Goal: Information Seeking & Learning: Learn about a topic

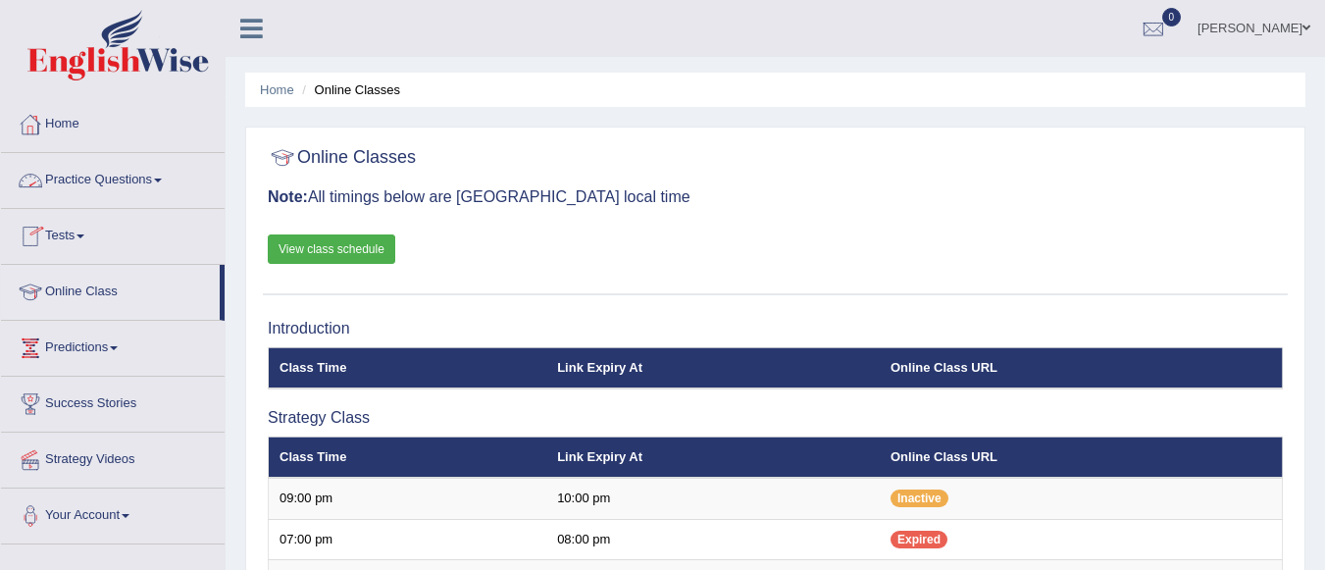
click at [140, 168] on link "Practice Questions" at bounding box center [113, 177] width 224 height 49
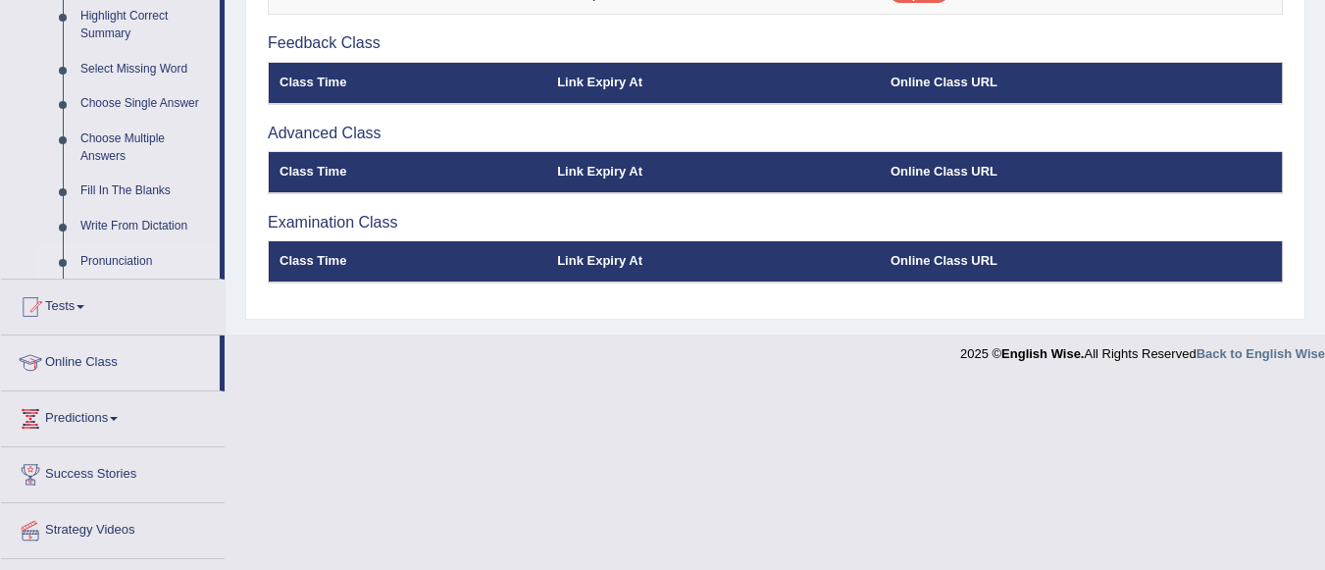
scroll to position [981, 0]
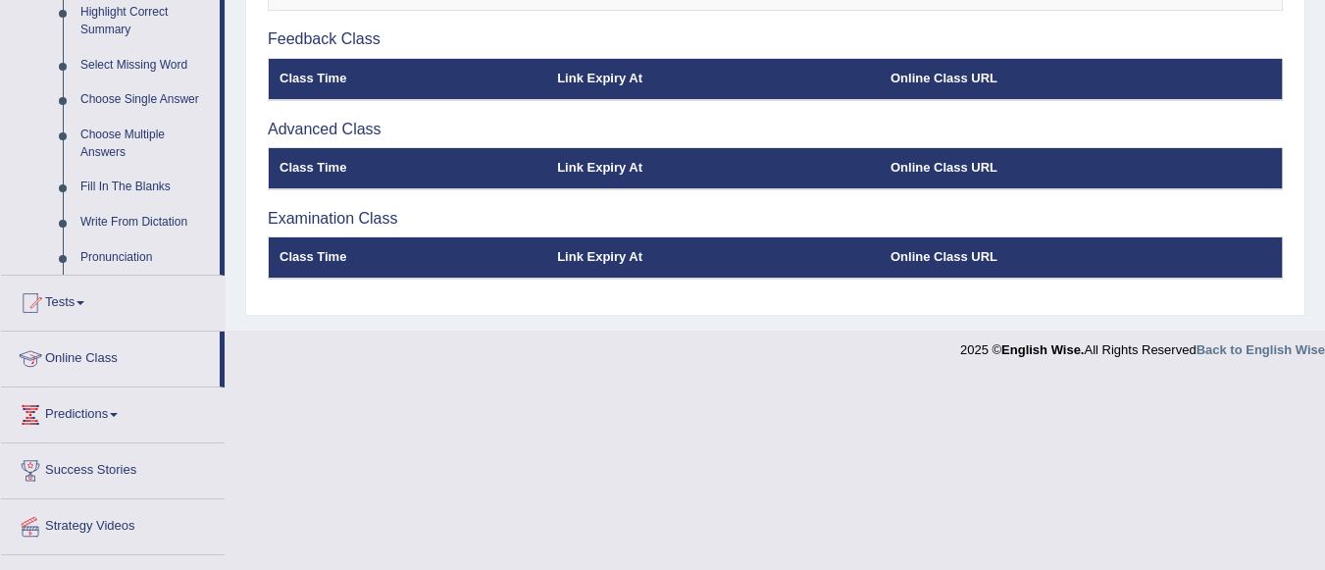
click at [125, 356] on link "Online Class" at bounding box center [110, 356] width 219 height 49
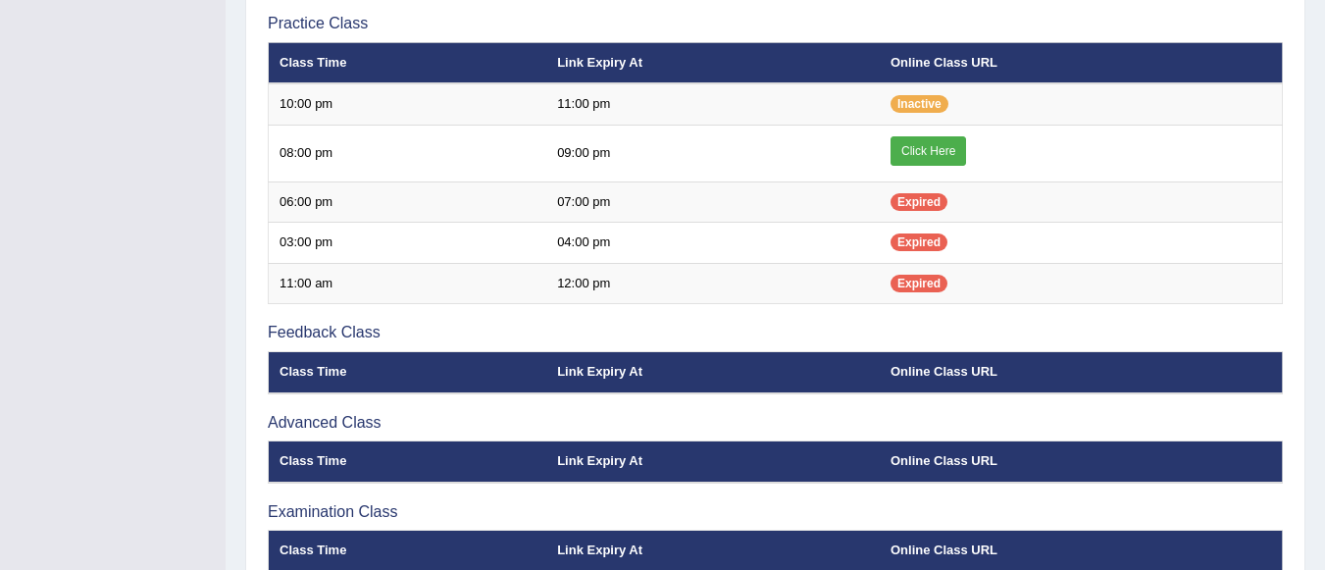
scroll to position [687, 0]
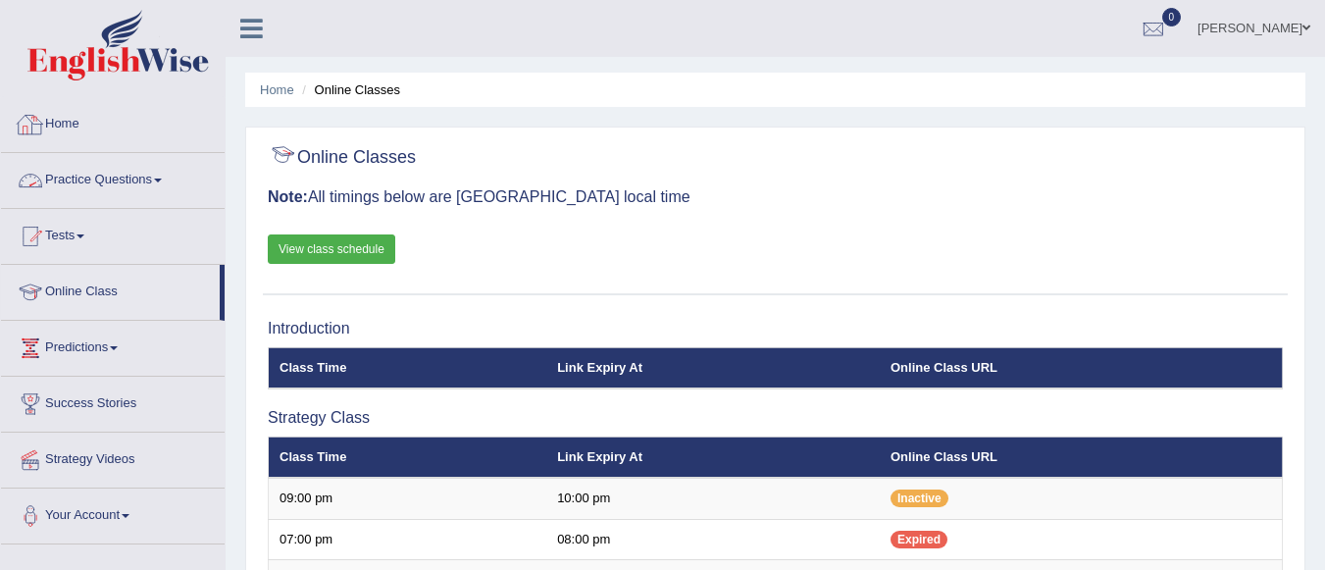
click at [87, 186] on link "Practice Questions" at bounding box center [113, 177] width 224 height 49
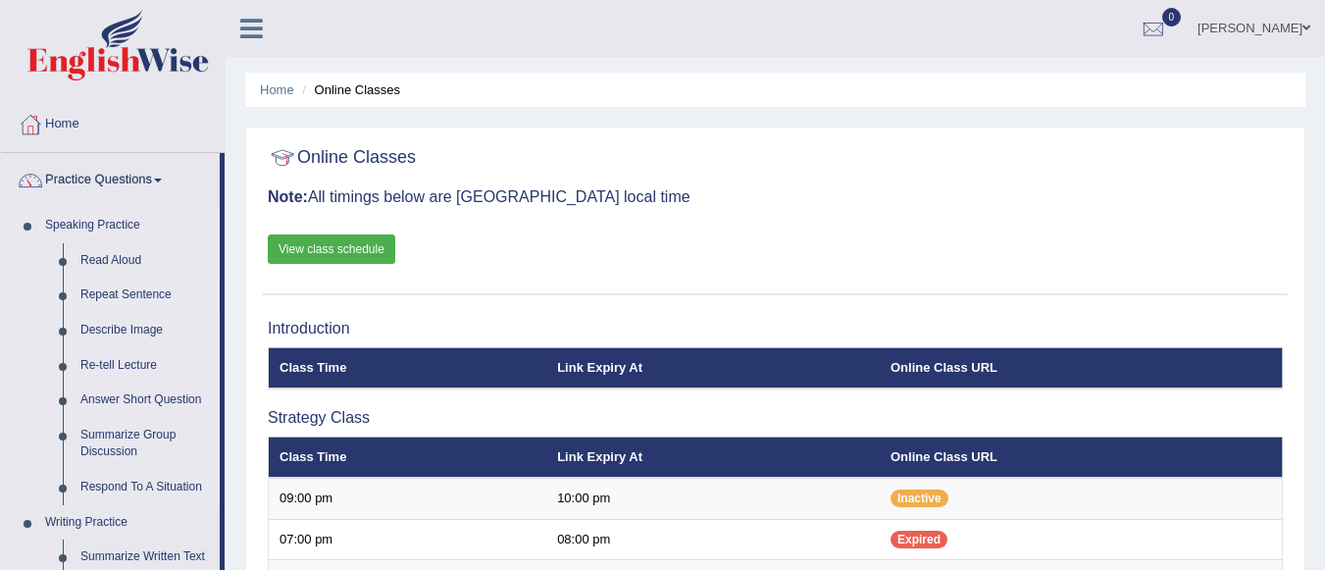
click at [159, 293] on link "Repeat Sentence" at bounding box center [146, 295] width 148 height 35
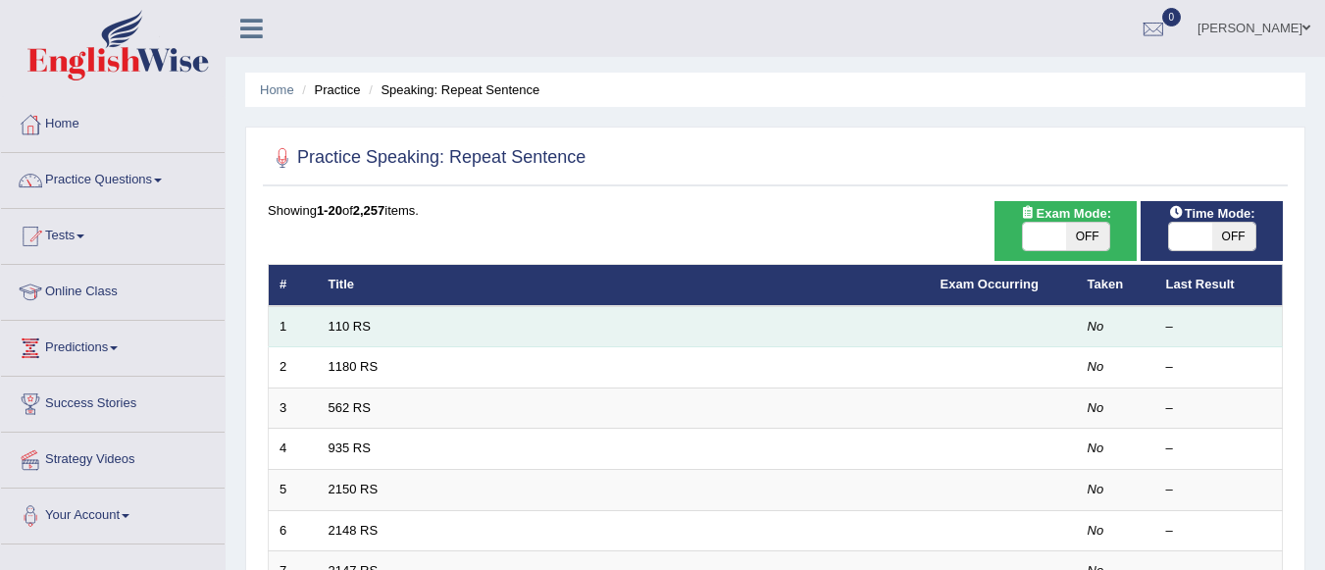
scroll to position [98, 0]
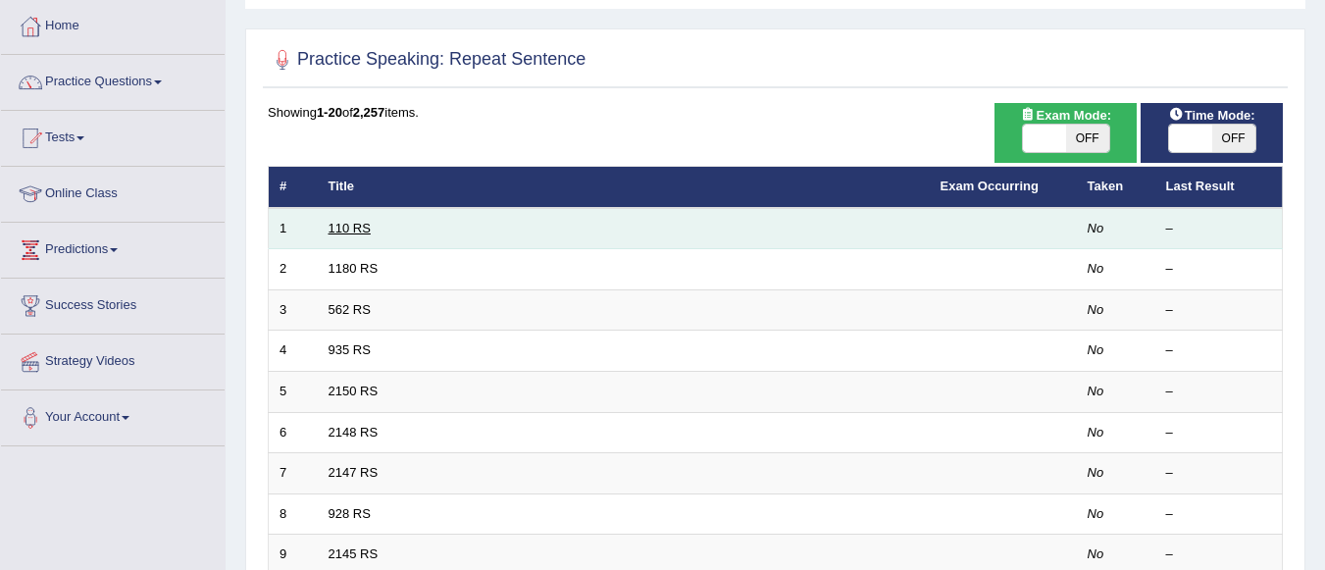
click at [345, 230] on link "110 RS" at bounding box center [350, 228] width 42 height 15
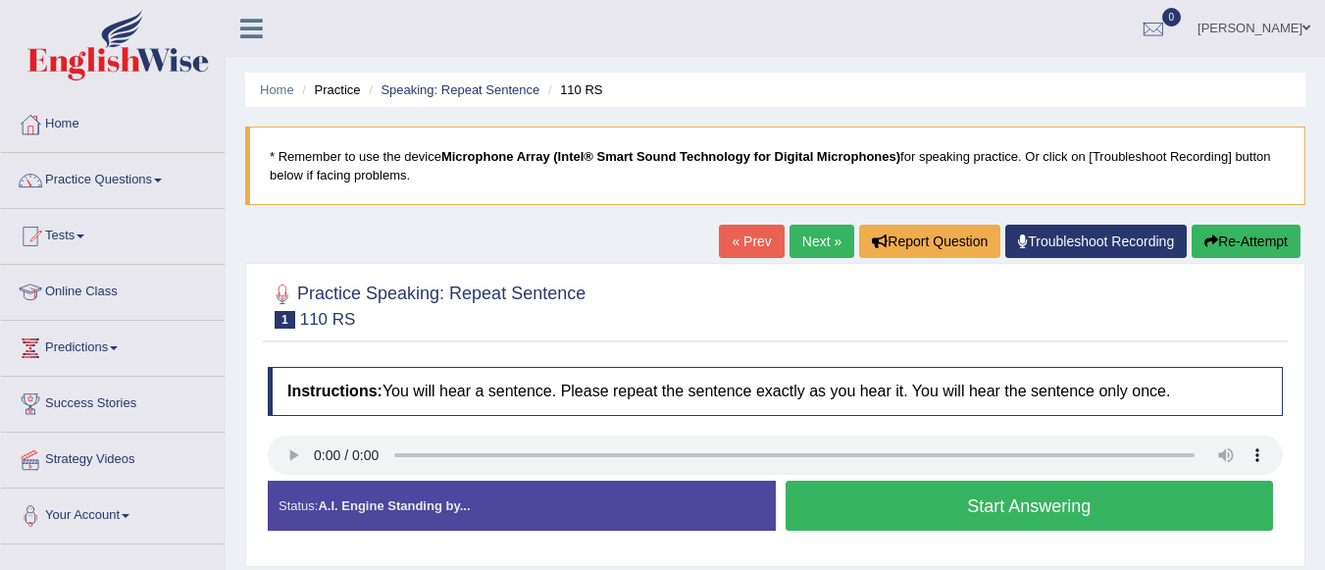
click at [307, 482] on div "Status: A.I. Engine Standing by..." at bounding box center [522, 506] width 508 height 50
click at [887, 502] on button "Start Answering" at bounding box center [1030, 506] width 489 height 50
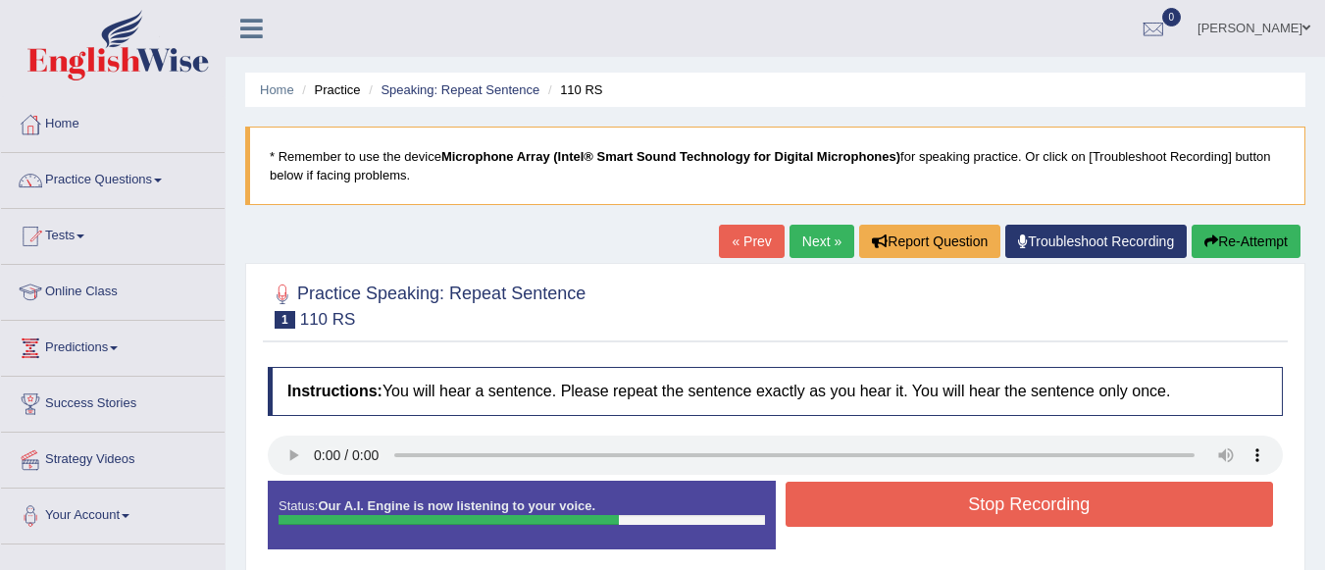
click at [888, 502] on button "Stop Recording" at bounding box center [1030, 504] width 489 height 45
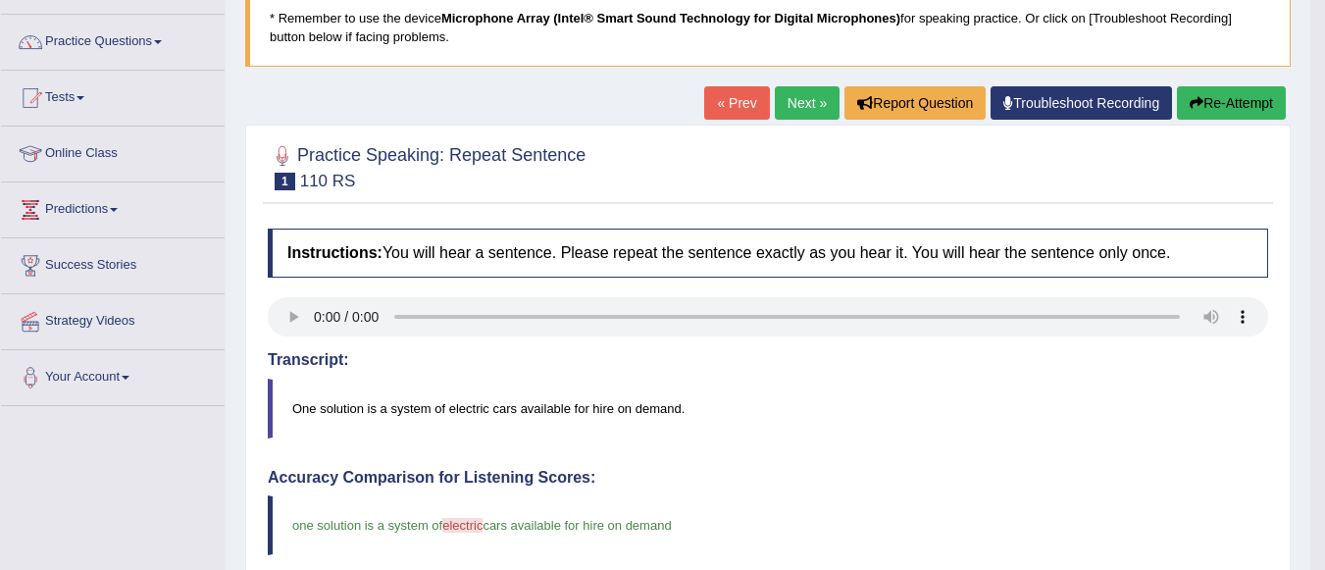
scroll to position [88, 0]
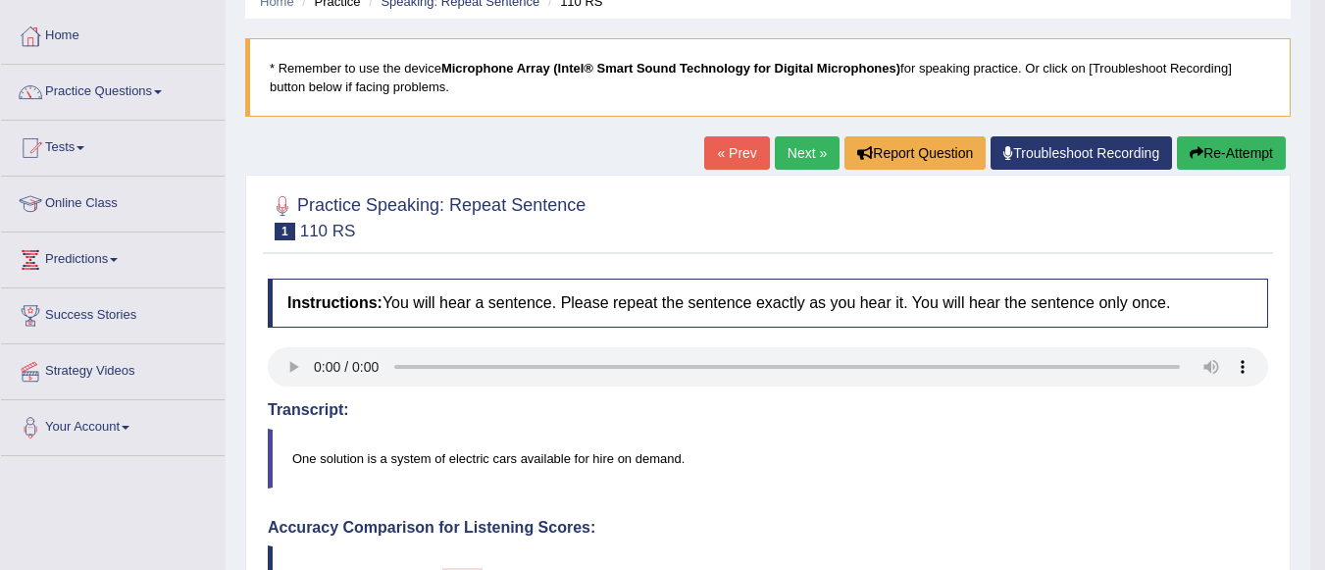
click at [785, 161] on link "Next »" at bounding box center [807, 152] width 65 height 33
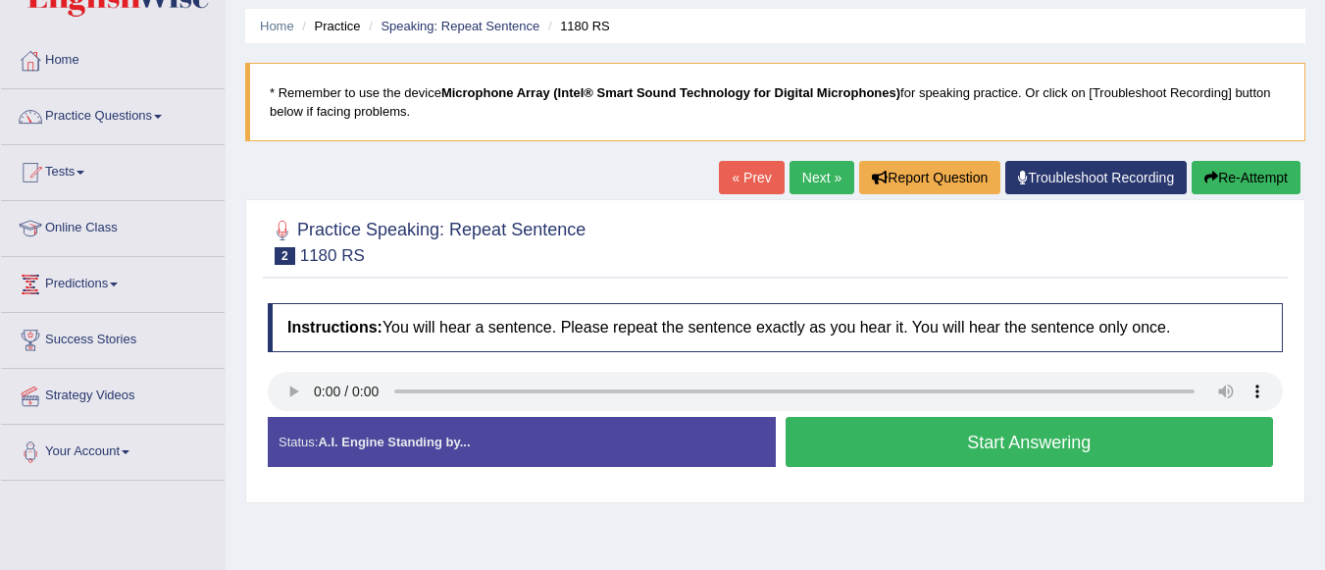
scroll to position [98, 0]
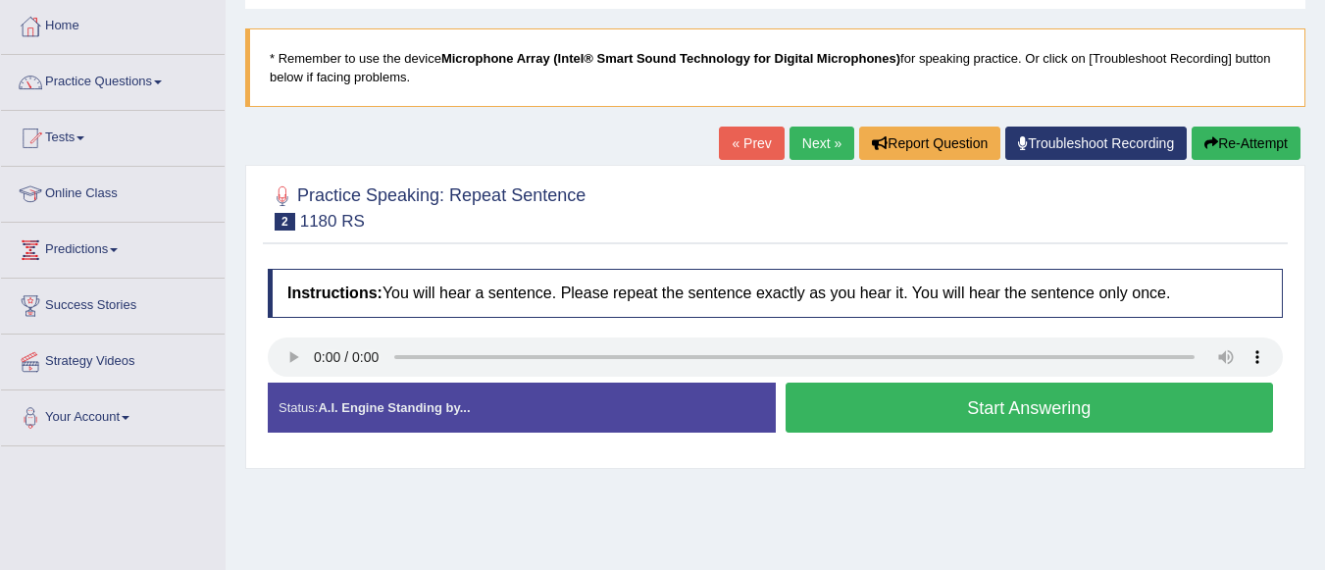
click at [883, 412] on button "Start Answering" at bounding box center [1030, 408] width 489 height 50
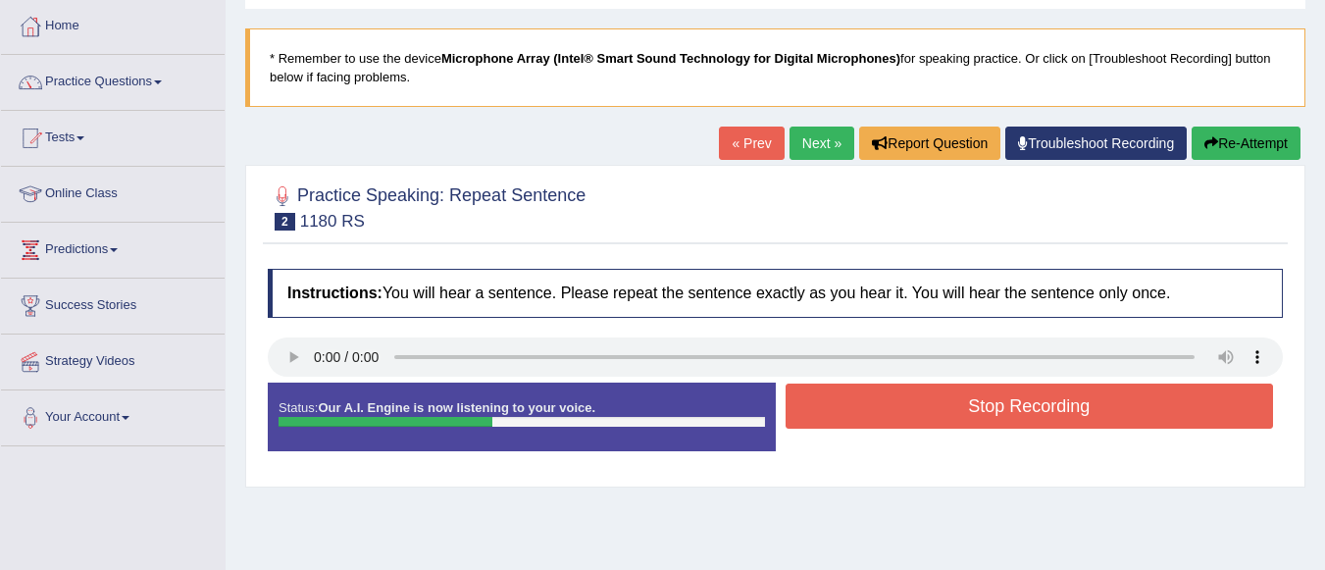
click at [1007, 412] on button "Stop Recording" at bounding box center [1030, 406] width 489 height 45
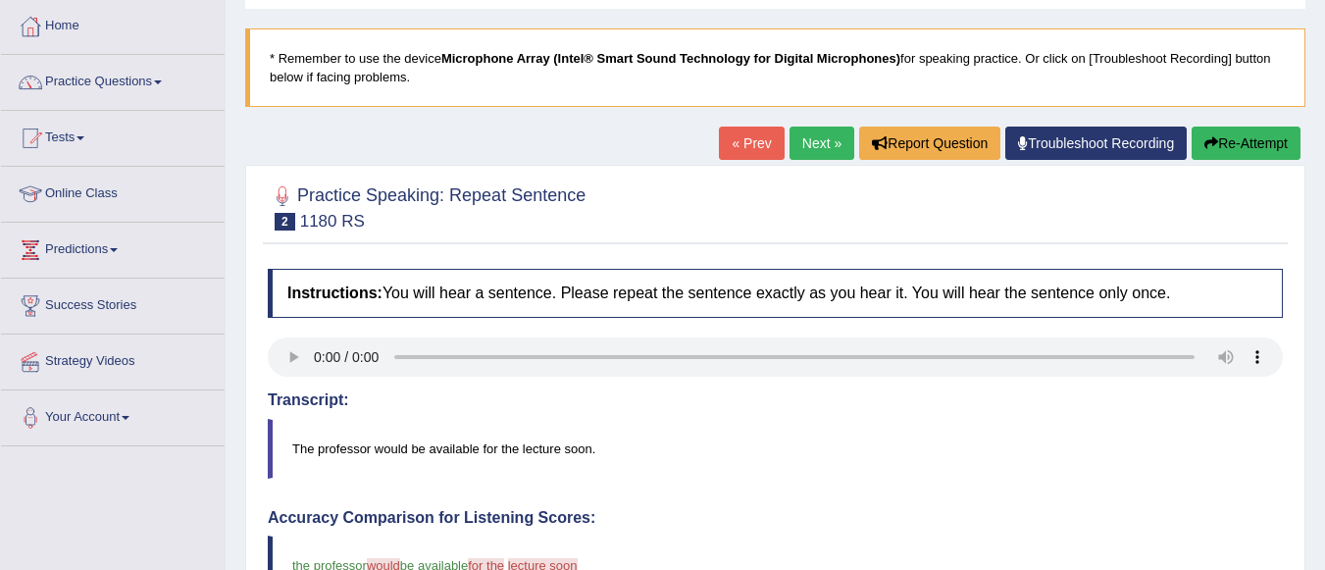
click at [1237, 150] on button "Re-Attempt" at bounding box center [1246, 143] width 109 height 33
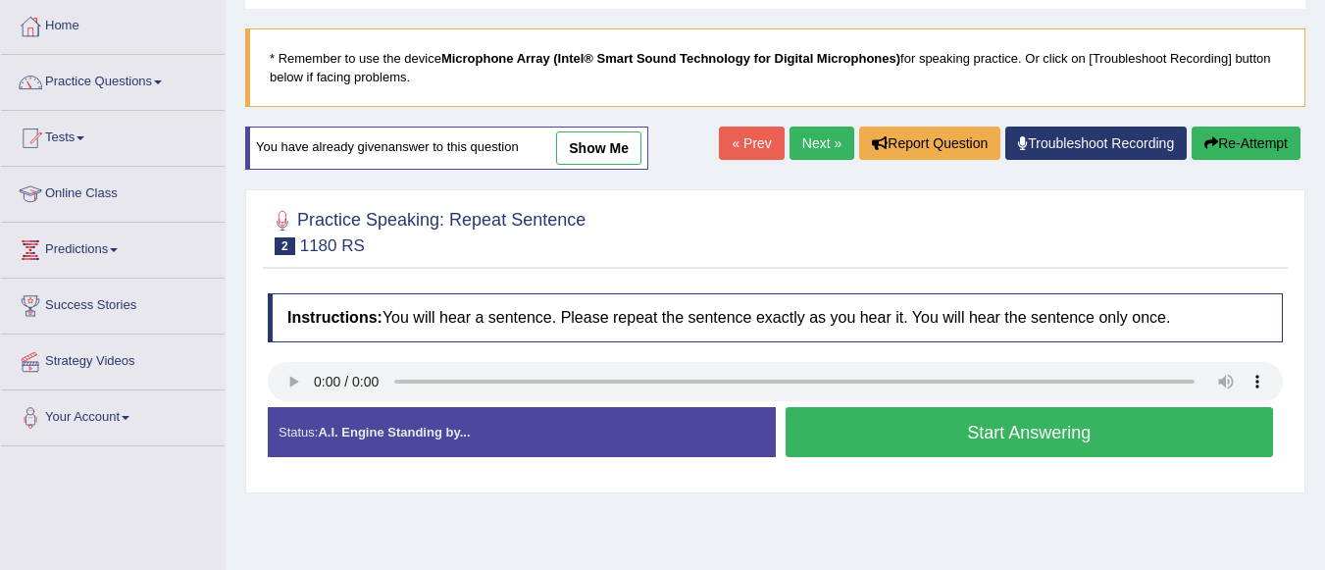
click at [895, 432] on button "Start Answering" at bounding box center [1030, 432] width 489 height 50
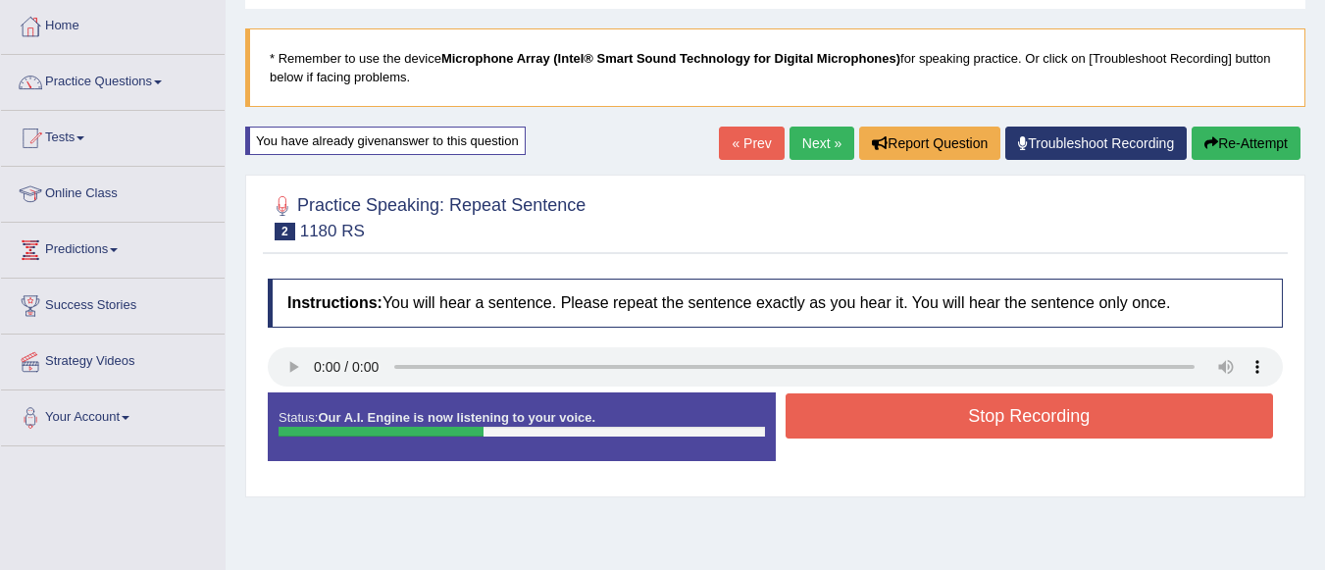
click at [923, 417] on button "Stop Recording" at bounding box center [1030, 415] width 489 height 45
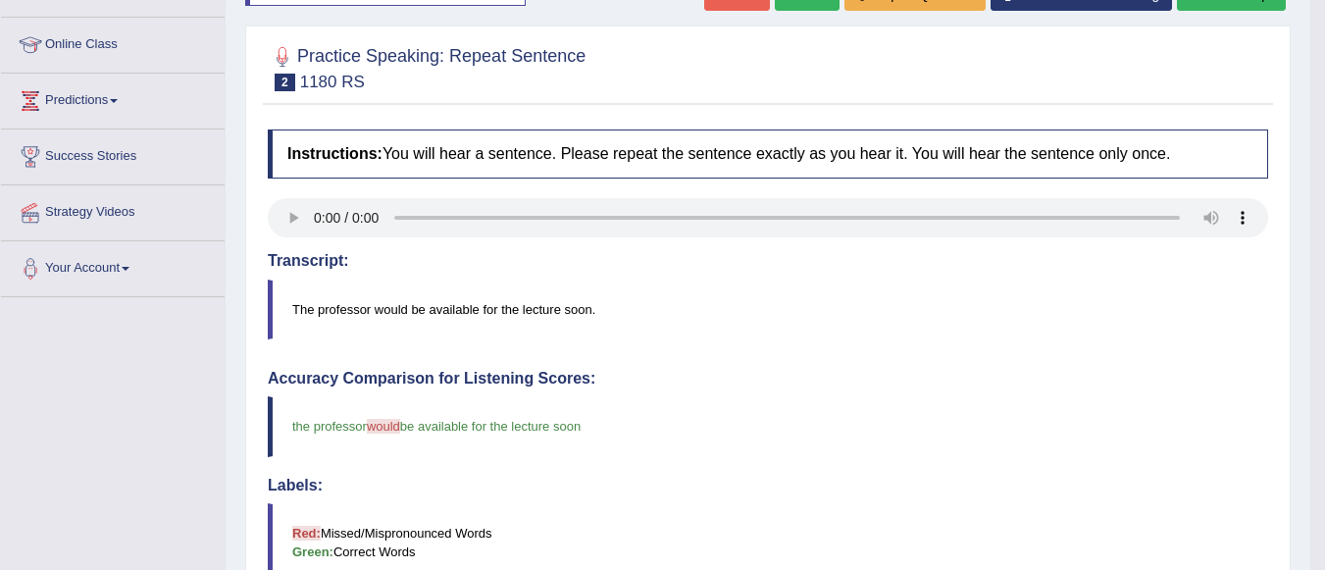
scroll to position [196, 0]
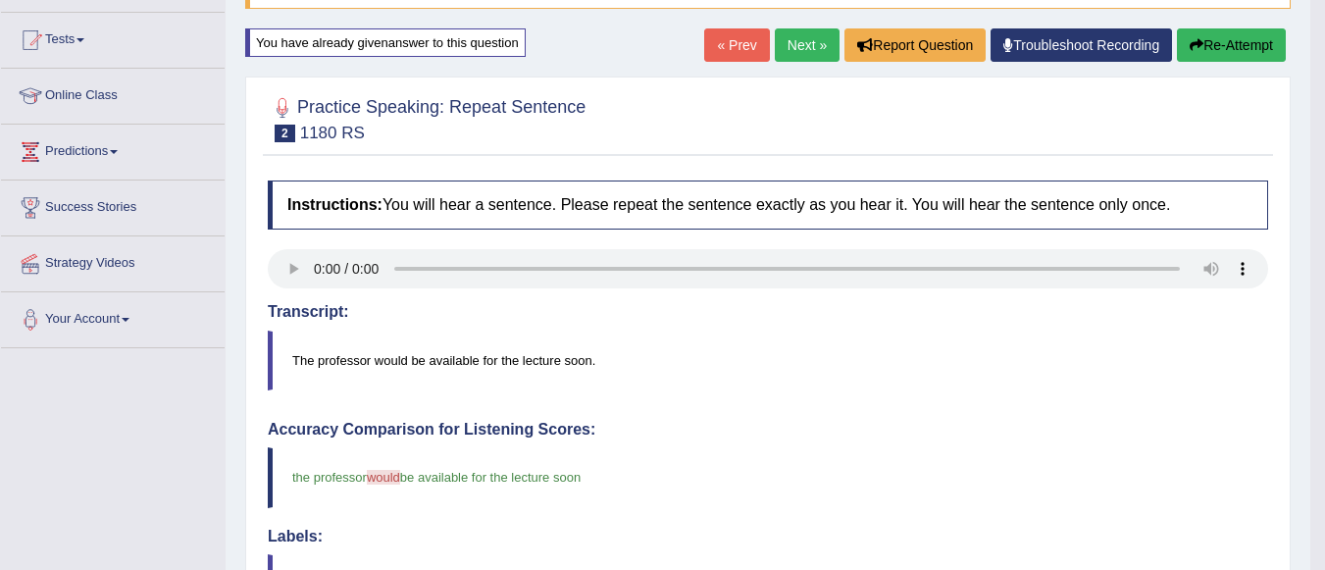
click at [801, 34] on link "Next »" at bounding box center [807, 44] width 65 height 33
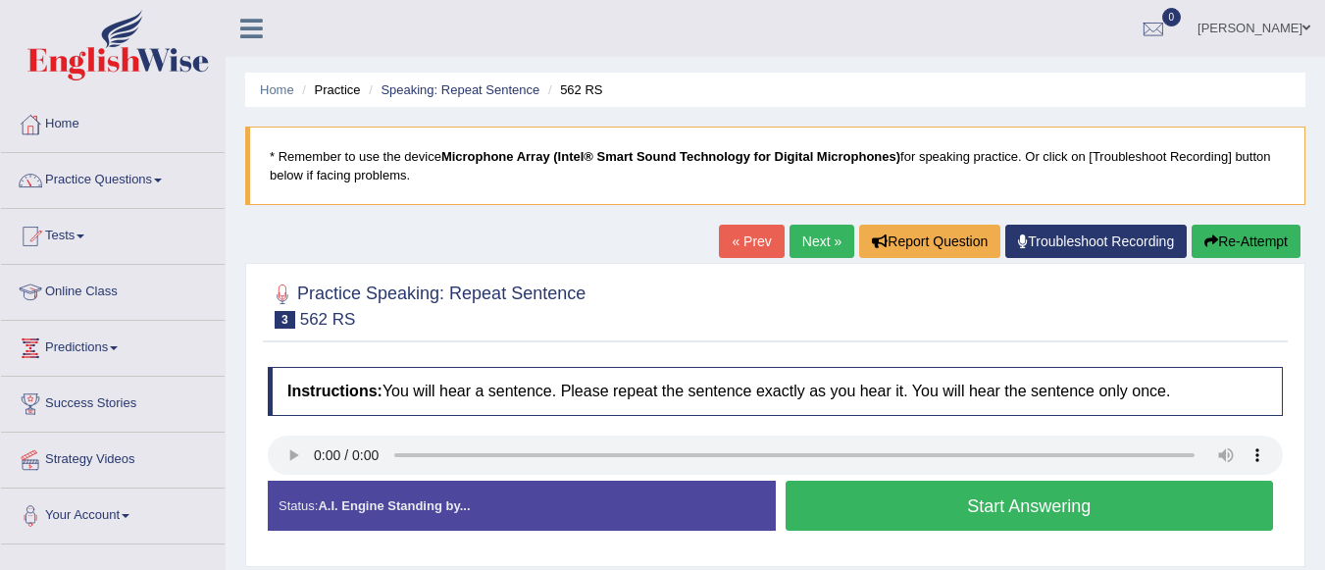
click at [872, 515] on button "Start Answering" at bounding box center [1030, 506] width 489 height 50
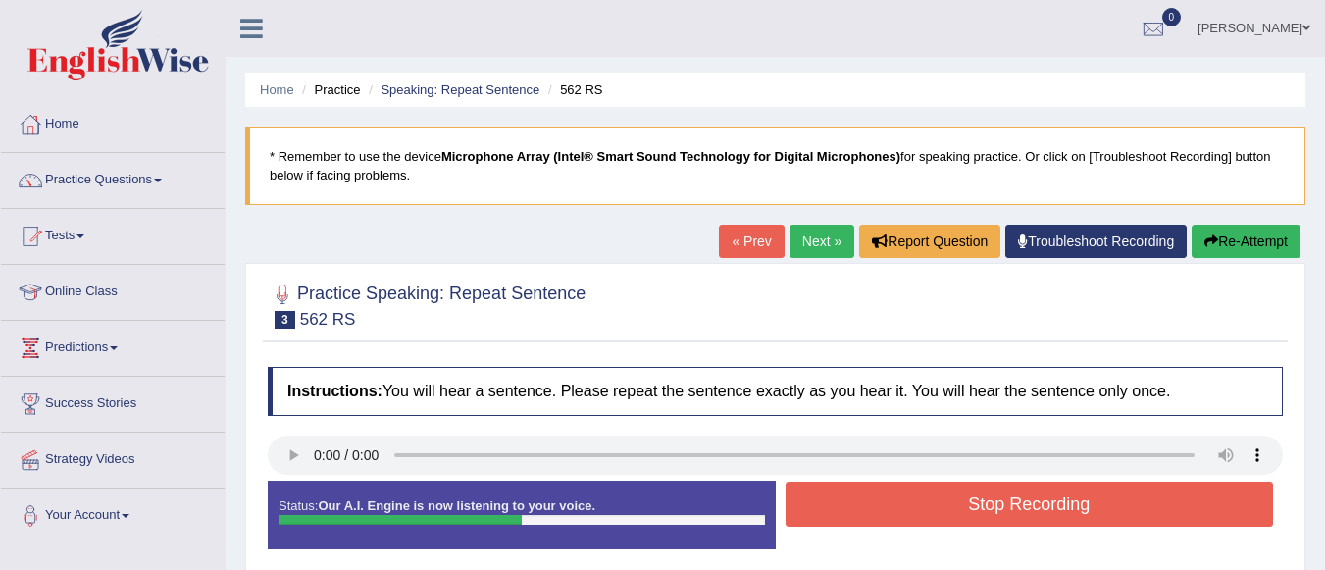
click at [966, 510] on button "Stop Recording" at bounding box center [1030, 504] width 489 height 45
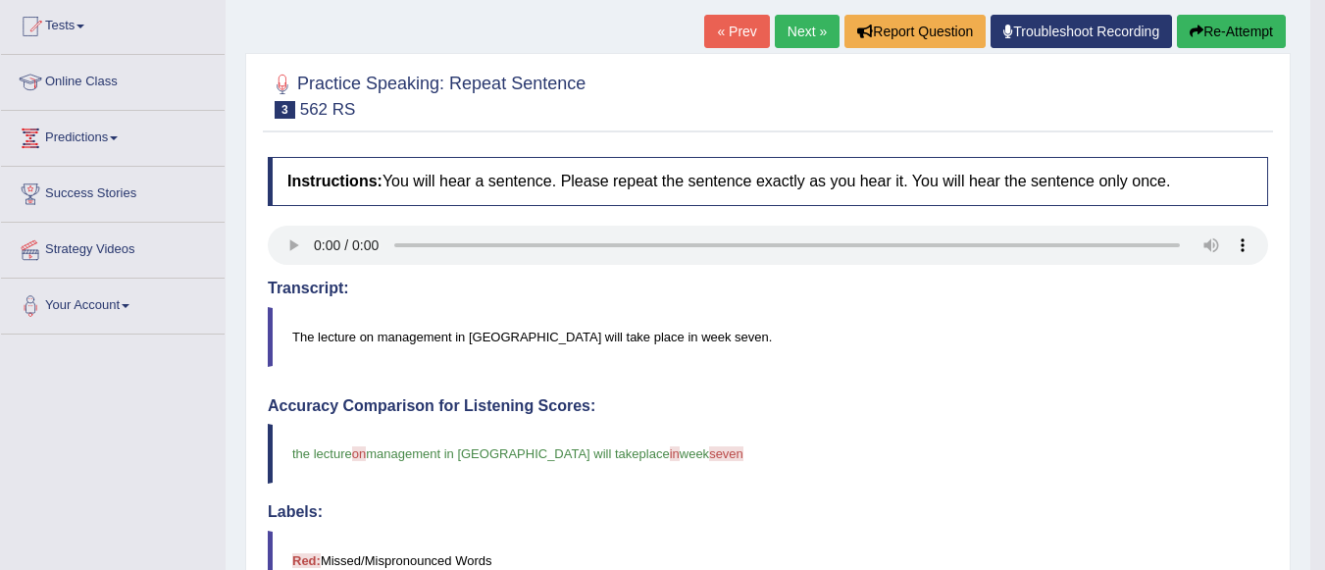
scroll to position [186, 0]
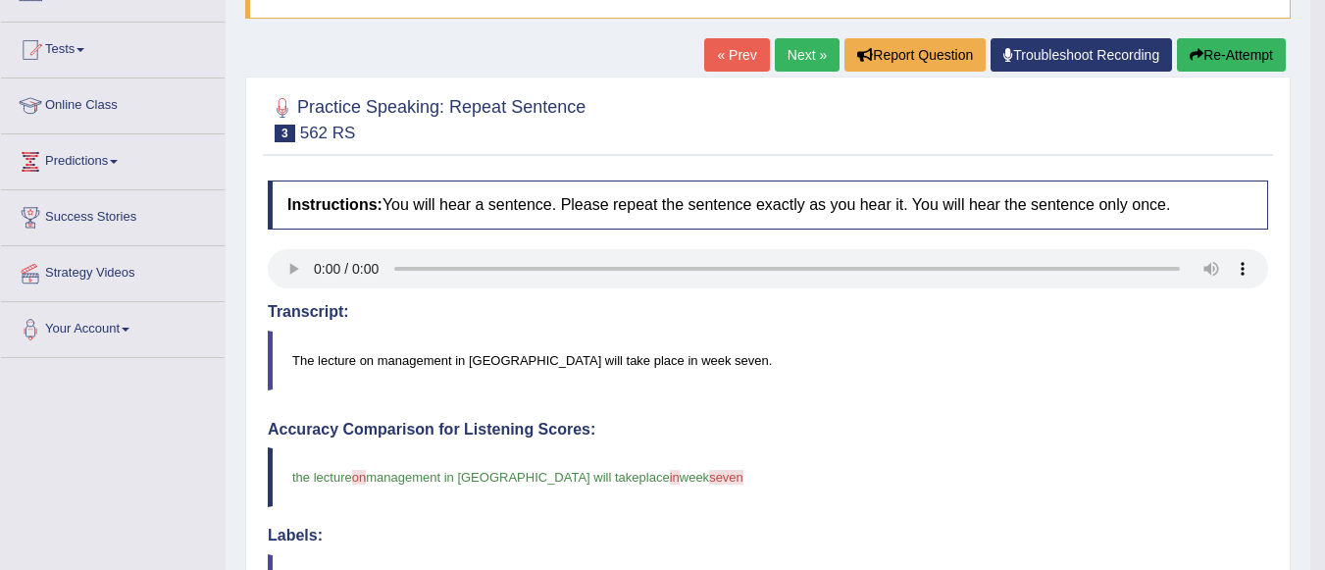
click at [810, 45] on link "Next »" at bounding box center [807, 54] width 65 height 33
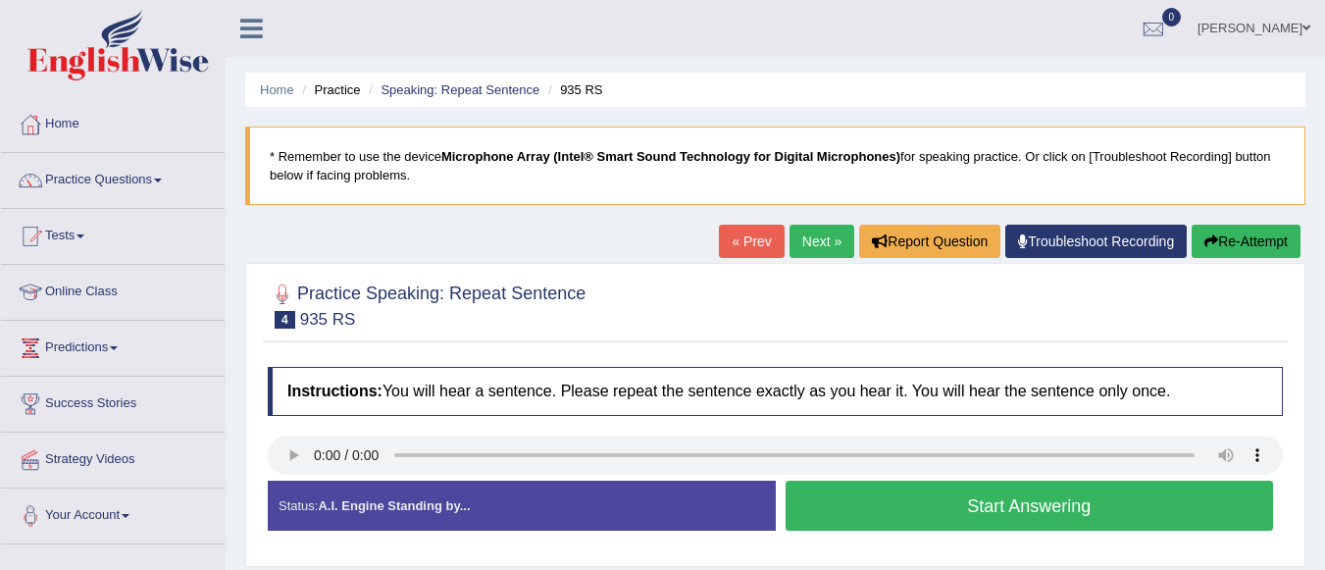
click at [950, 507] on button "Start Answering" at bounding box center [1030, 506] width 489 height 50
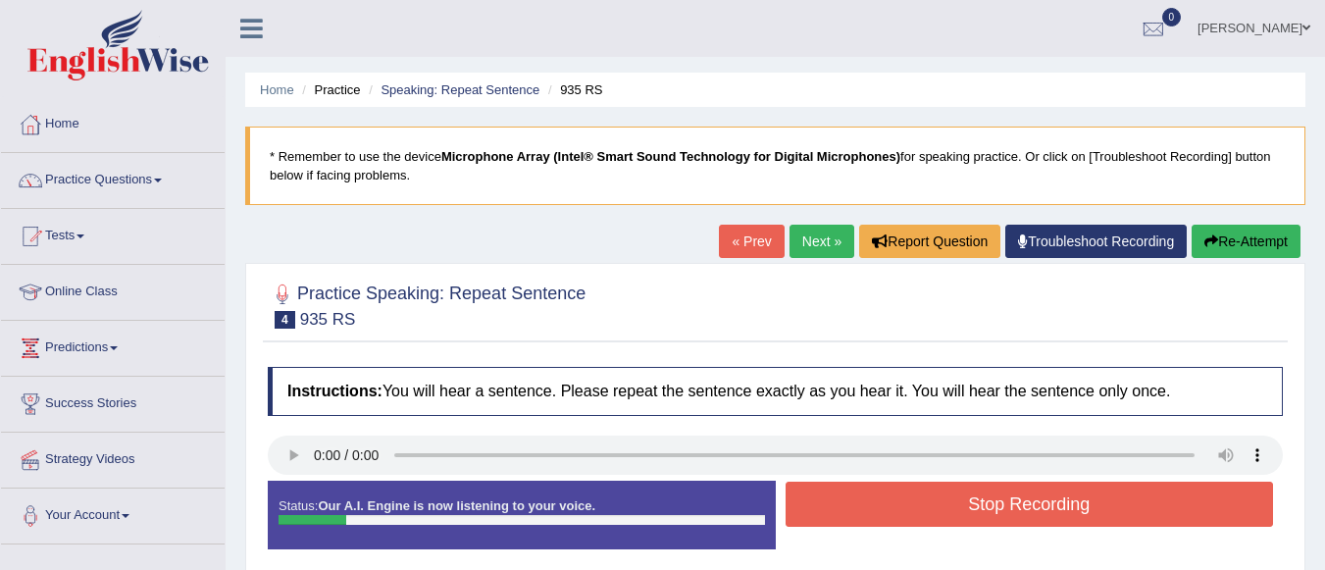
click at [950, 507] on button "Stop Recording" at bounding box center [1030, 504] width 489 height 45
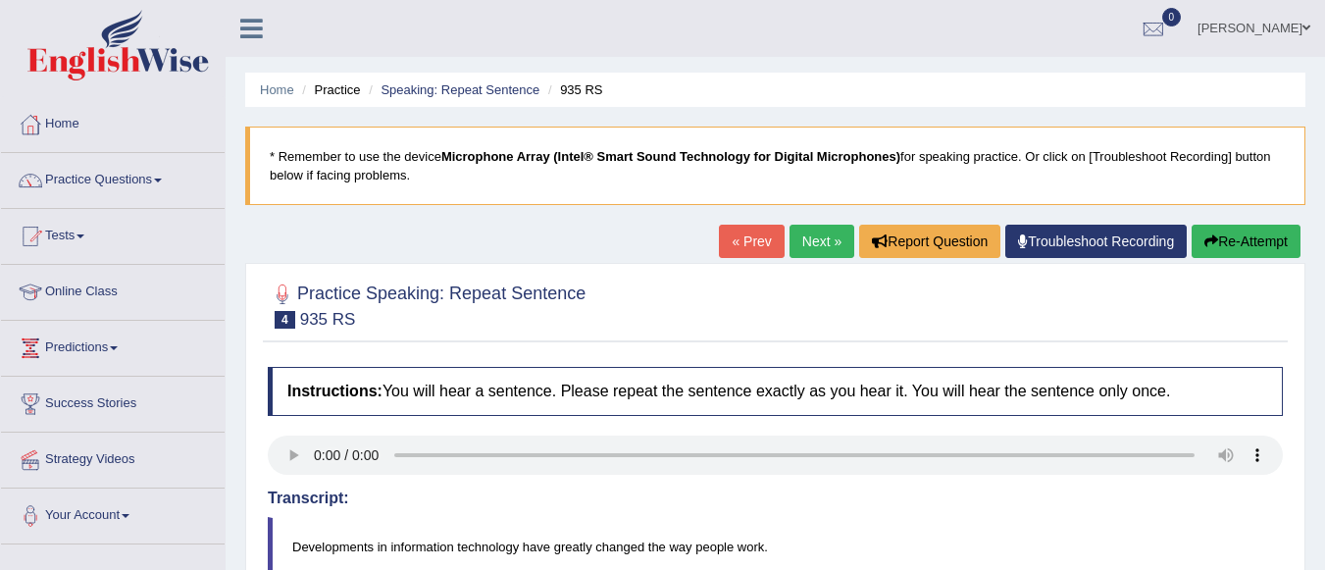
click at [1256, 240] on button "Re-Attempt" at bounding box center [1246, 241] width 109 height 33
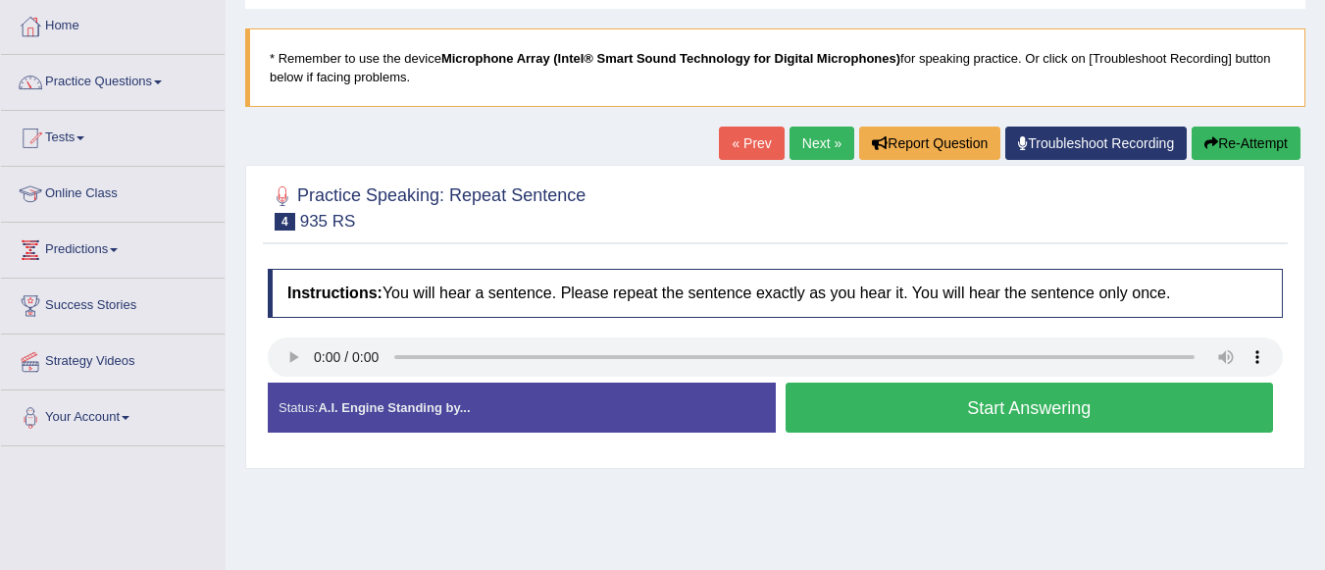
click at [1027, 397] on button "Start Answering" at bounding box center [1030, 408] width 489 height 50
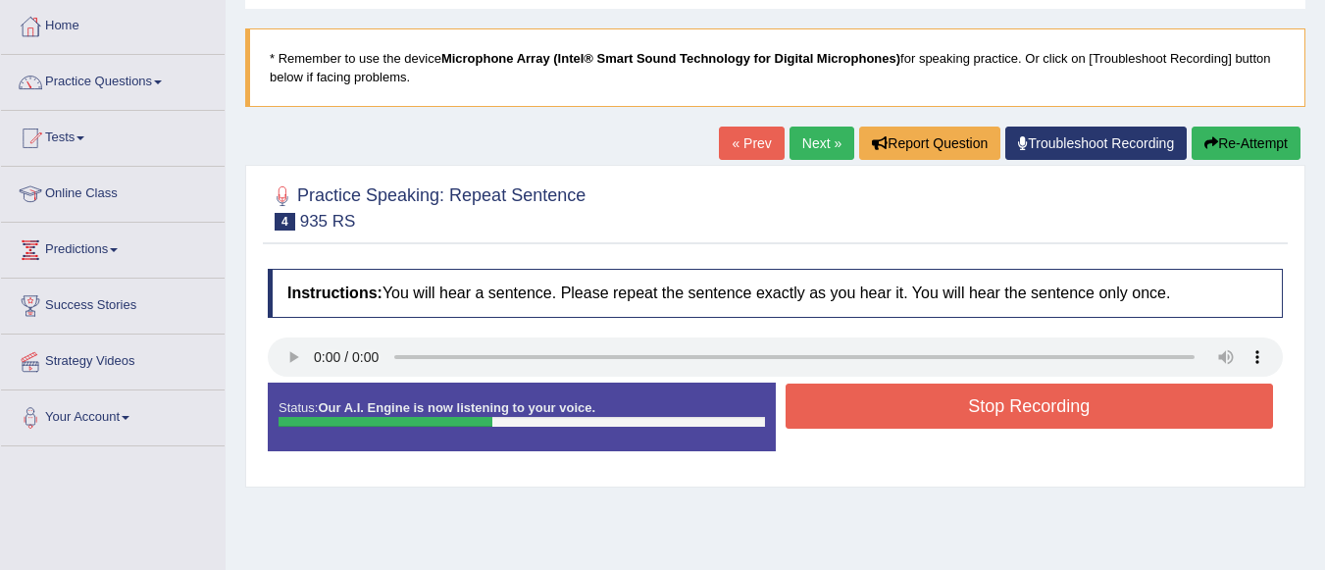
click at [1029, 398] on button "Stop Recording" at bounding box center [1030, 406] width 489 height 45
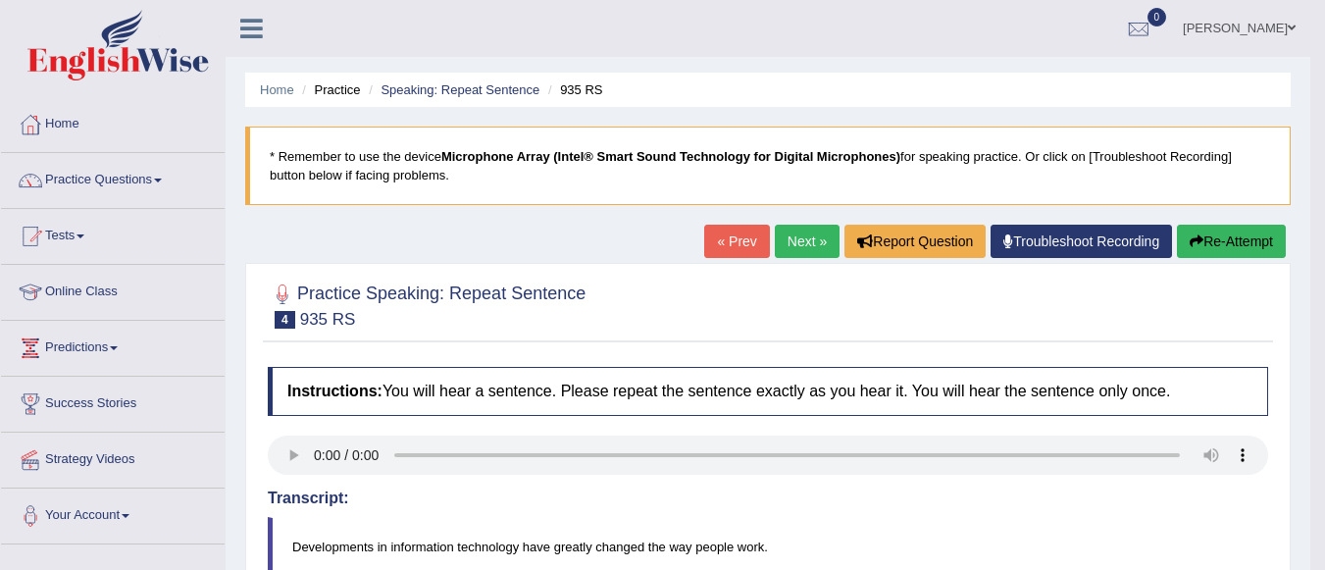
click at [800, 240] on link "Next »" at bounding box center [807, 241] width 65 height 33
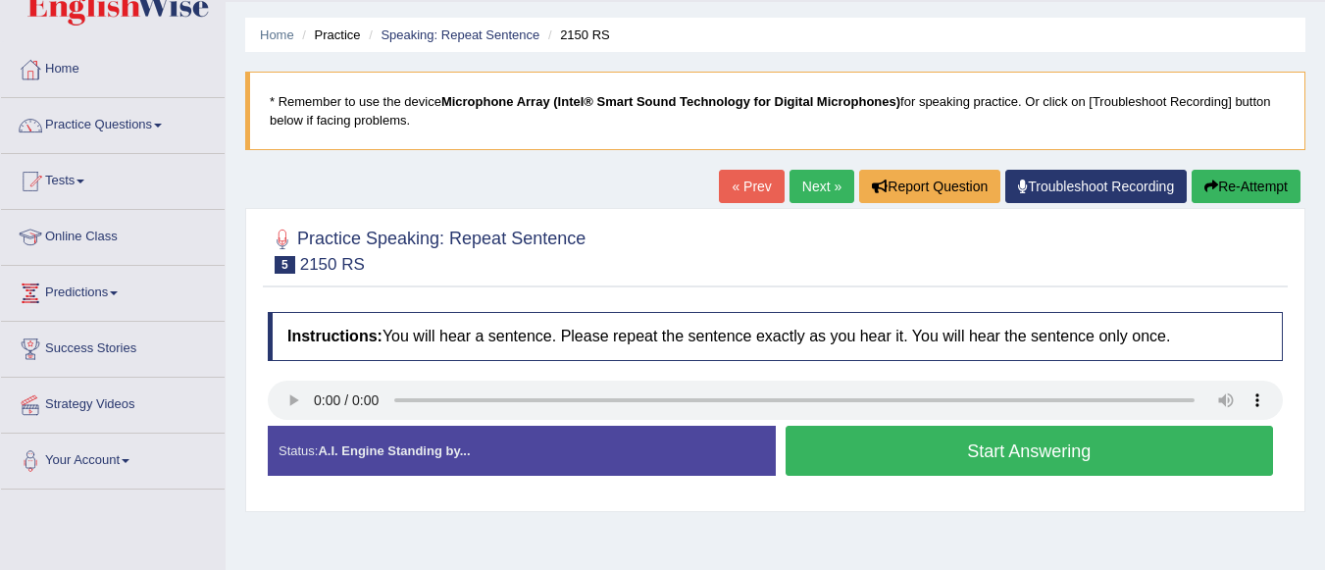
scroll to position [98, 0]
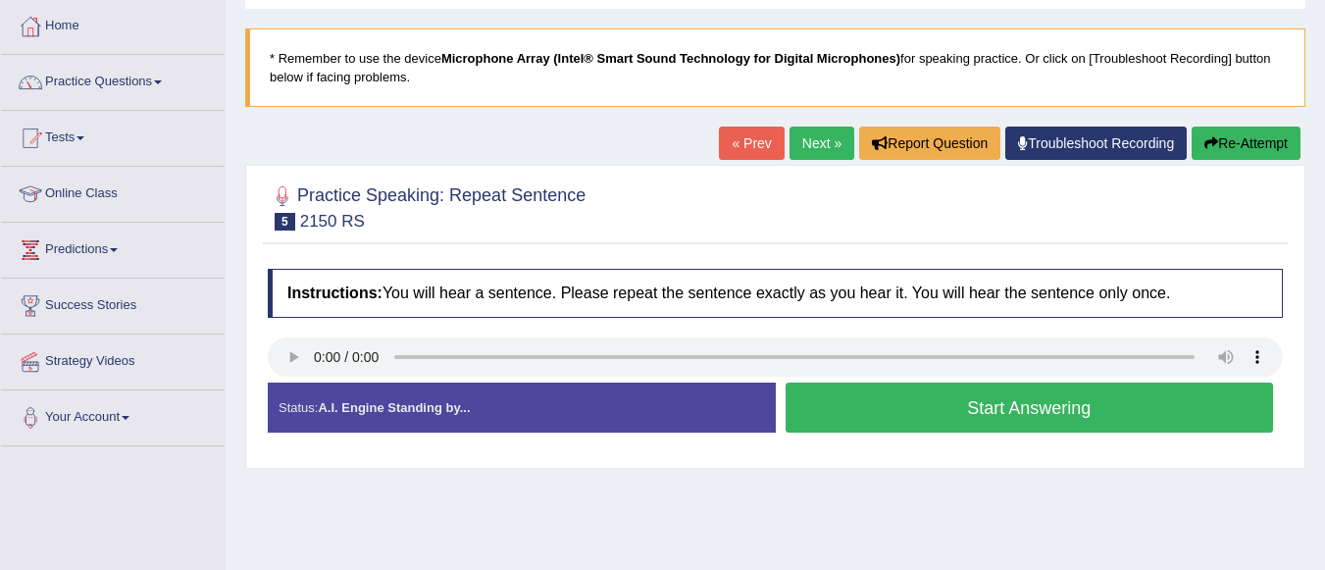
click at [914, 419] on button "Start Answering" at bounding box center [1030, 408] width 489 height 50
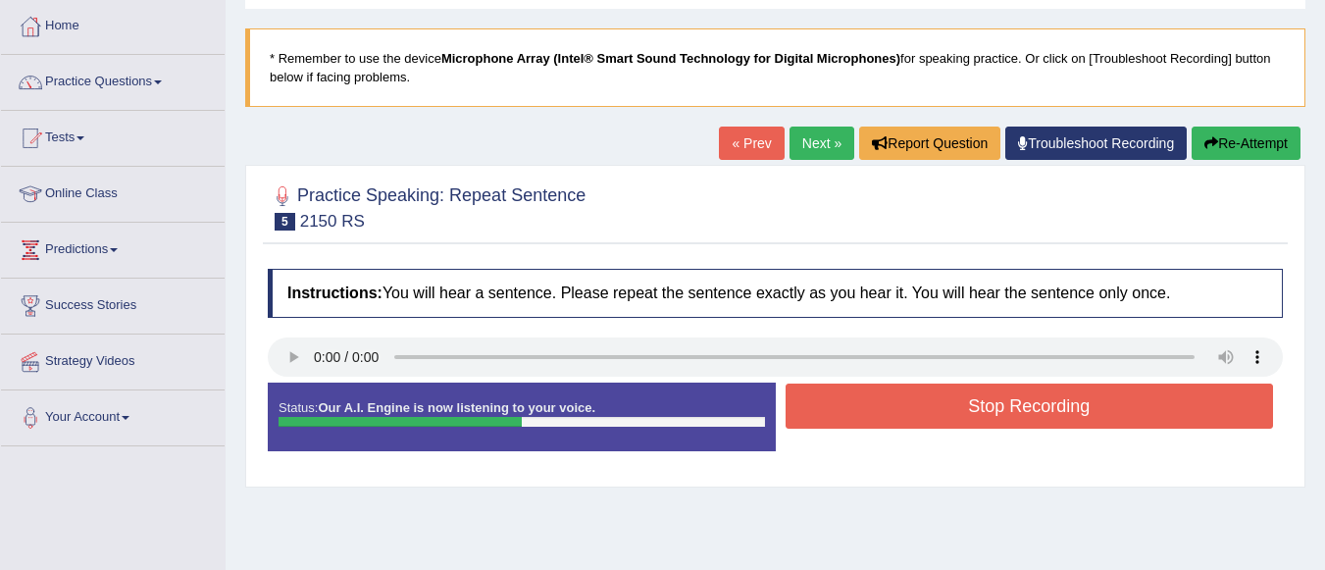
click at [1043, 414] on button "Stop Recording" at bounding box center [1030, 406] width 489 height 45
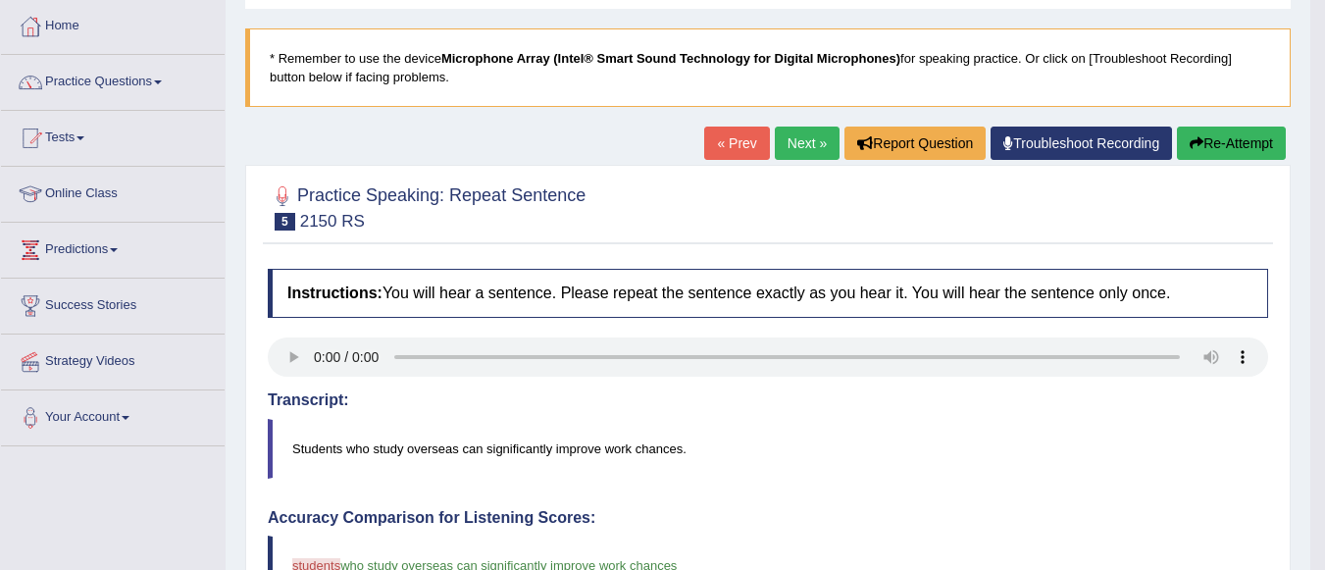
click at [817, 139] on link "Next »" at bounding box center [807, 143] width 65 height 33
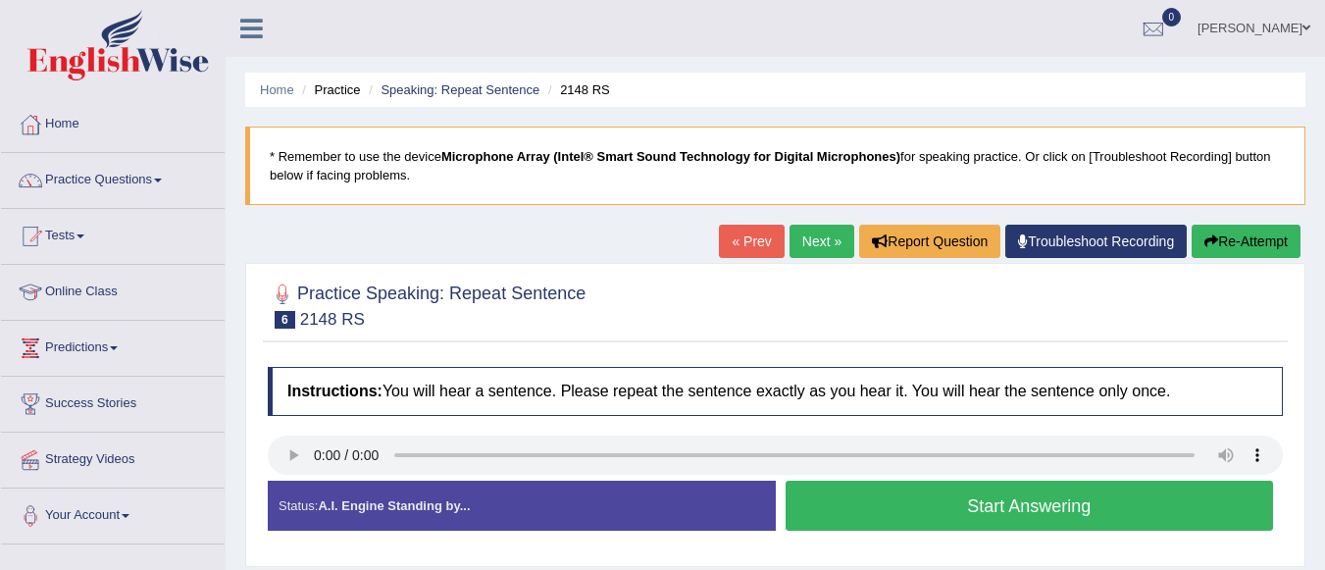
click at [1041, 508] on button "Start Answering" at bounding box center [1030, 506] width 489 height 50
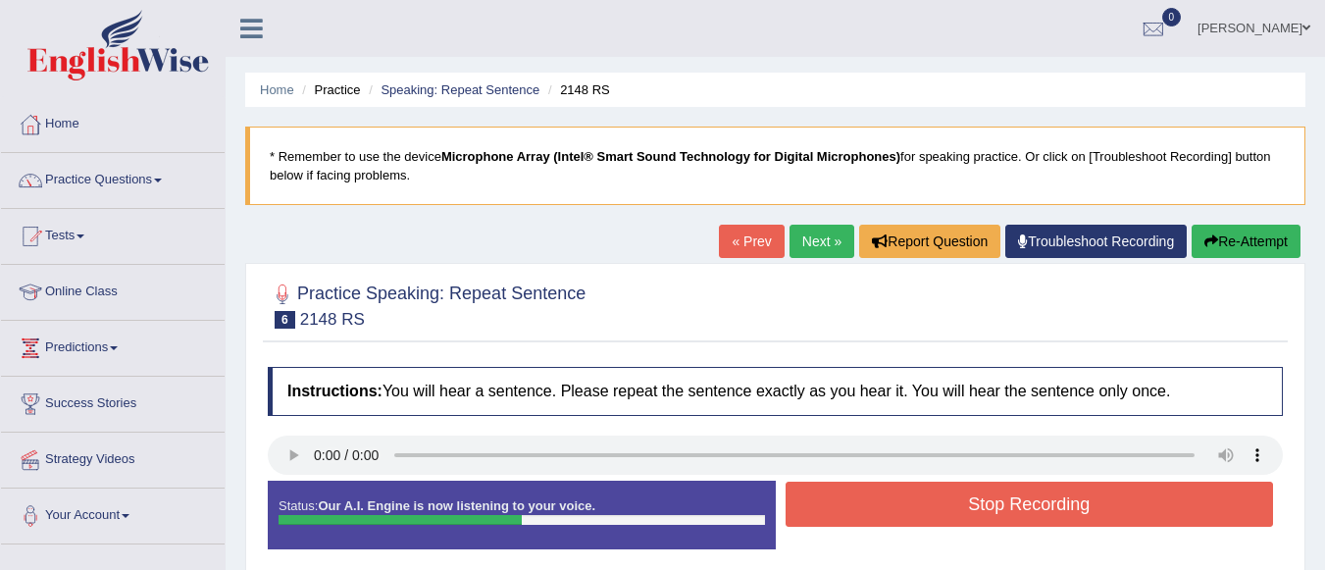
click at [1049, 506] on button "Stop Recording" at bounding box center [1030, 504] width 489 height 45
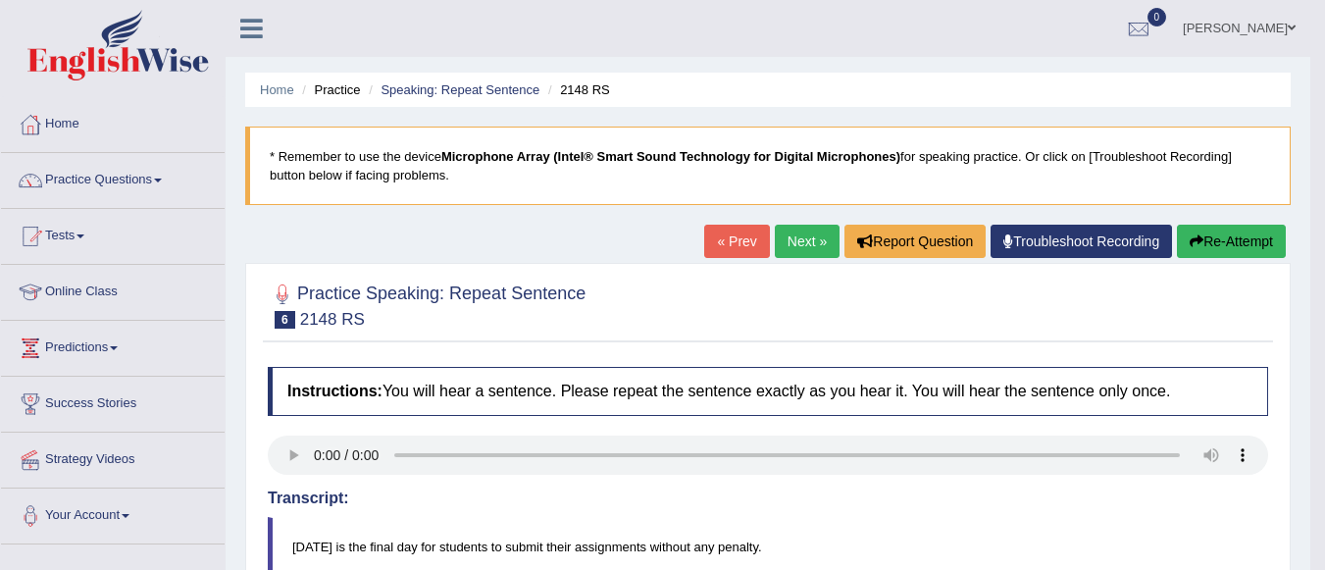
click at [811, 249] on link "Next »" at bounding box center [807, 241] width 65 height 33
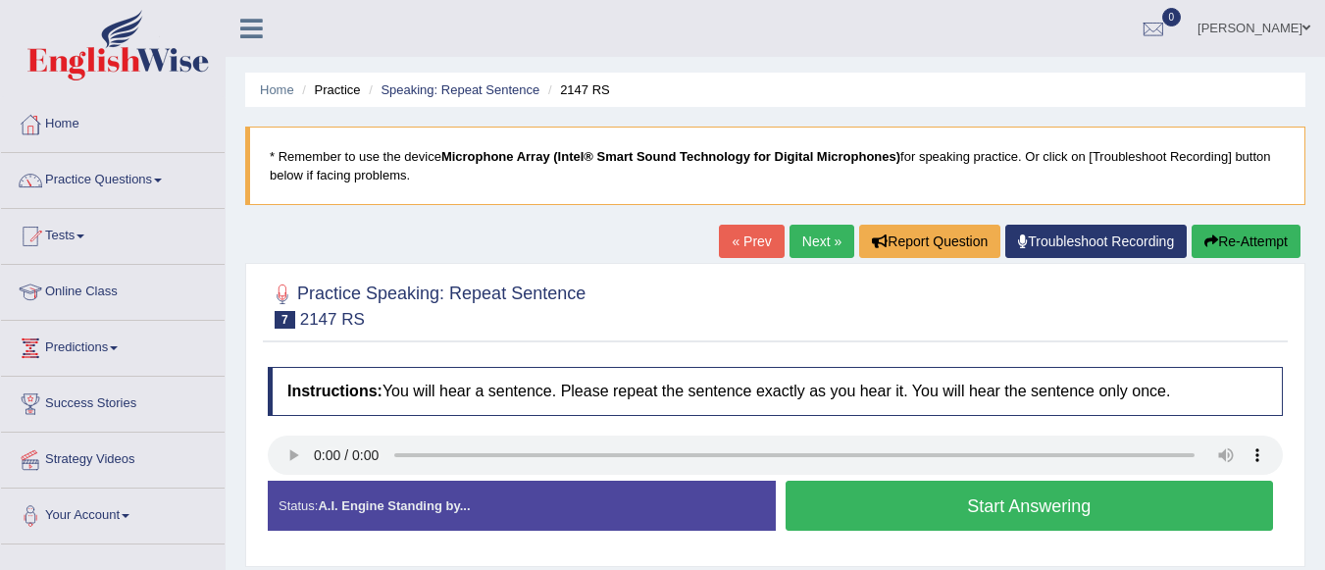
drag, startPoint x: 520, startPoint y: 511, endPoint x: 1260, endPoint y: 616, distance: 747.1
click at [1260, 569] on html "Toggle navigation Home Practice Questions Speaking Practice Read Aloud Repeat S…" at bounding box center [662, 285] width 1325 height 570
click at [912, 514] on button "Start Answering" at bounding box center [1030, 506] width 489 height 50
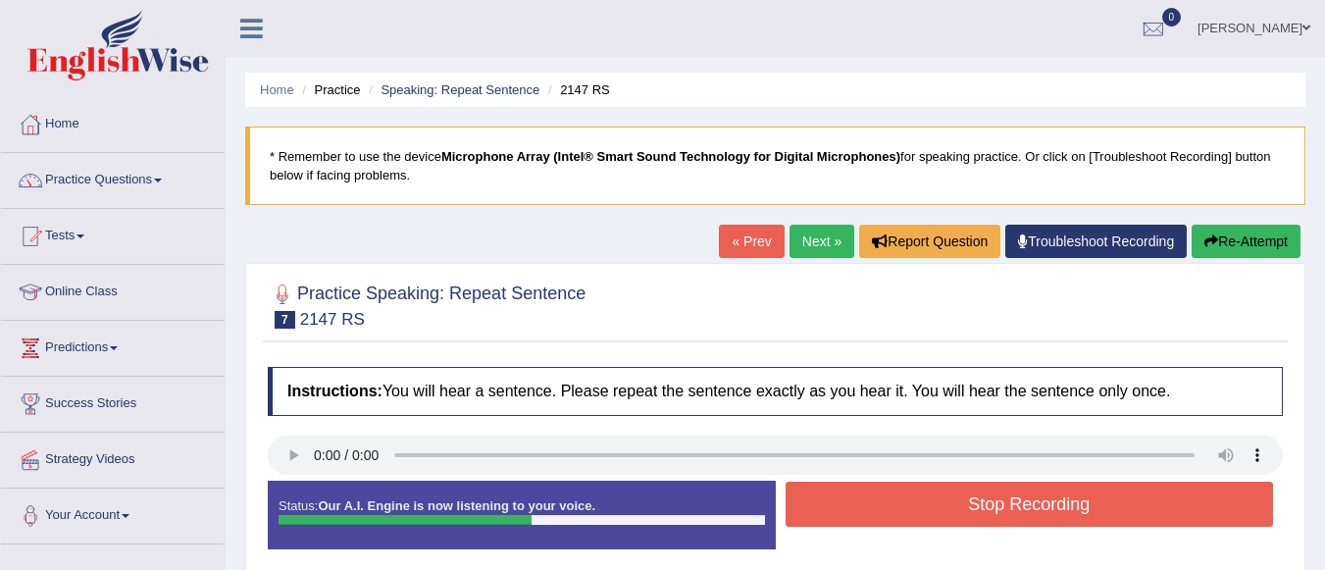
click at [1039, 510] on button "Stop Recording" at bounding box center [1030, 504] width 489 height 45
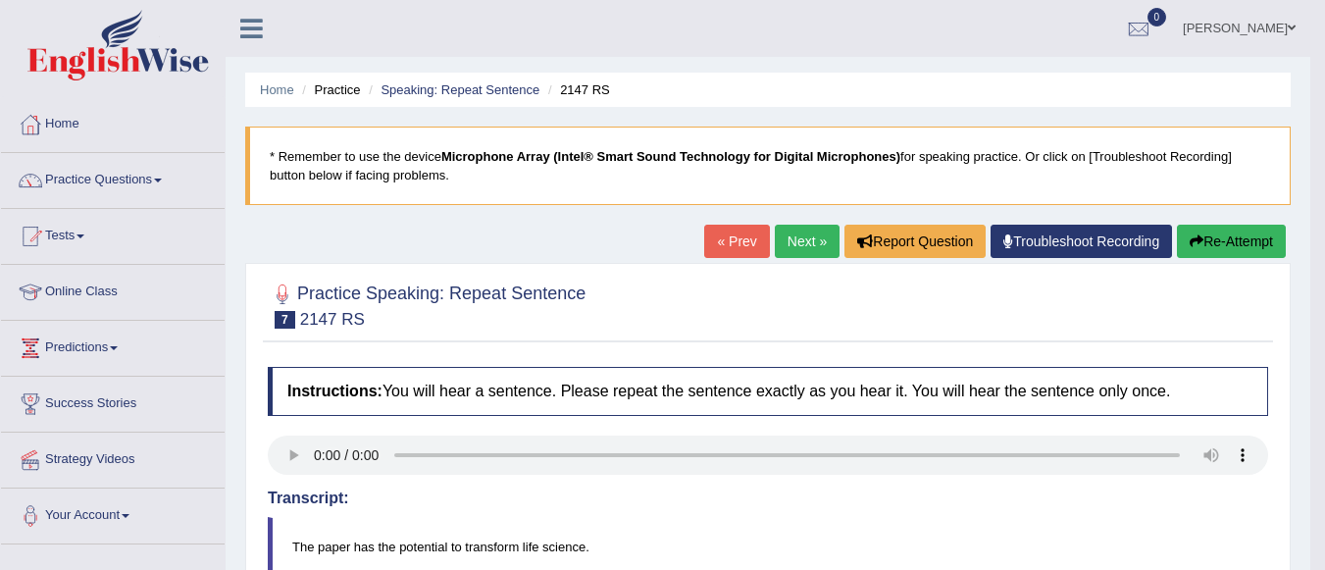
click at [1200, 235] on button "Re-Attempt" at bounding box center [1231, 241] width 109 height 33
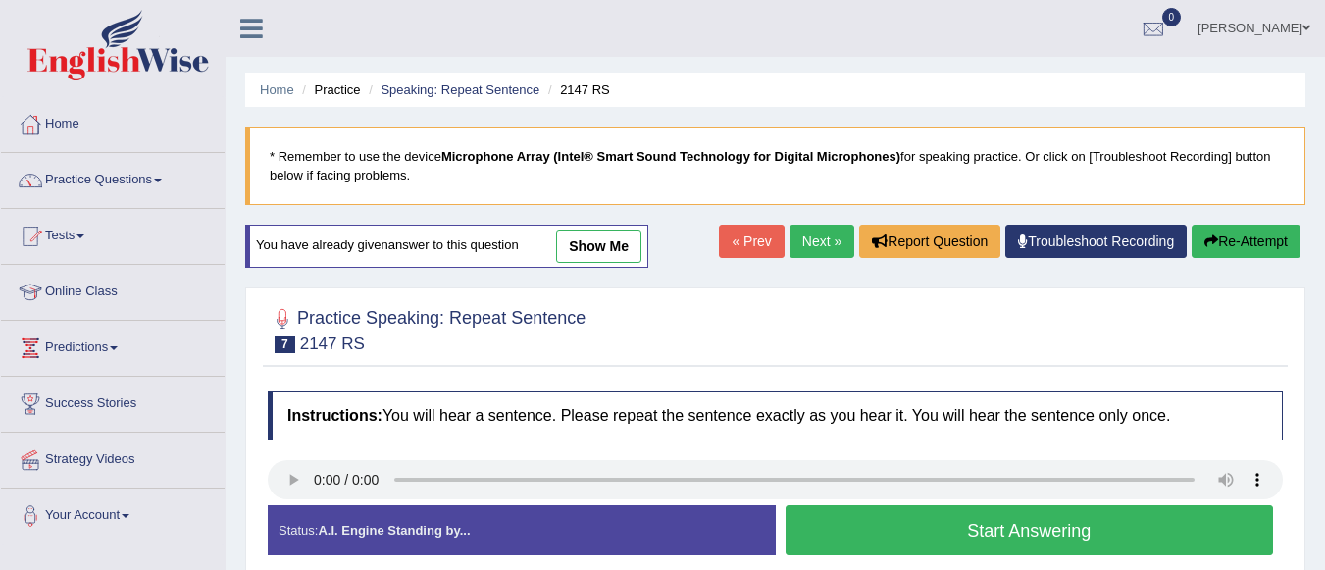
click at [925, 532] on button "Start Answering" at bounding box center [1030, 530] width 489 height 50
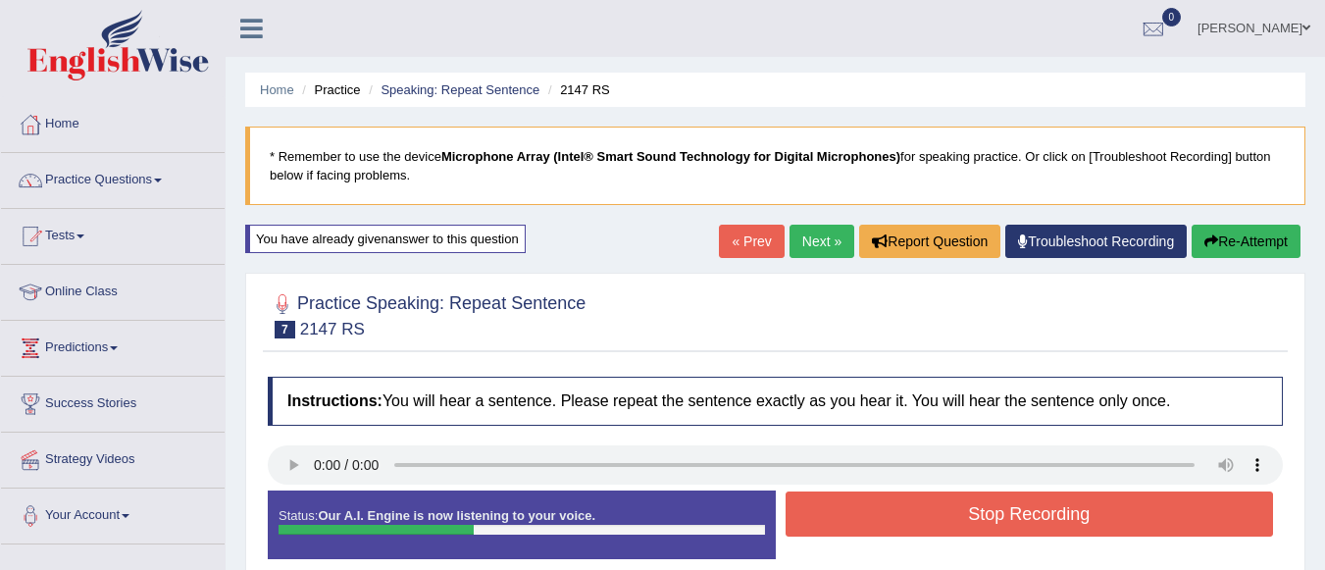
click at [976, 522] on button "Stop Recording" at bounding box center [1030, 513] width 489 height 45
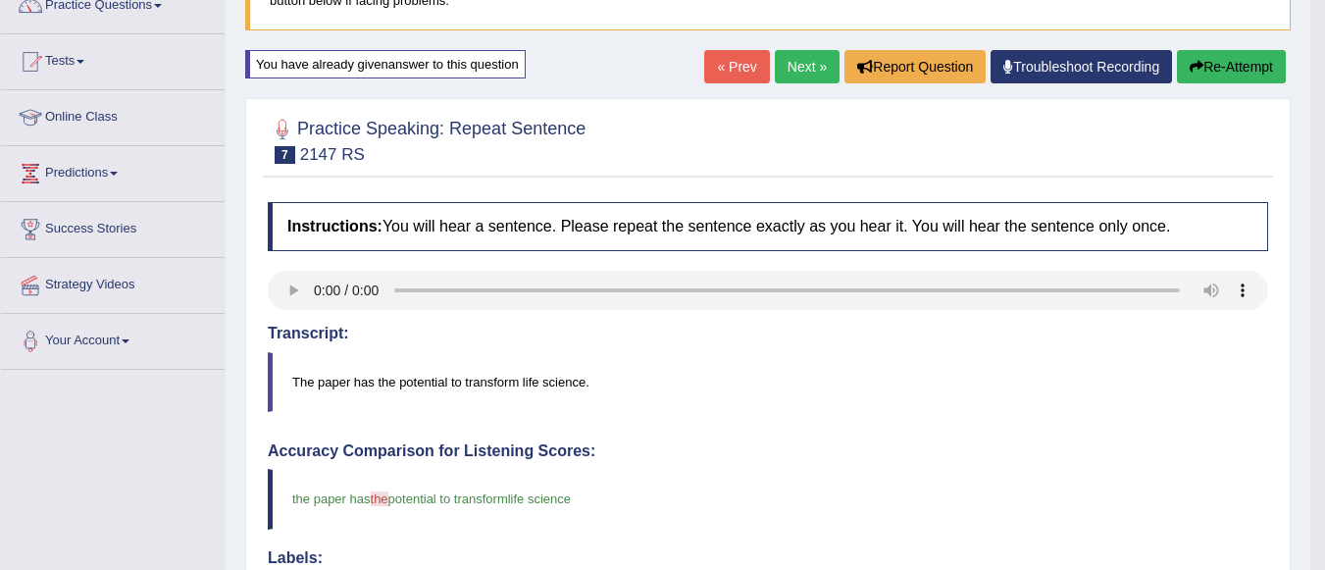
scroll to position [98, 0]
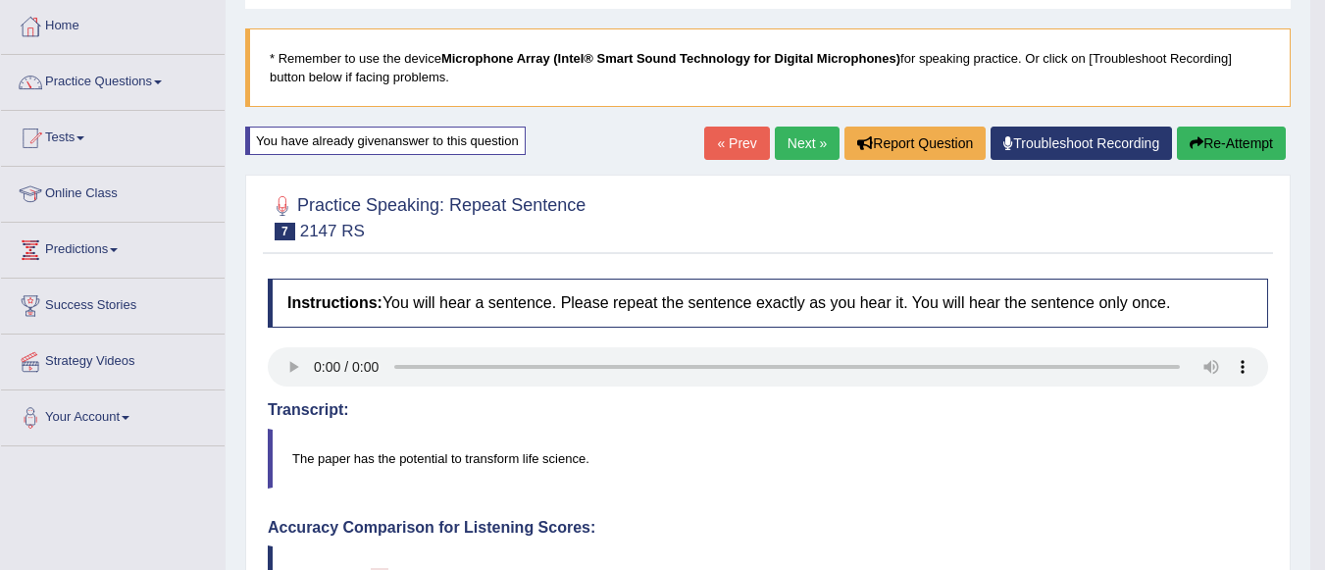
click at [803, 142] on link "Next »" at bounding box center [807, 143] width 65 height 33
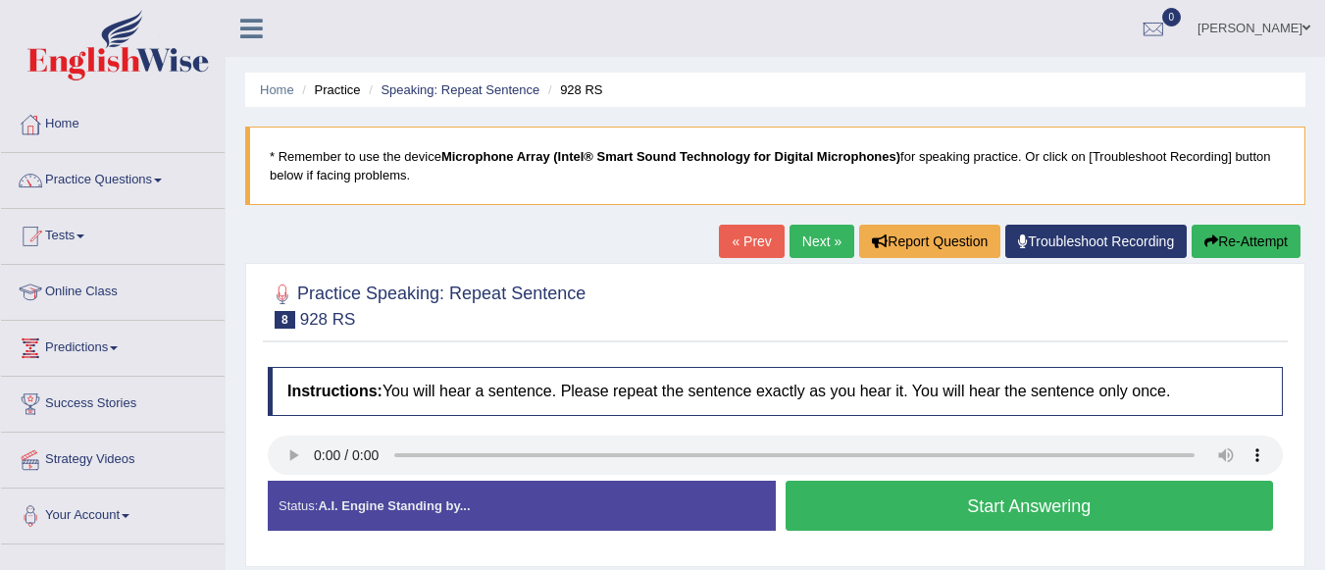
click at [944, 514] on button "Start Answering" at bounding box center [1030, 506] width 489 height 50
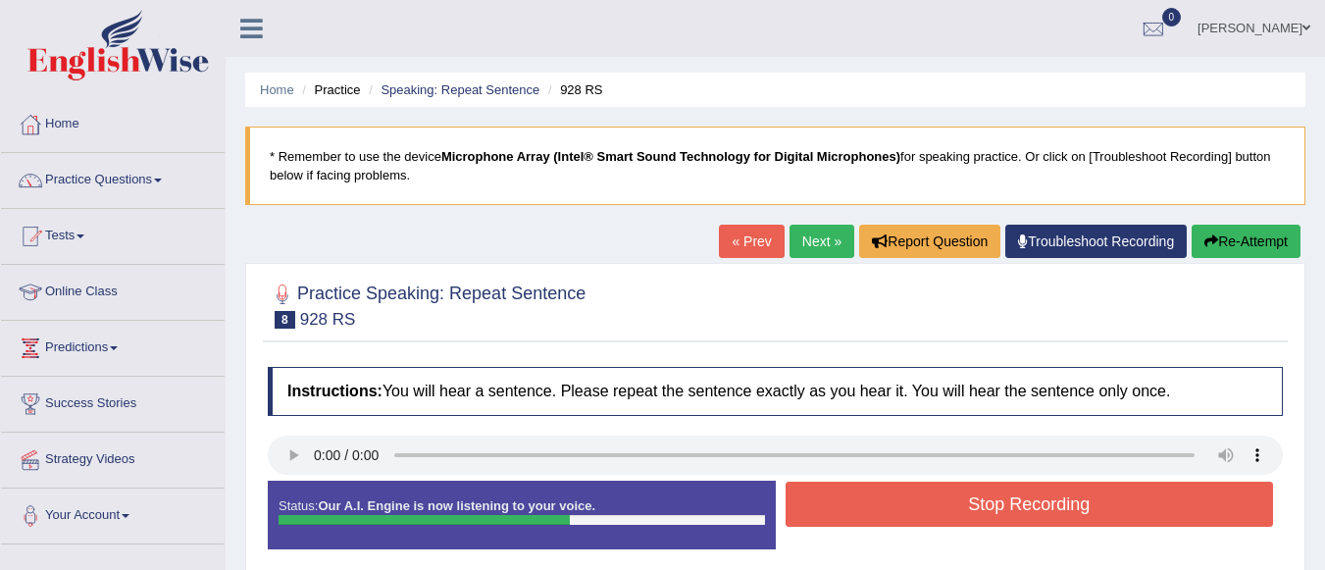
click at [920, 509] on button "Stop Recording" at bounding box center [1030, 504] width 489 height 45
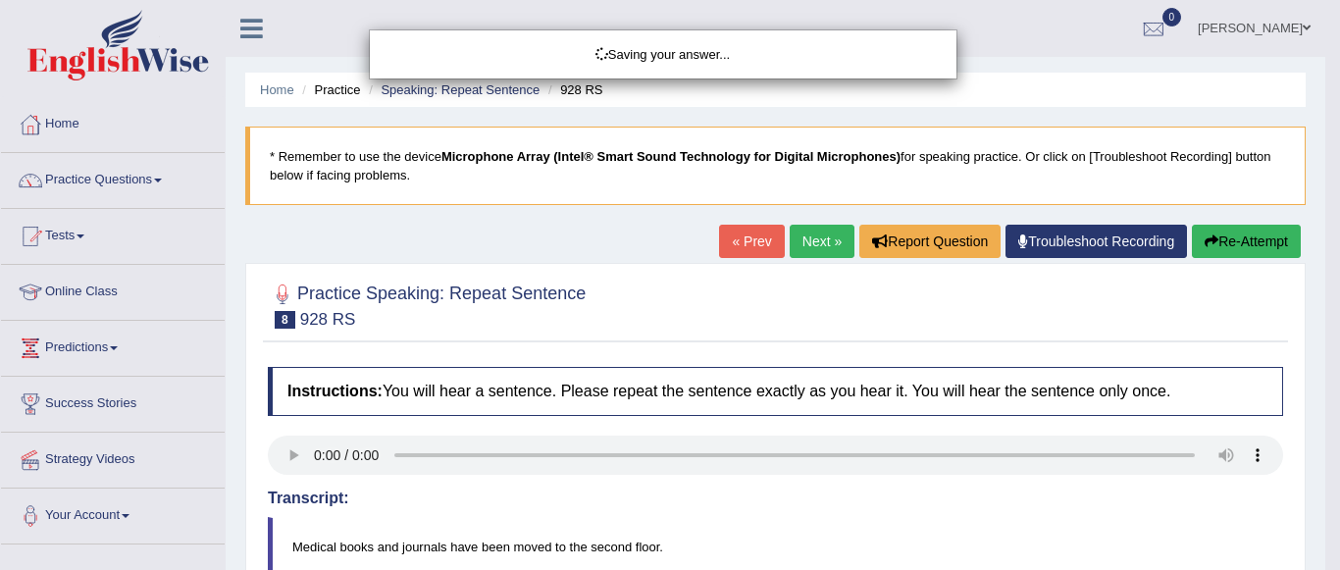
click at [1225, 241] on div "Saving your answer..." at bounding box center [670, 285] width 1340 height 570
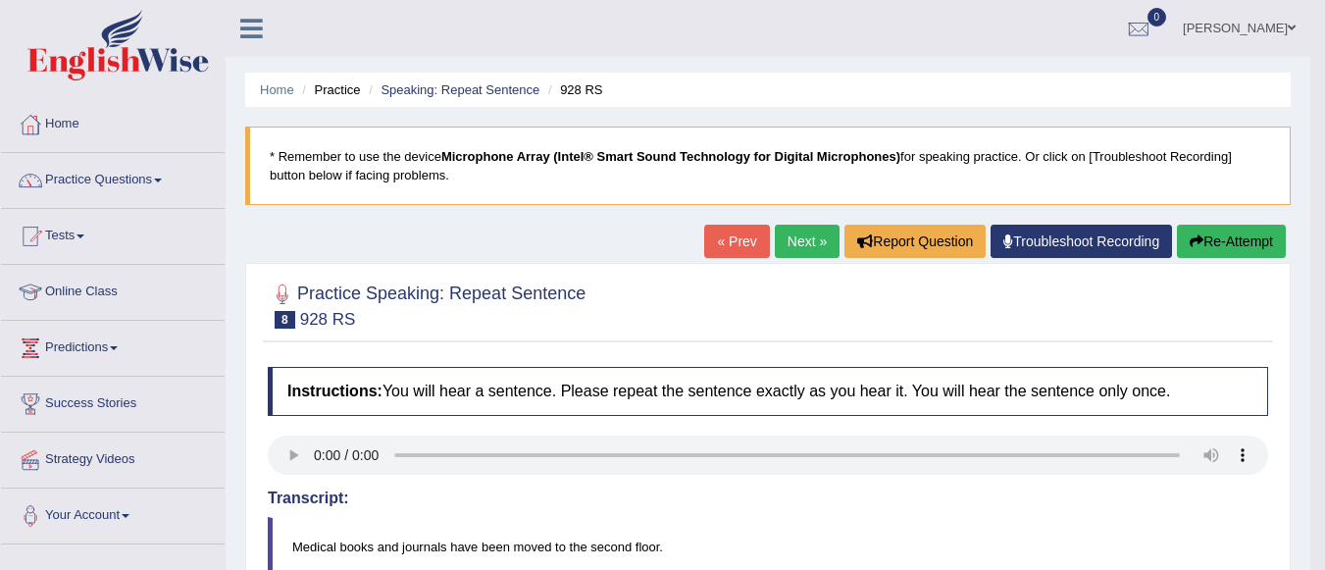
click at [1220, 249] on button "Re-Attempt" at bounding box center [1231, 241] width 109 height 33
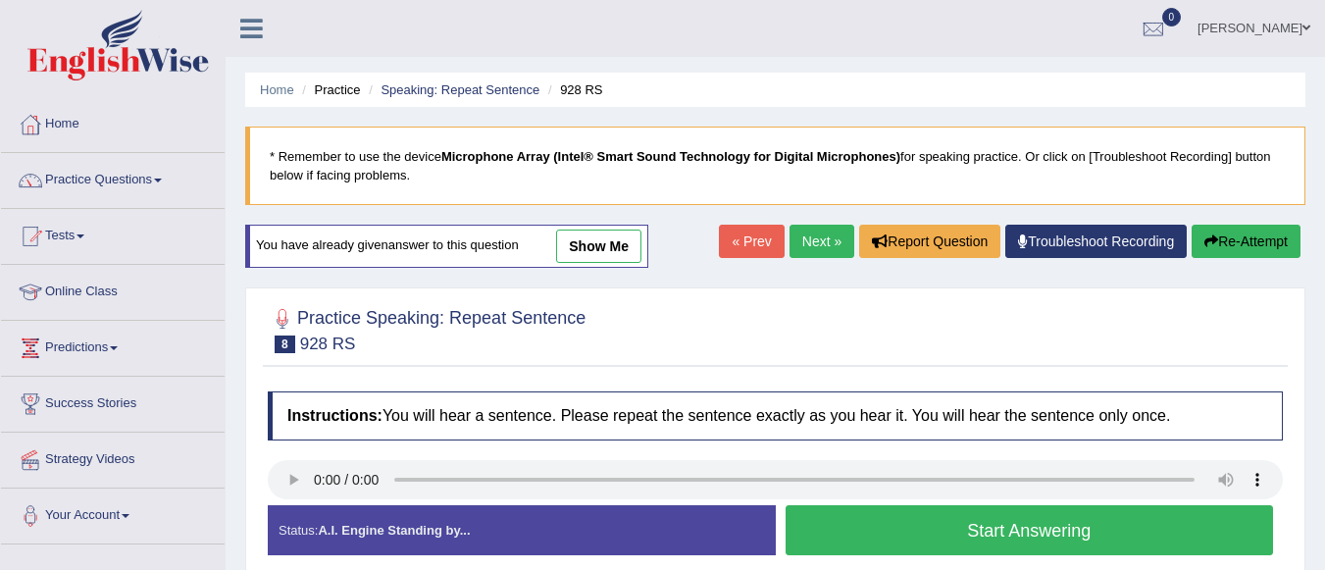
click at [934, 526] on button "Start Answering" at bounding box center [1030, 530] width 489 height 50
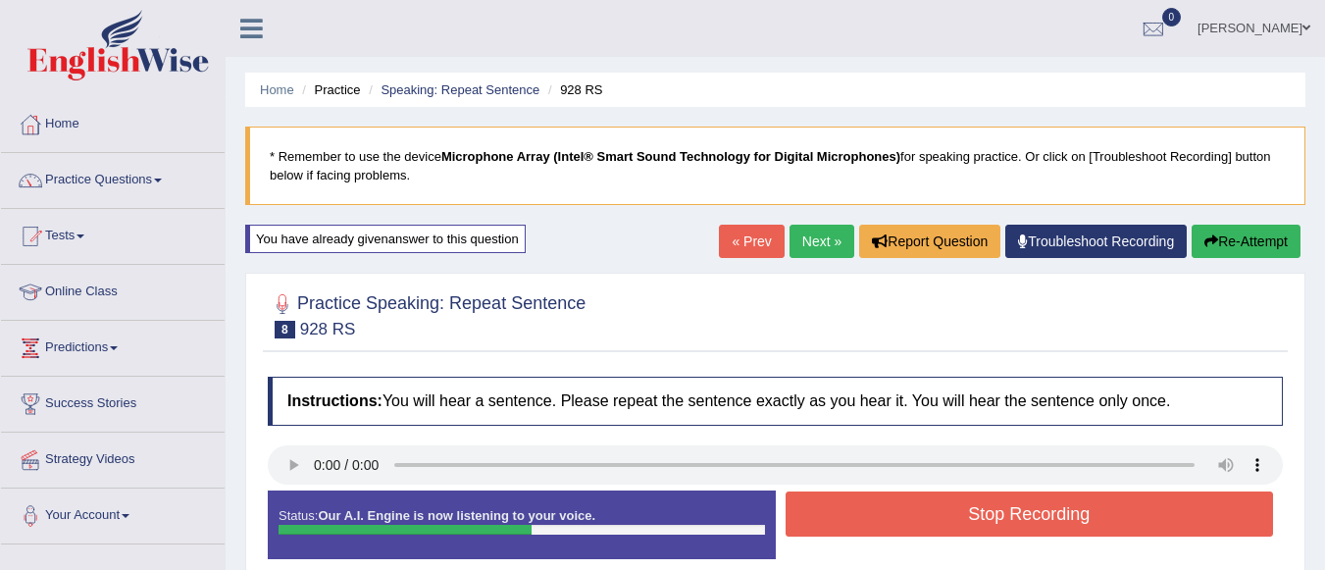
click at [942, 506] on button "Stop Recording" at bounding box center [1030, 513] width 489 height 45
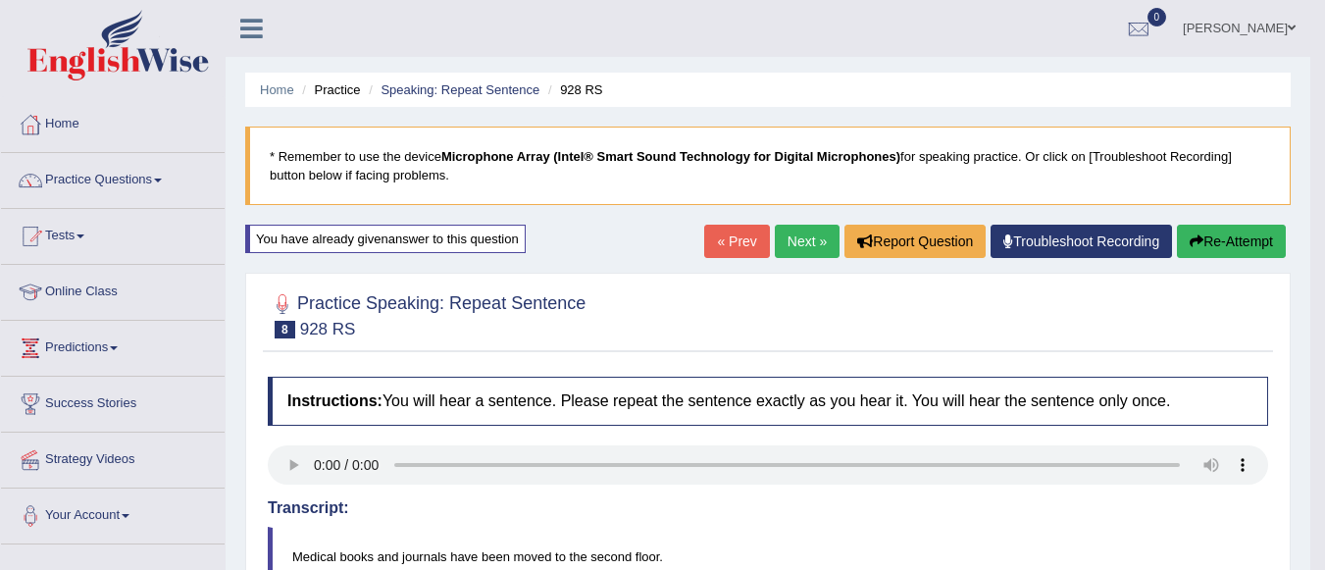
click at [795, 239] on link "Next »" at bounding box center [807, 241] width 65 height 33
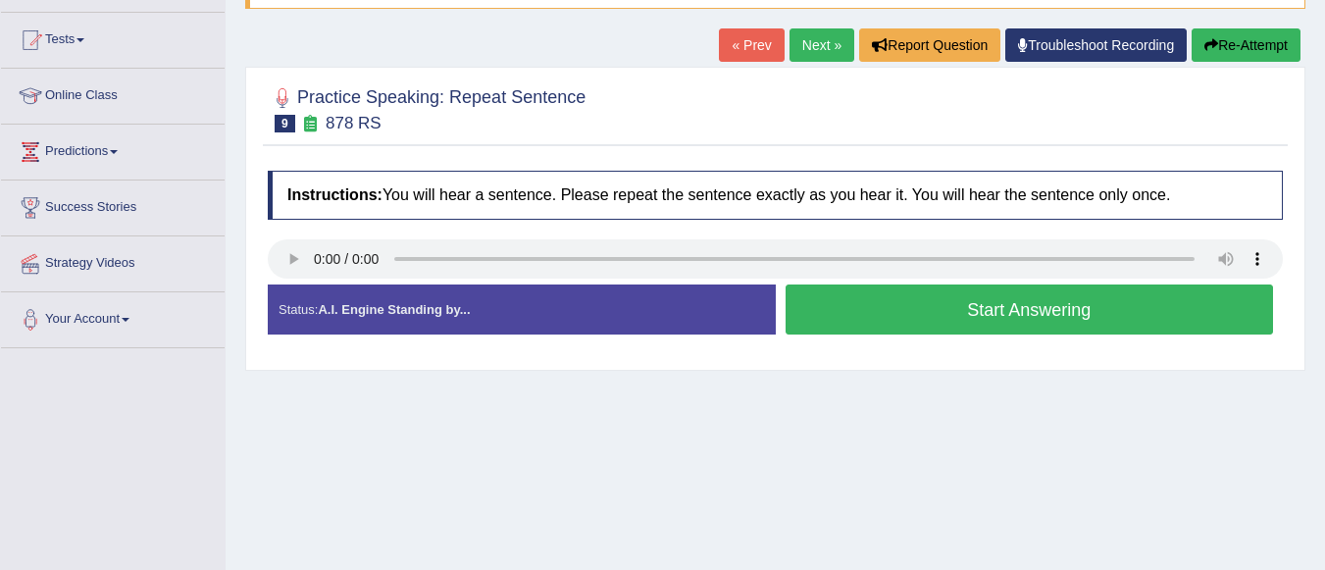
click at [931, 316] on button "Start Answering" at bounding box center [1030, 309] width 489 height 50
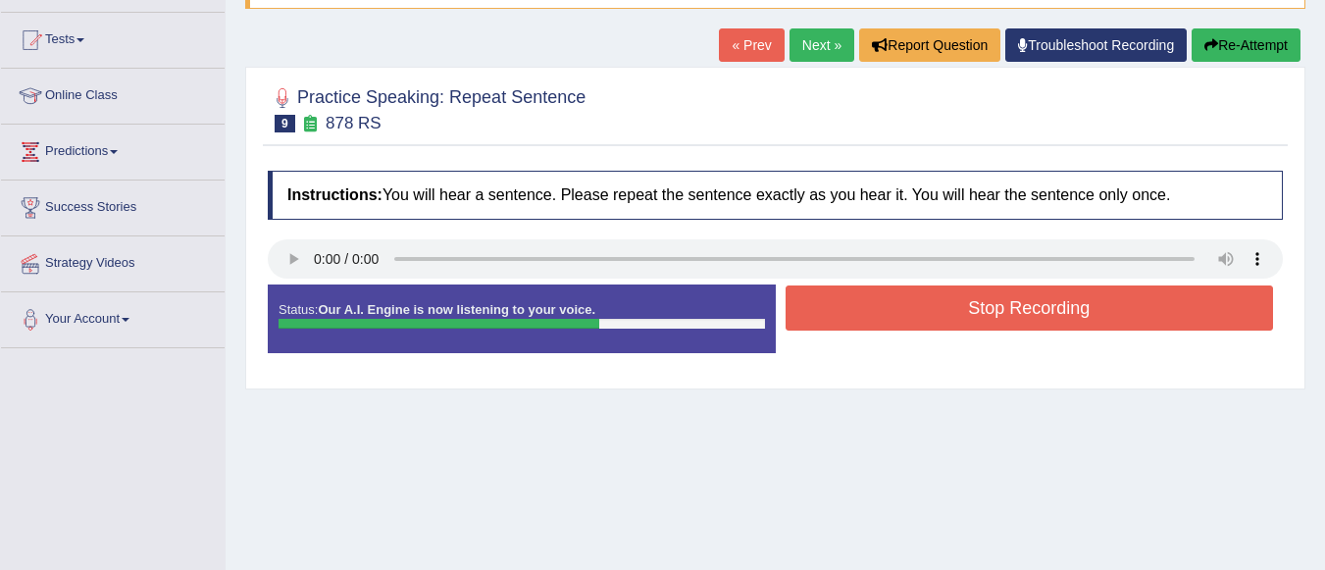
click at [945, 323] on button "Stop Recording" at bounding box center [1030, 307] width 489 height 45
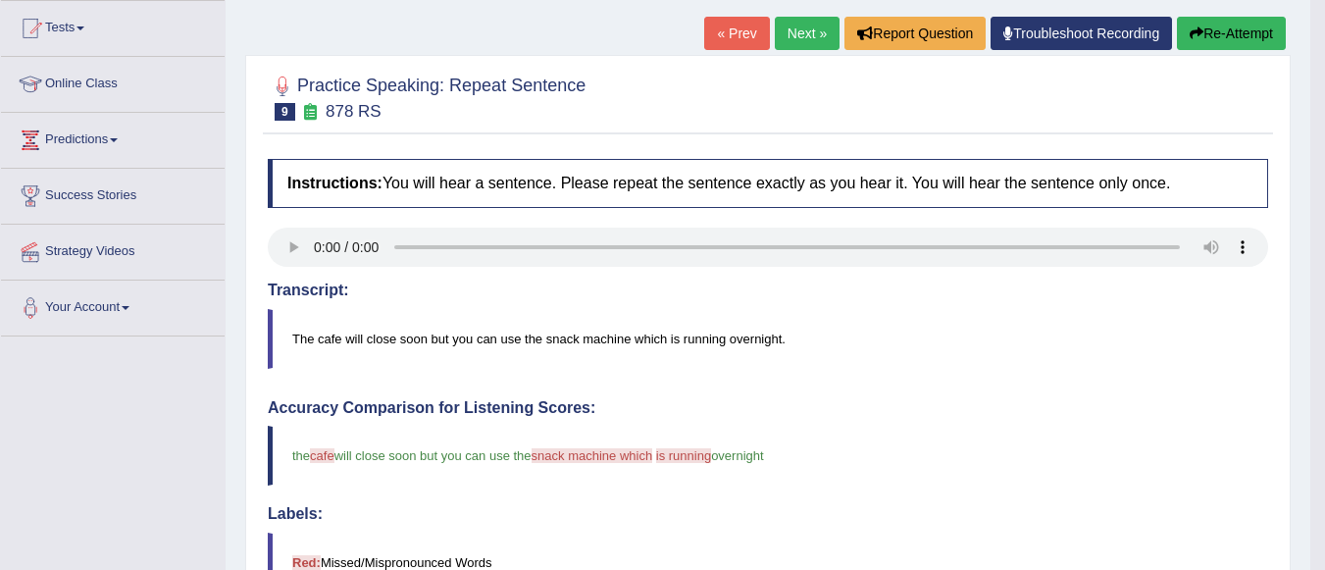
scroll to position [196, 0]
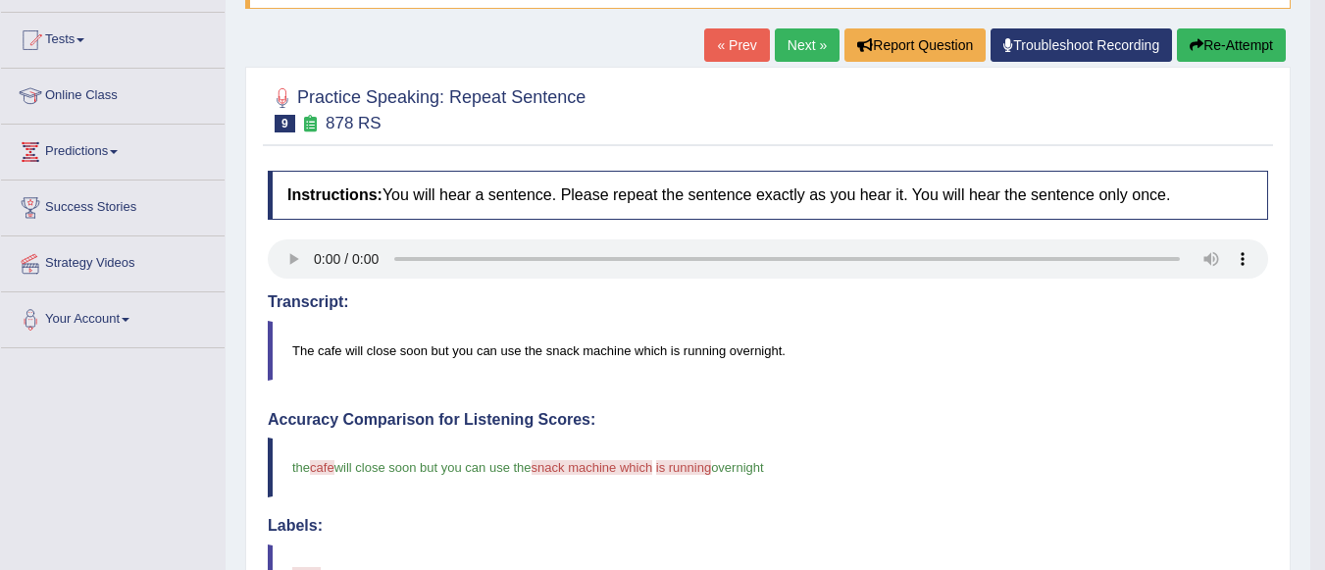
click at [807, 32] on link "Next »" at bounding box center [807, 44] width 65 height 33
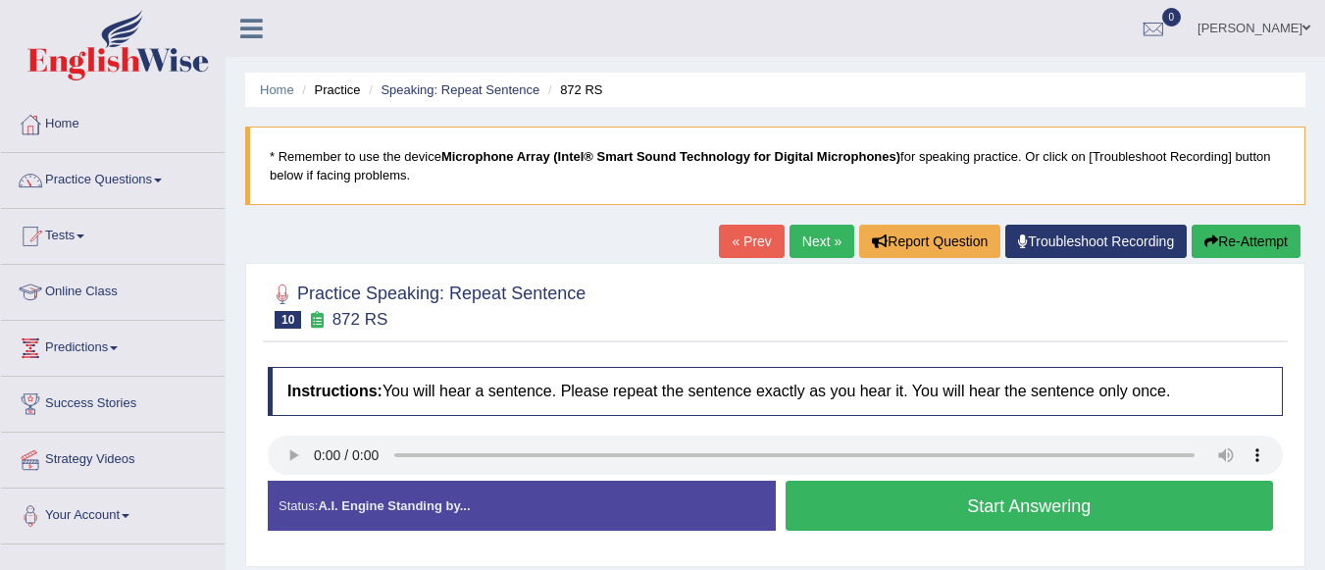
click at [982, 505] on button "Start Answering" at bounding box center [1030, 506] width 489 height 50
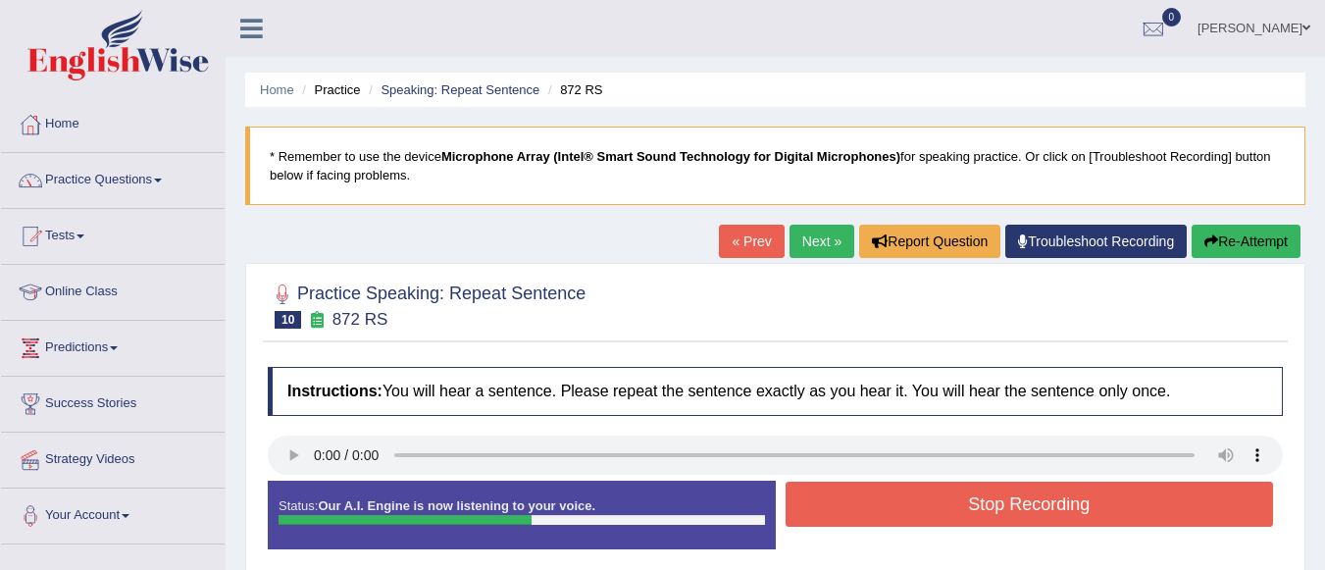
click at [998, 487] on button "Stop Recording" at bounding box center [1030, 504] width 489 height 45
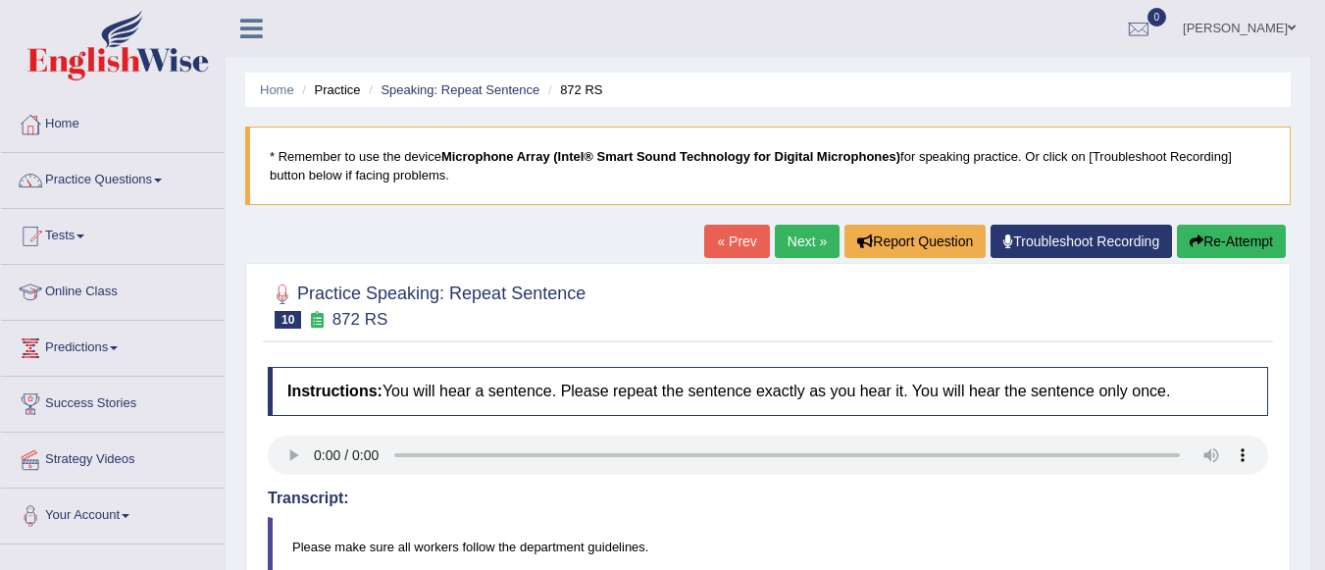
click at [1201, 233] on button "Re-Attempt" at bounding box center [1231, 241] width 109 height 33
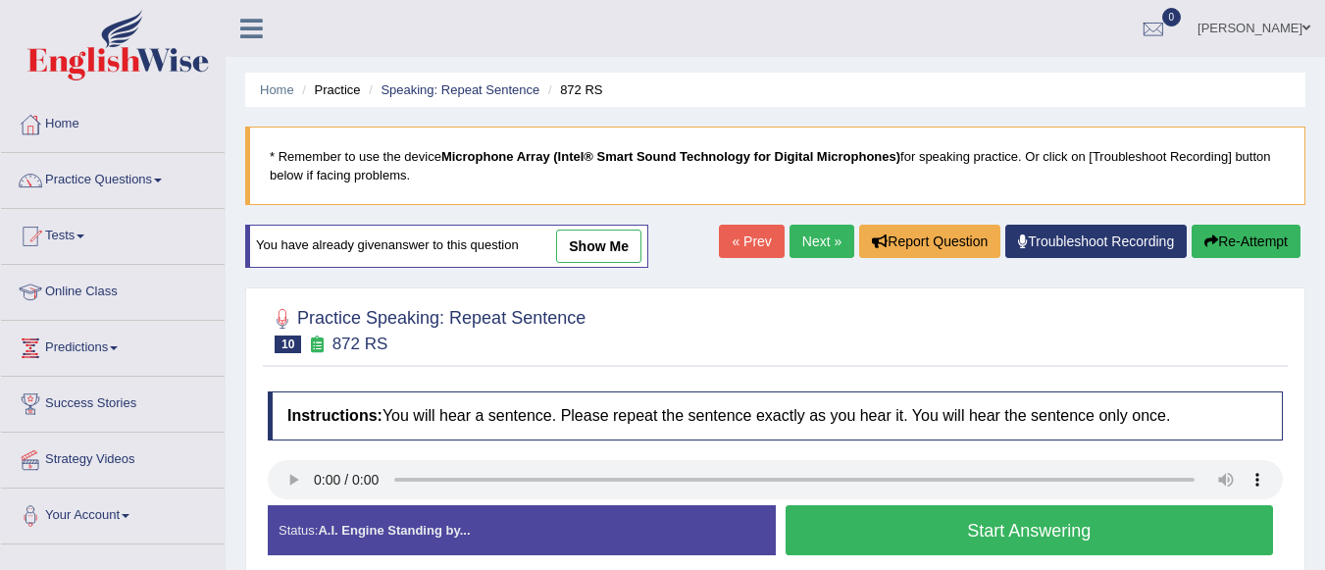
click at [996, 540] on button "Start Answering" at bounding box center [1030, 530] width 489 height 50
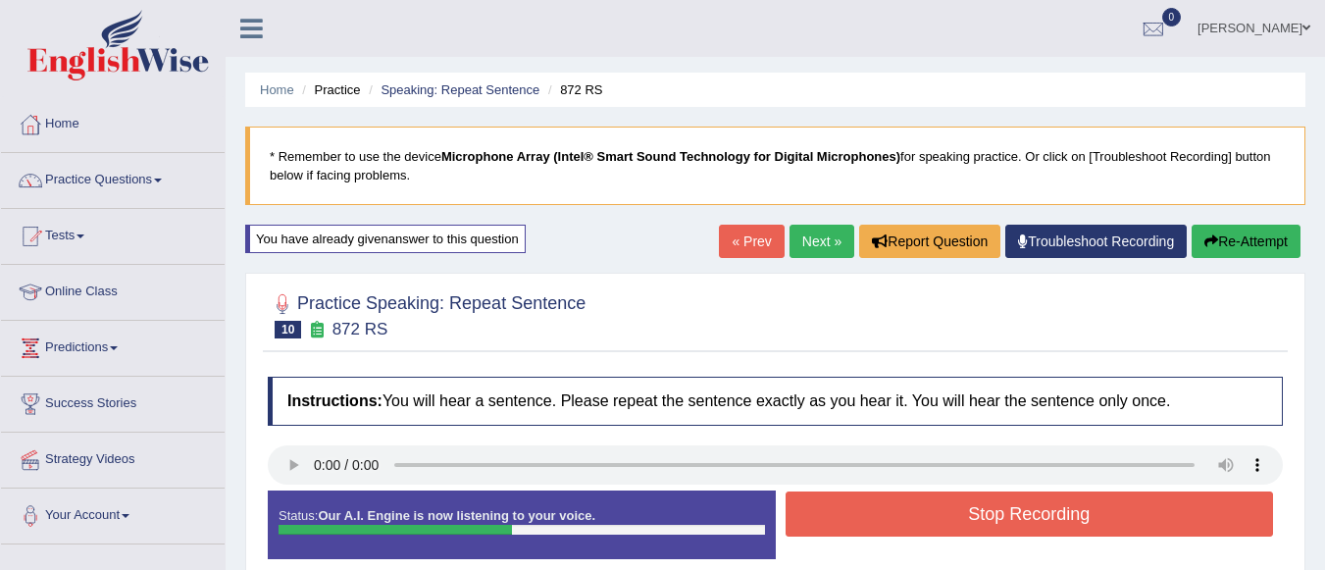
click at [999, 520] on button "Stop Recording" at bounding box center [1030, 513] width 489 height 45
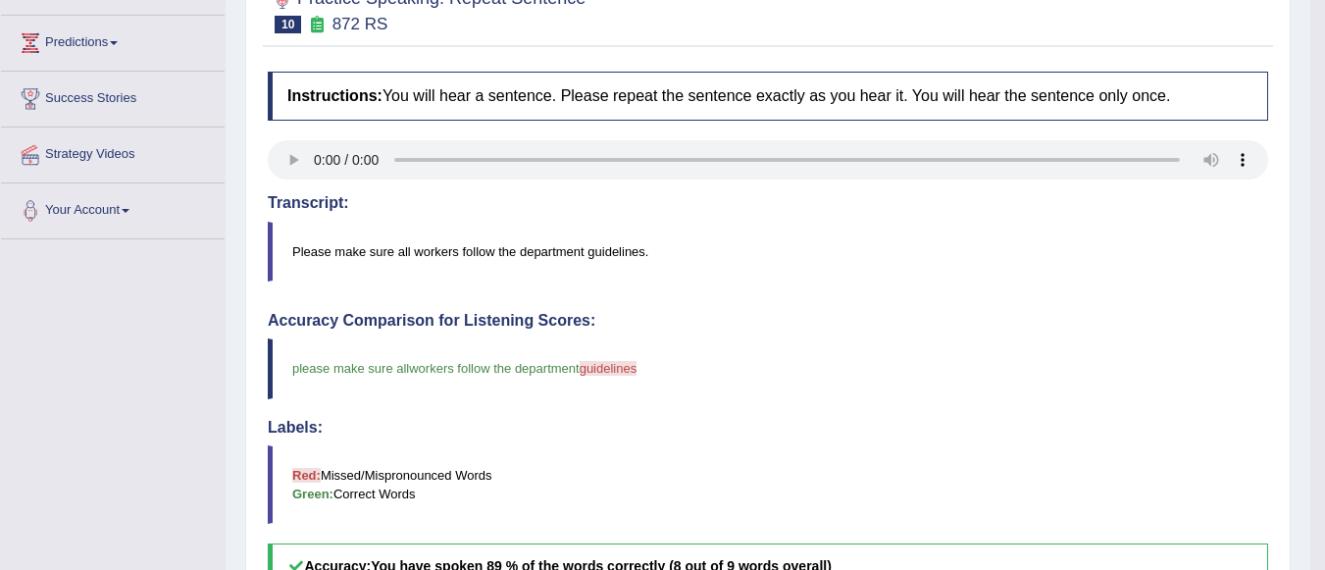
scroll to position [196, 0]
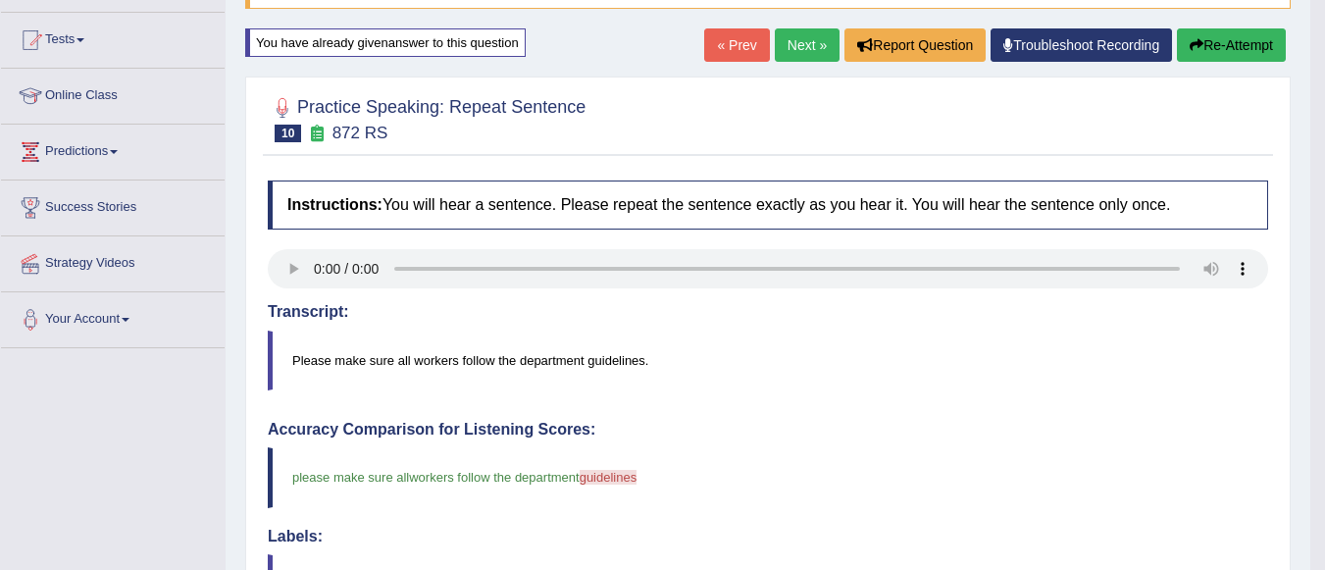
click at [793, 45] on link "Next »" at bounding box center [807, 44] width 65 height 33
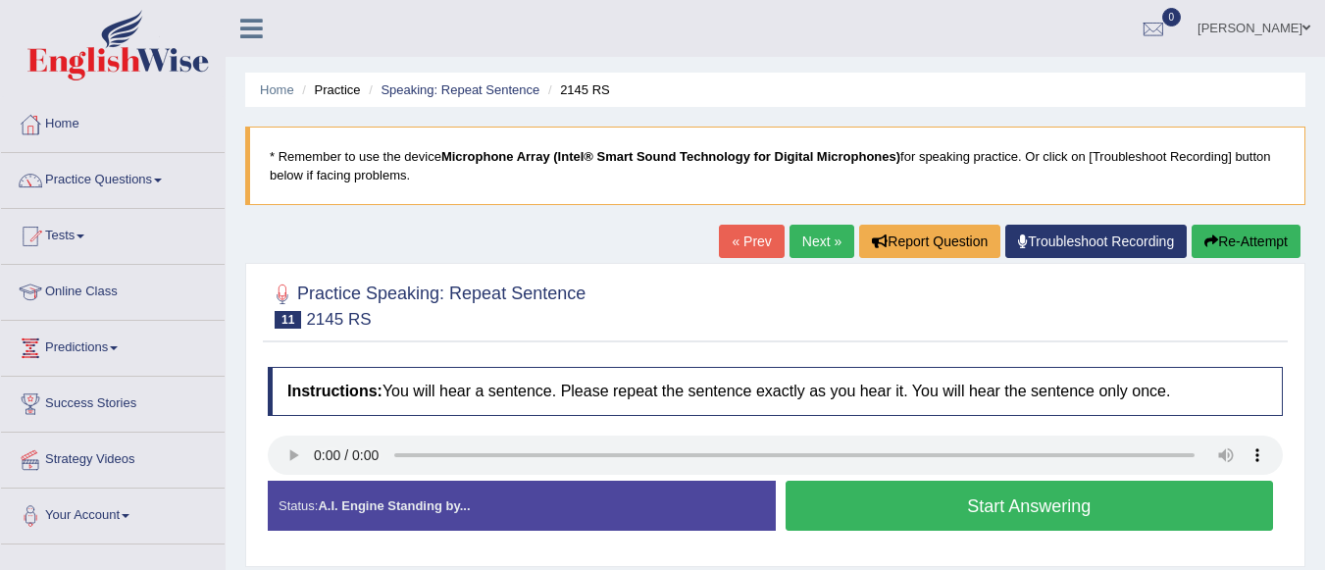
click at [939, 510] on button "Start Answering" at bounding box center [1030, 506] width 489 height 50
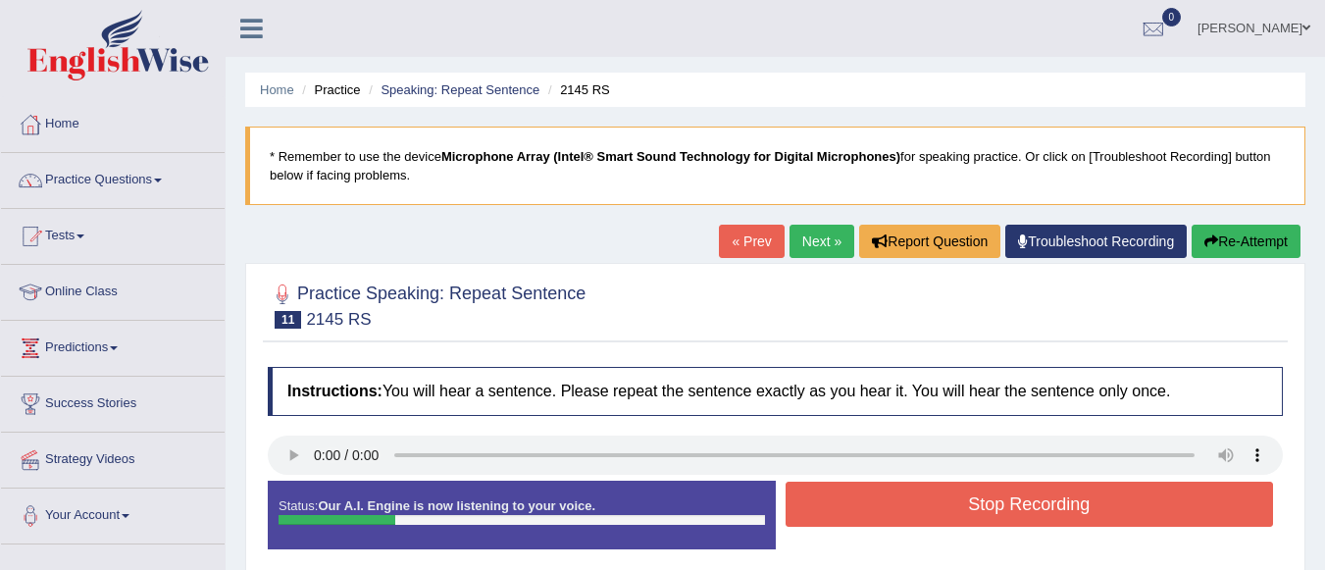
click at [823, 491] on button "Stop Recording" at bounding box center [1030, 504] width 489 height 45
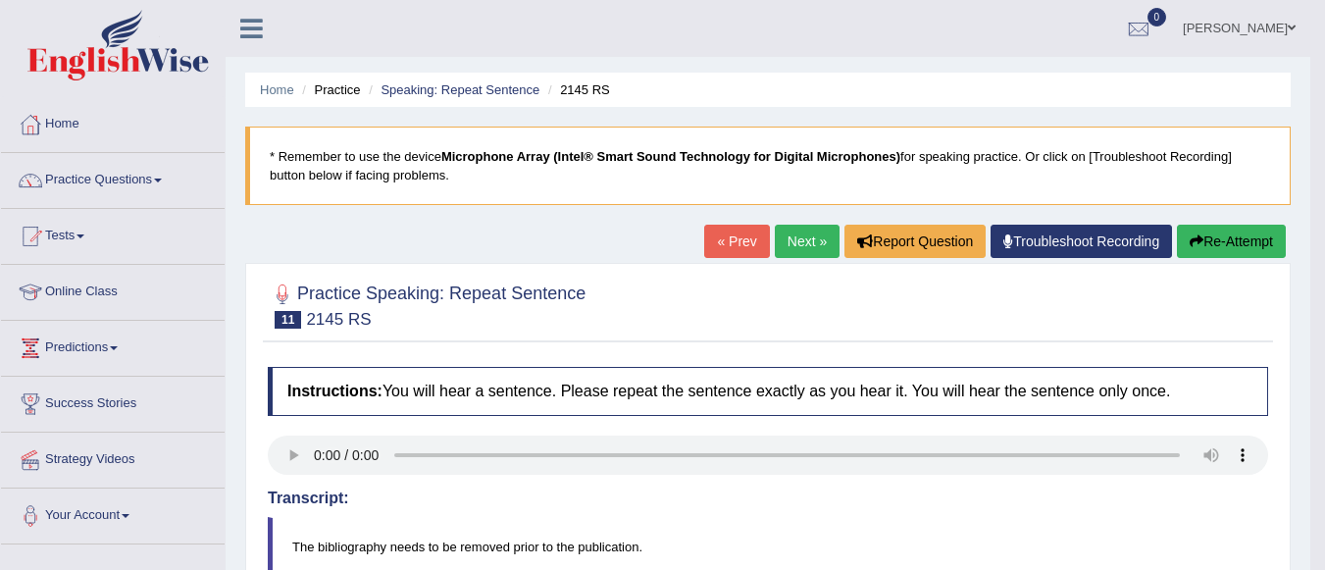
click at [1208, 248] on button "Re-Attempt" at bounding box center [1231, 241] width 109 height 33
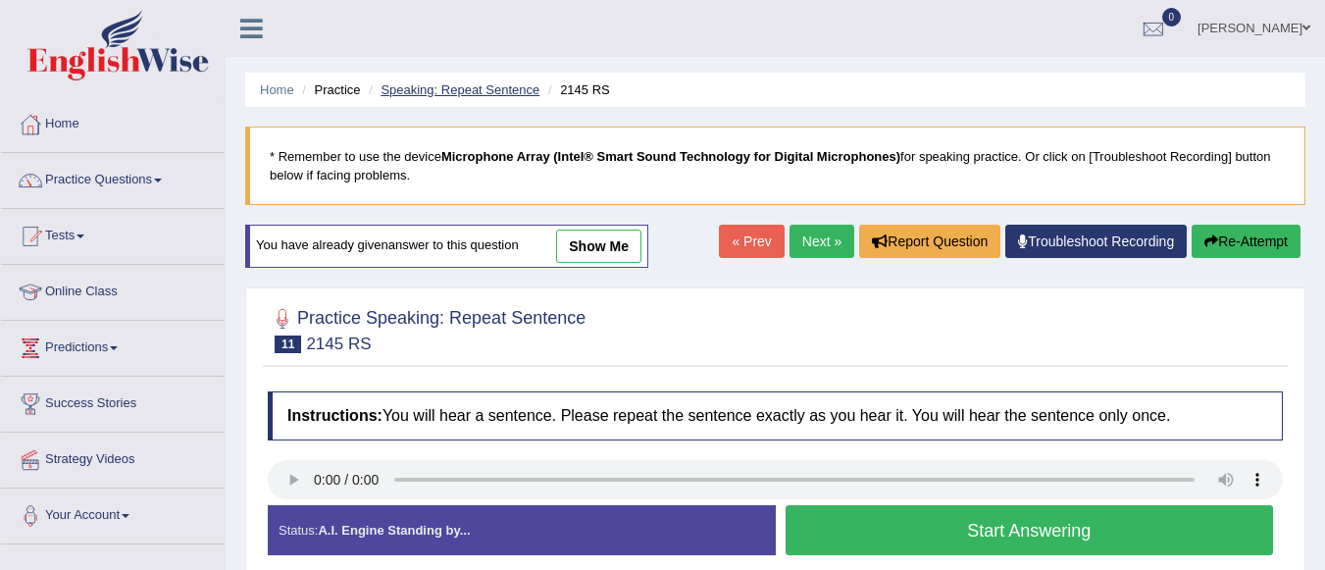
click at [482, 83] on link "Speaking: Repeat Sentence" at bounding box center [460, 89] width 159 height 15
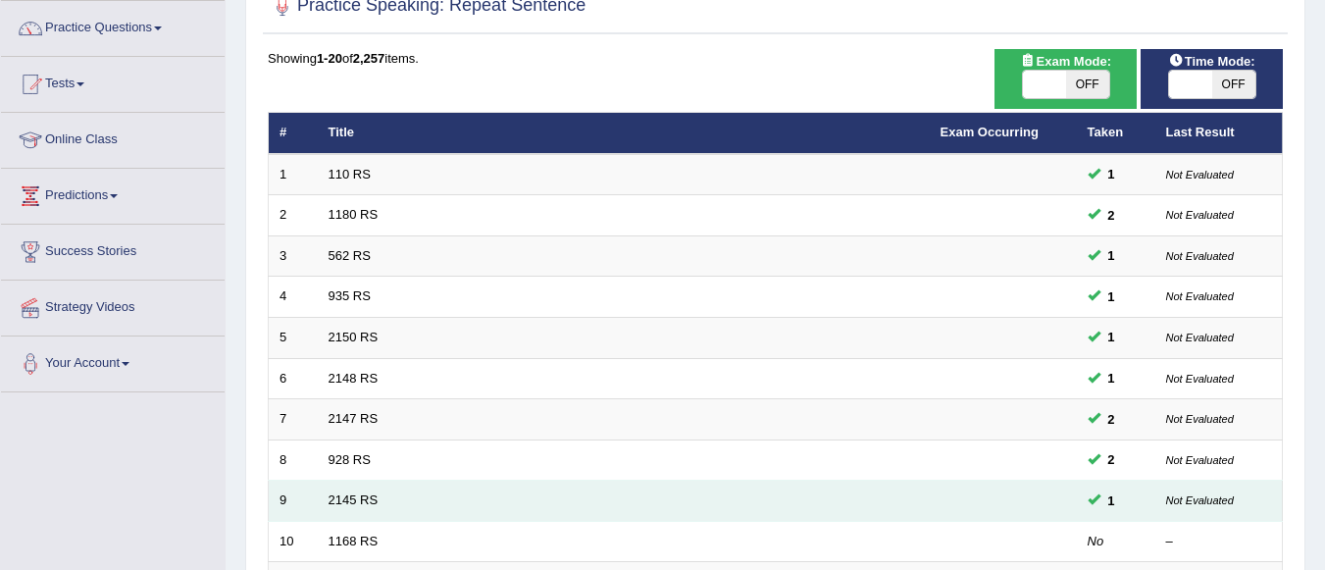
scroll to position [140, 0]
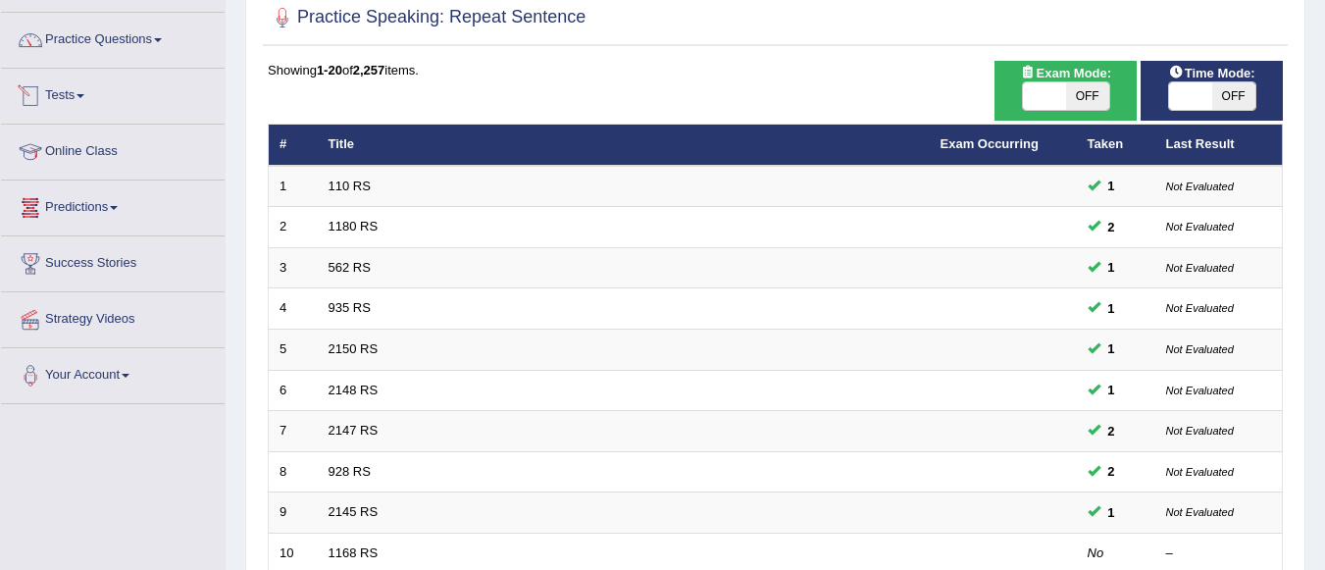
click at [69, 98] on link "Tests" at bounding box center [113, 93] width 224 height 49
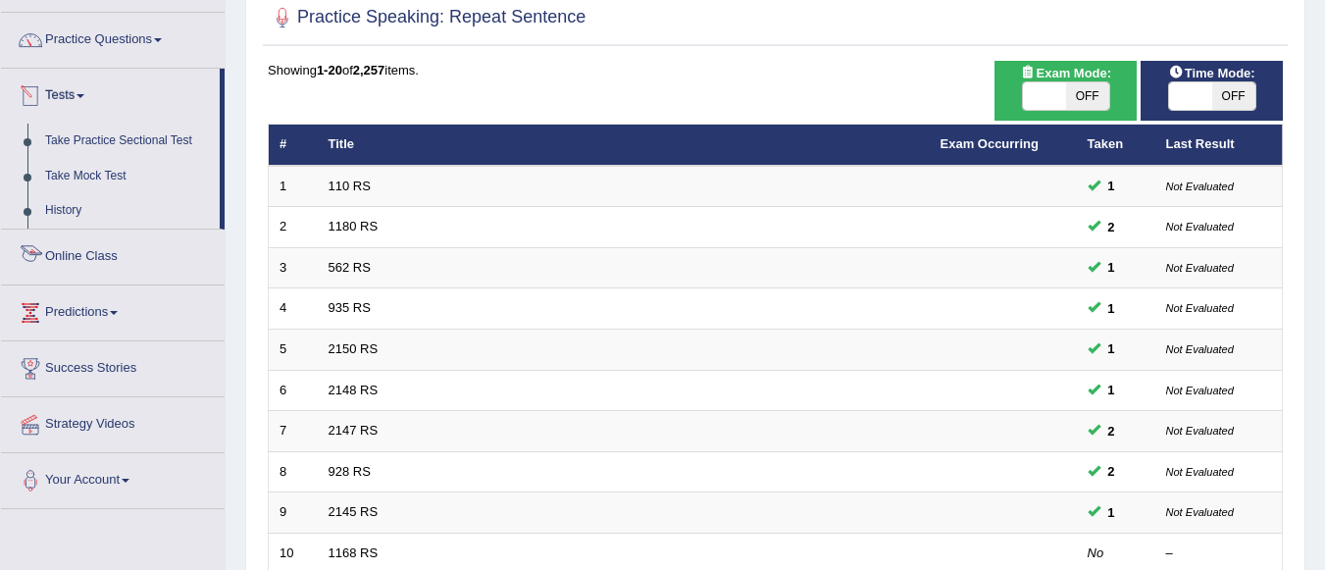
click at [81, 253] on link "Online Class" at bounding box center [113, 254] width 224 height 49
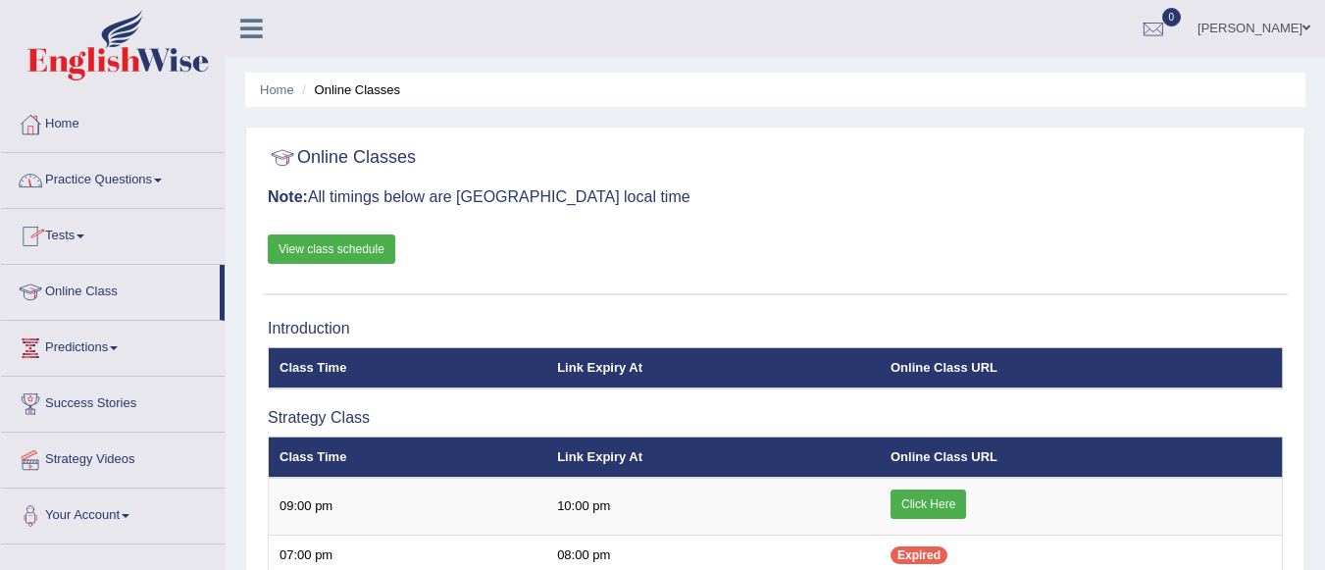
click at [109, 180] on link "Practice Questions" at bounding box center [113, 177] width 224 height 49
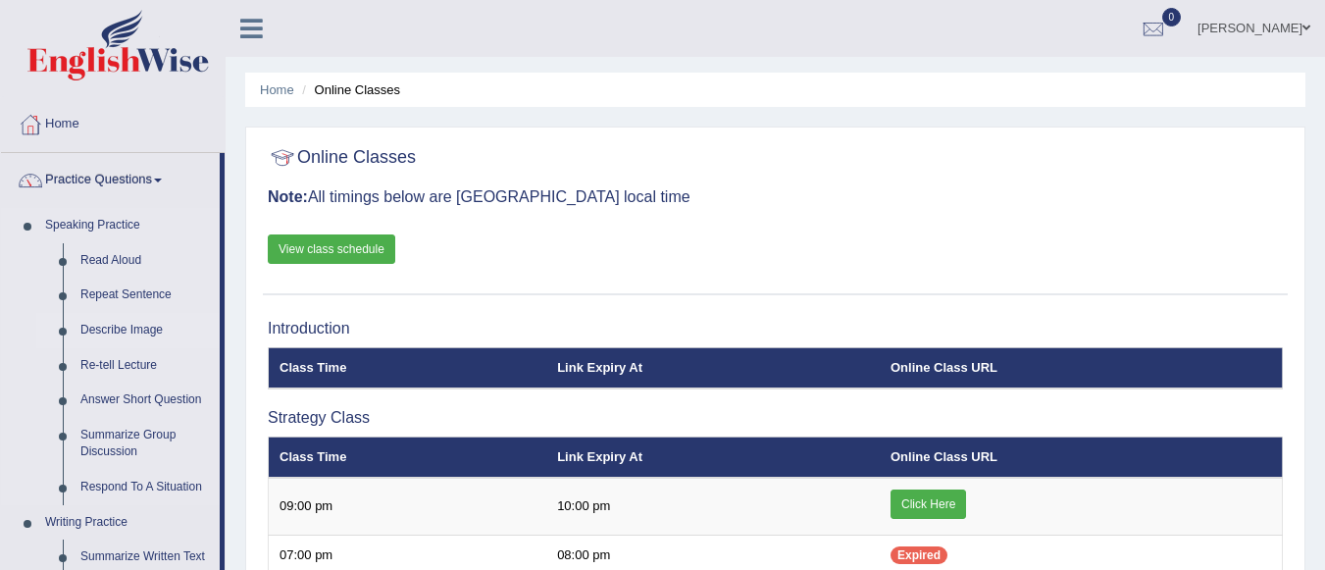
click at [109, 323] on link "Describe Image" at bounding box center [146, 330] width 148 height 35
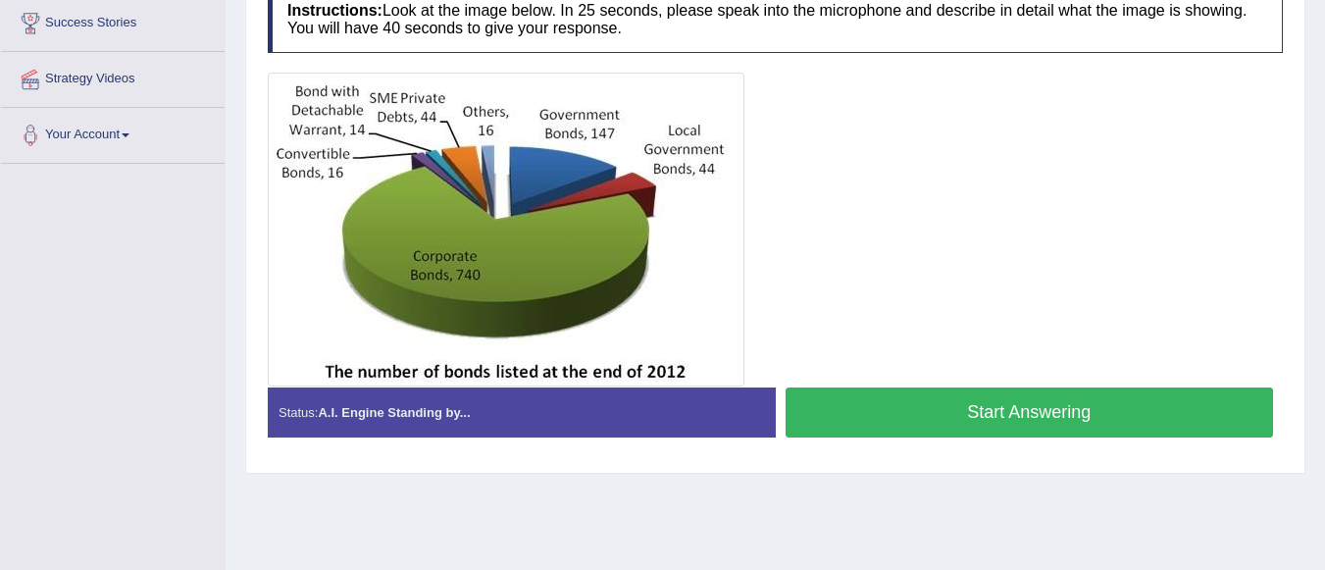
scroll to position [264, 0]
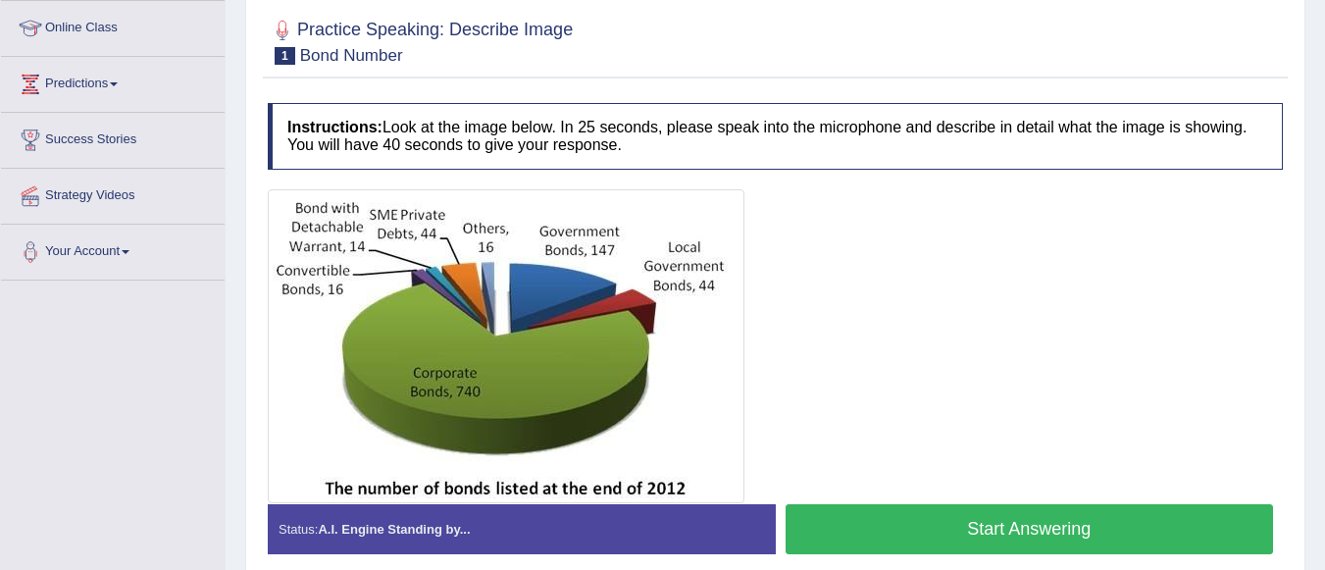
click at [915, 519] on button "Start Answering" at bounding box center [1030, 529] width 489 height 50
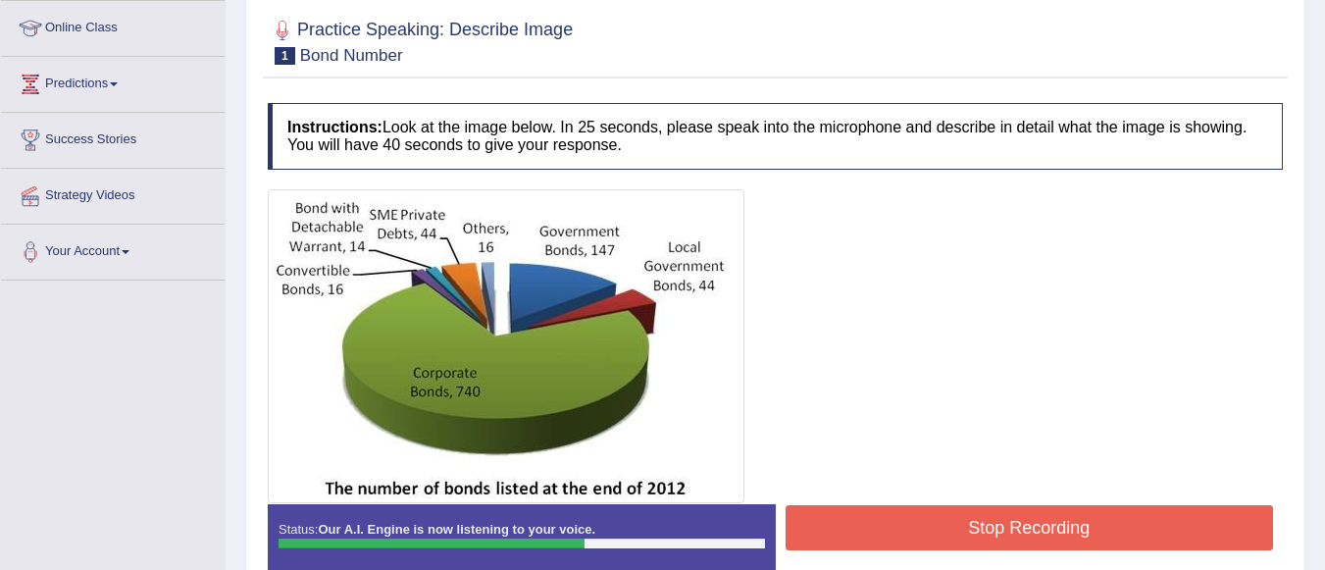
click at [914, 518] on button "Stop Recording" at bounding box center [1030, 527] width 489 height 45
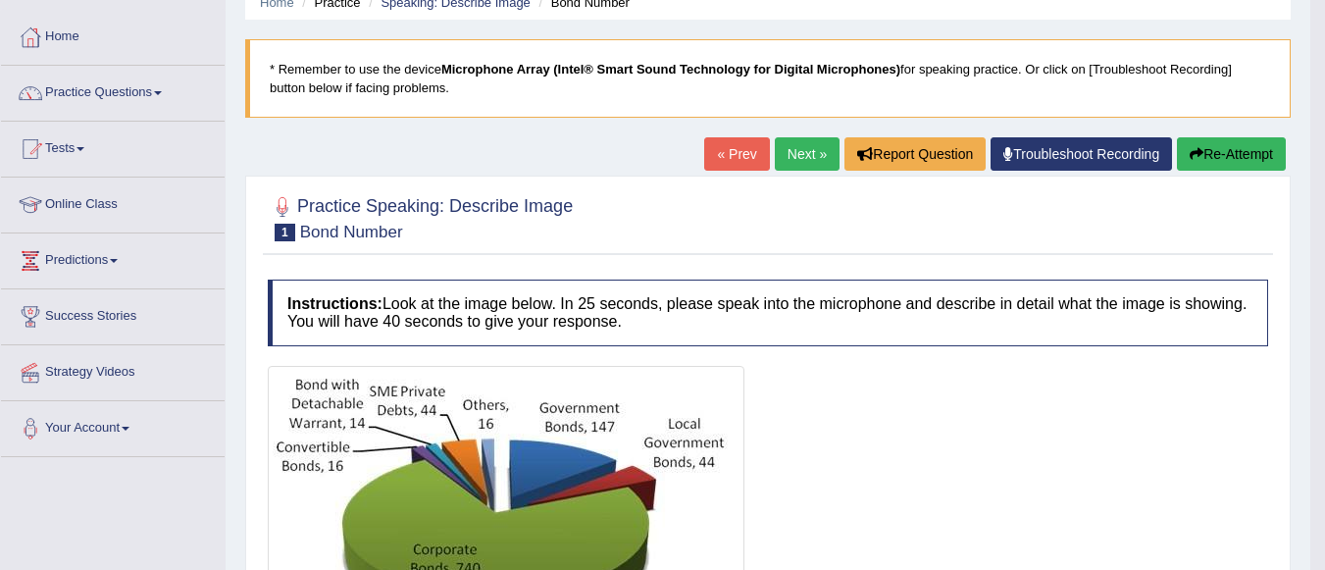
scroll to position [0, 0]
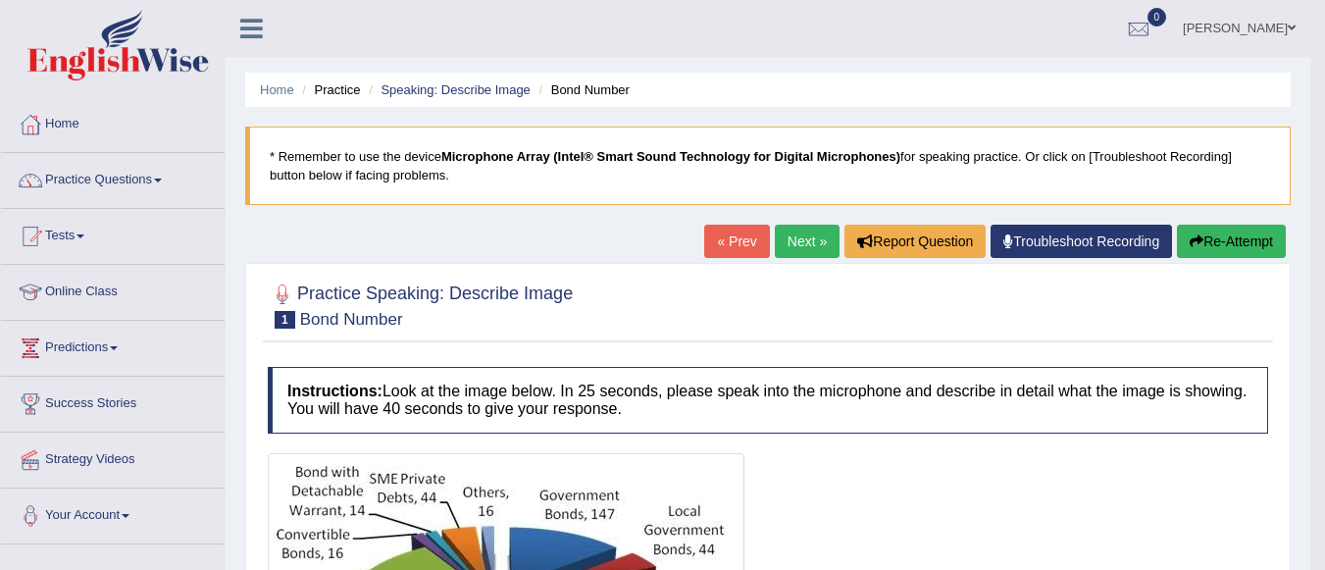
click at [1258, 235] on button "Re-Attempt" at bounding box center [1231, 241] width 109 height 33
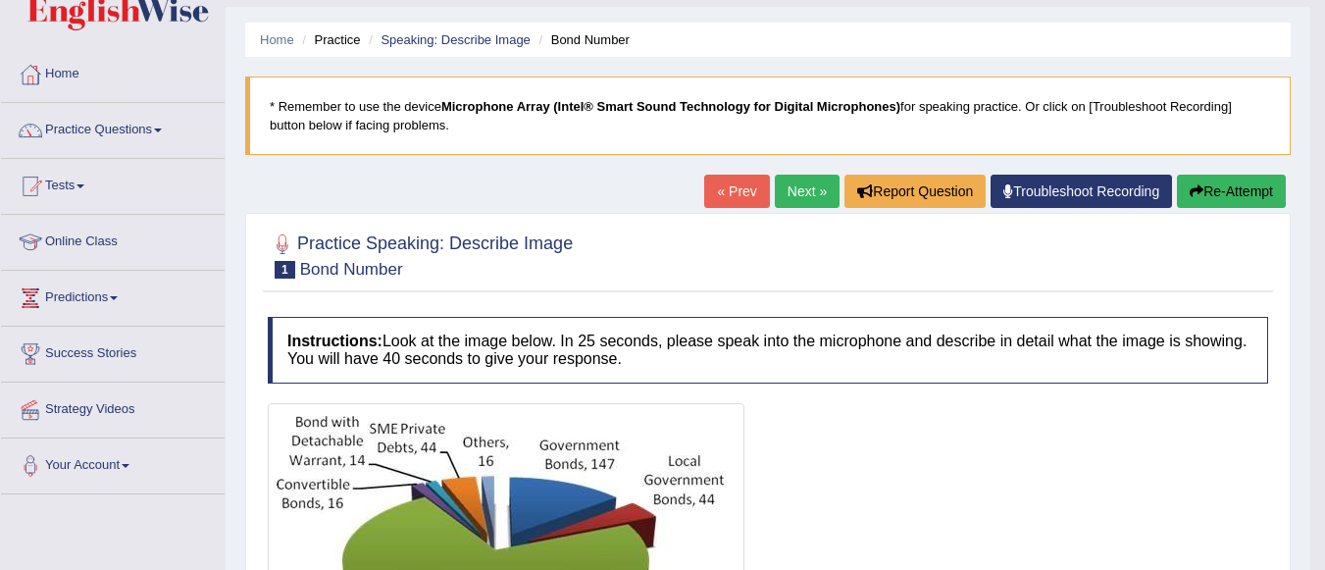
scroll to position [136, 0]
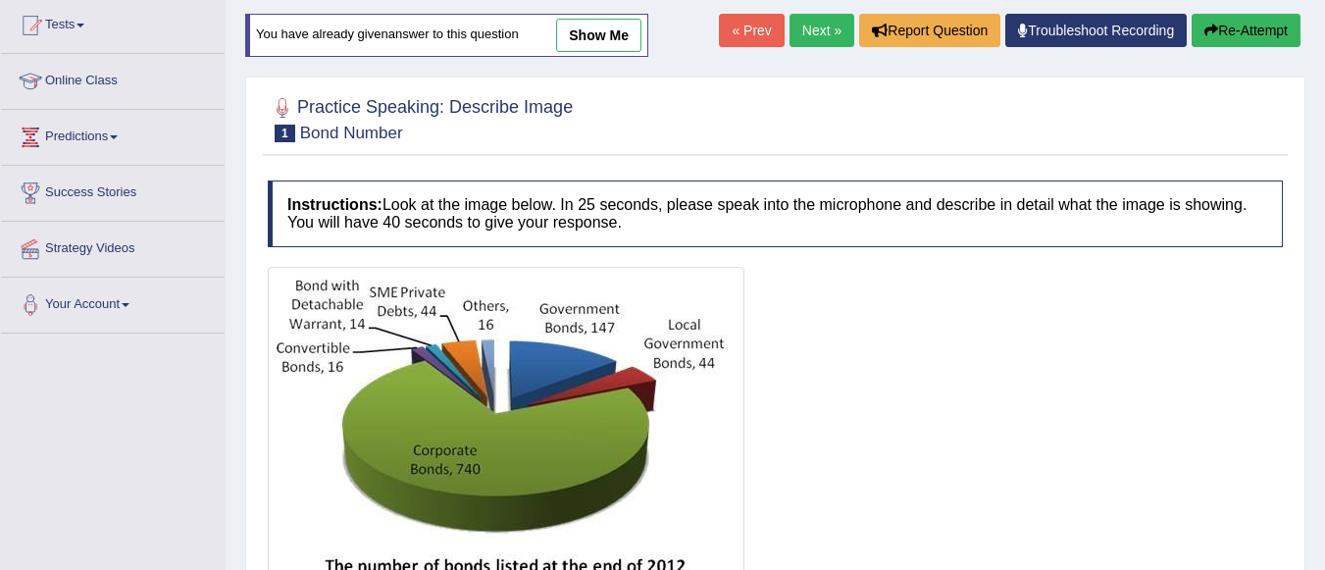
scroll to position [385, 0]
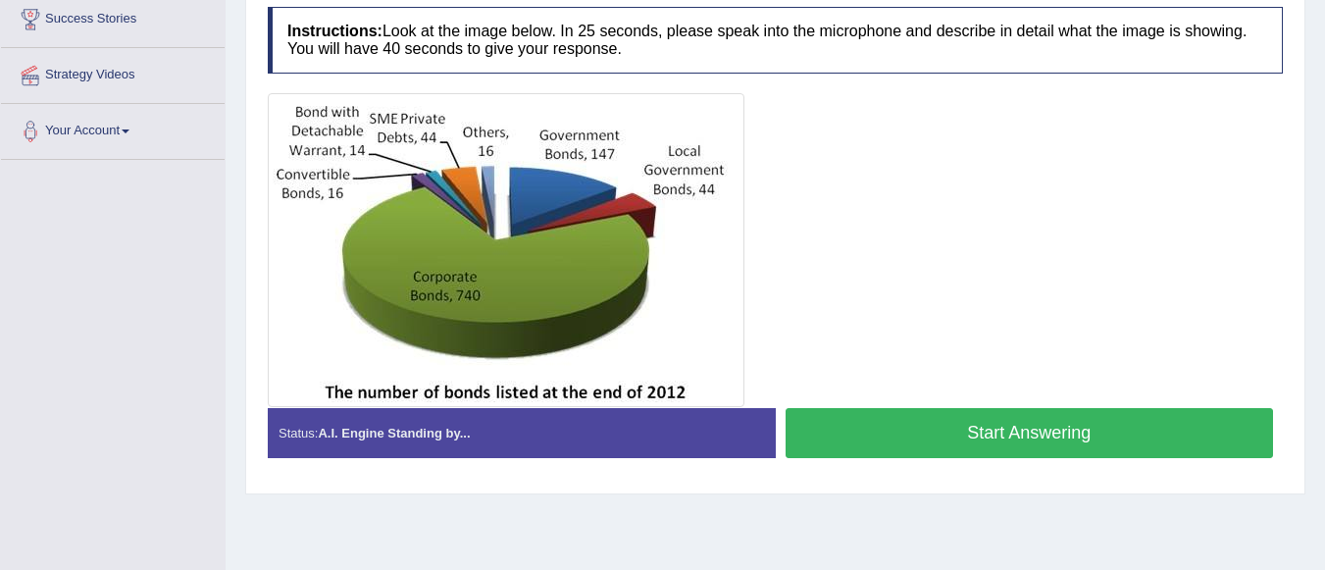
click at [907, 412] on button "Start Answering" at bounding box center [1030, 433] width 489 height 50
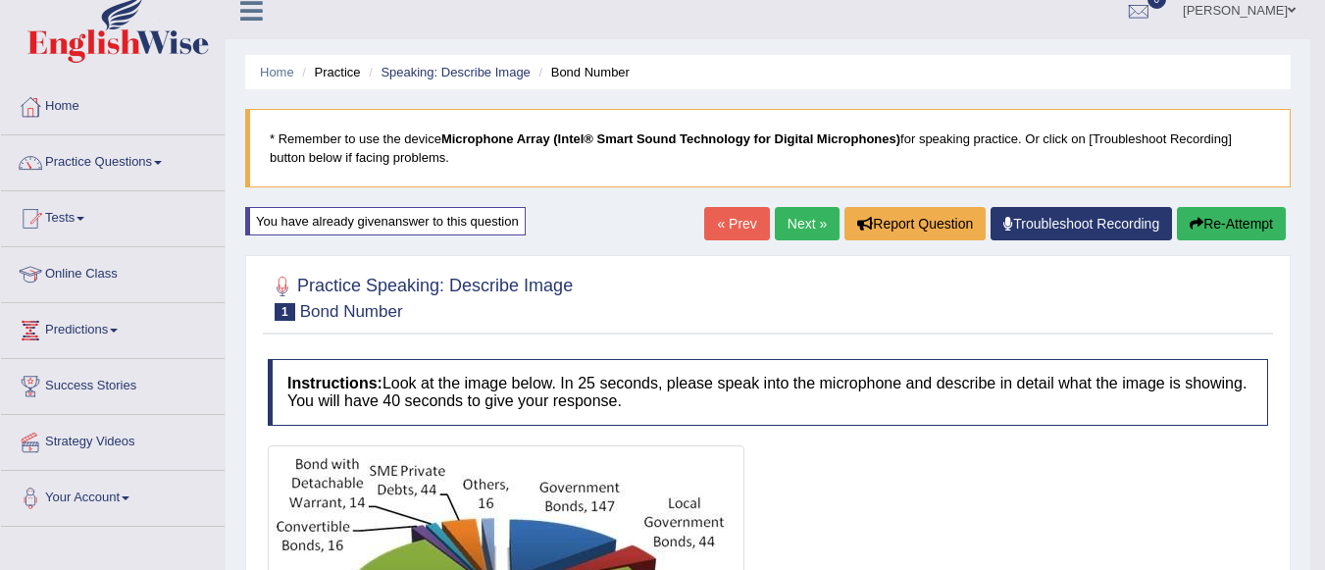
scroll to position [0, 0]
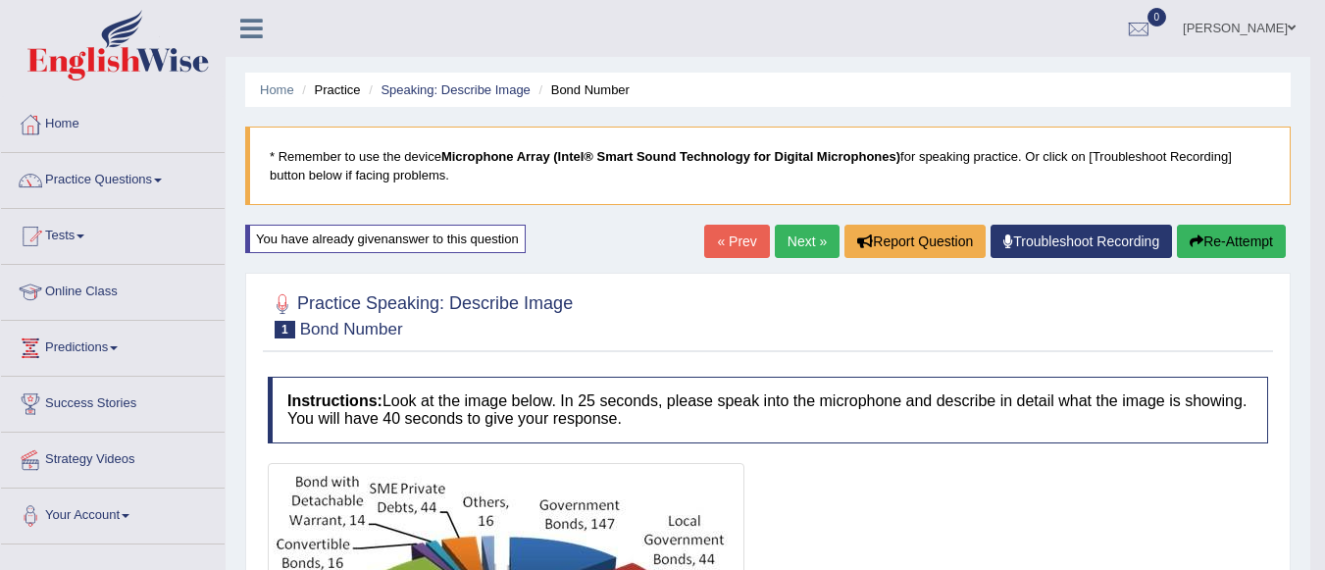
click at [777, 245] on link "Next »" at bounding box center [807, 241] width 65 height 33
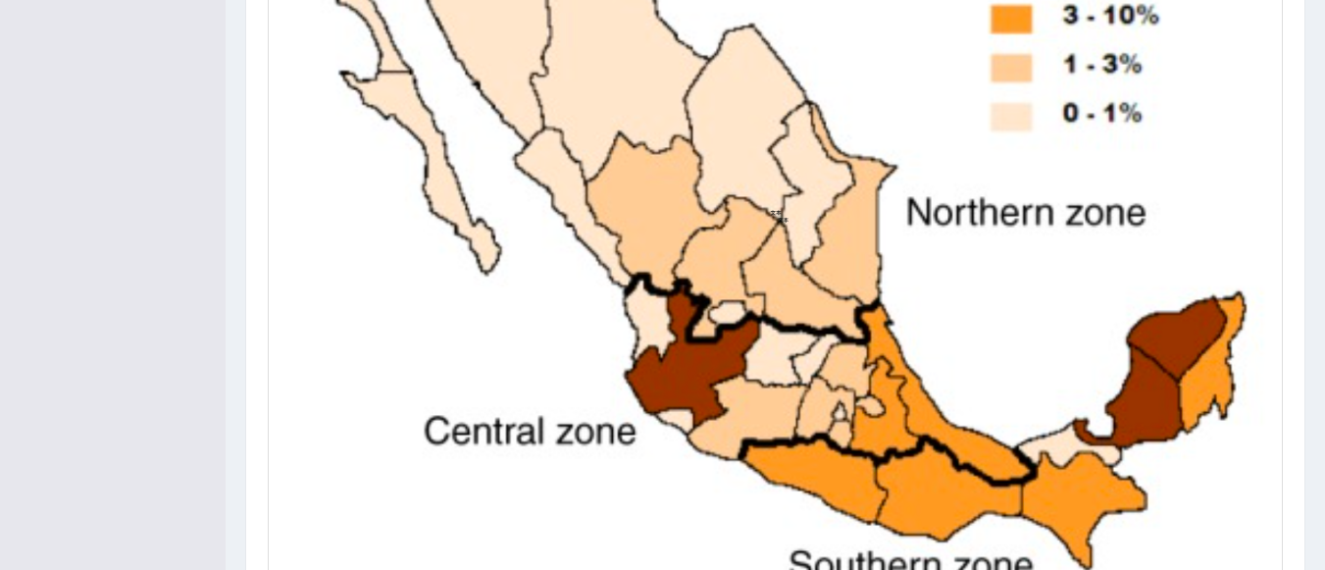
scroll to position [702, 0]
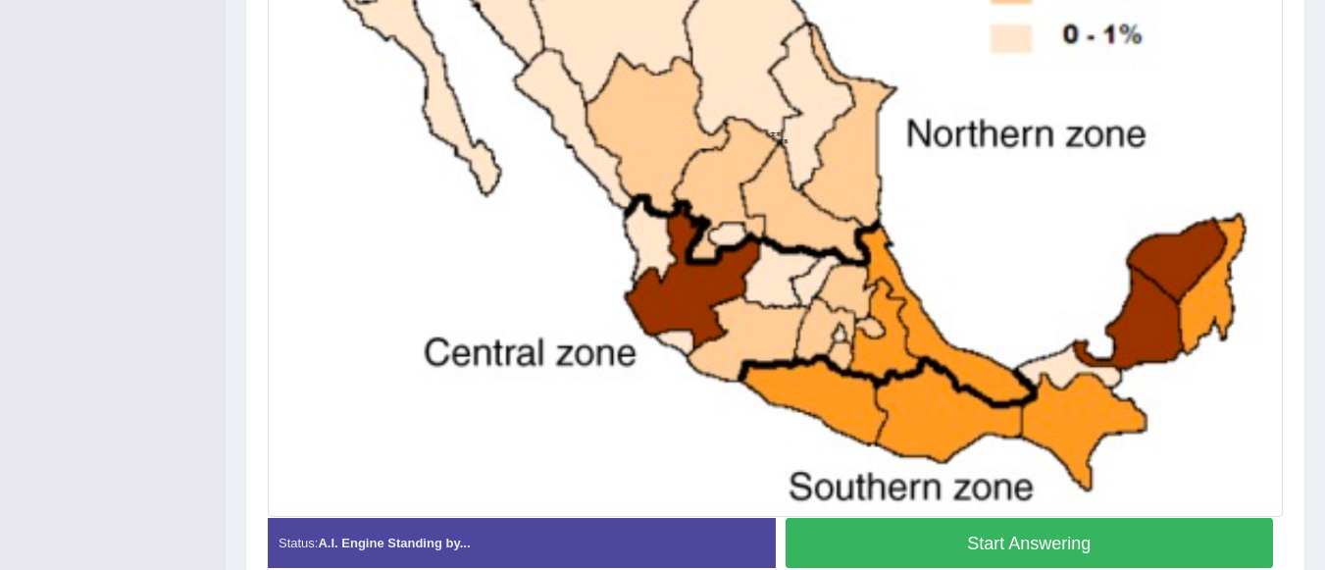
click at [918, 548] on button "Start Answering" at bounding box center [1030, 543] width 489 height 50
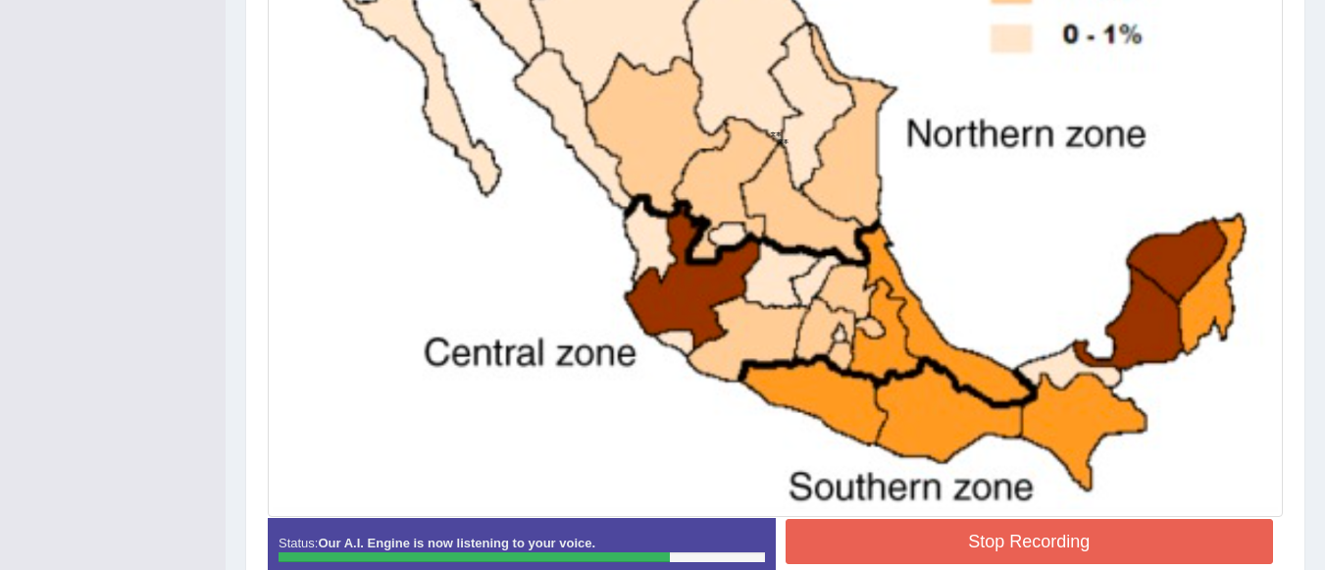
scroll to position [801, 0]
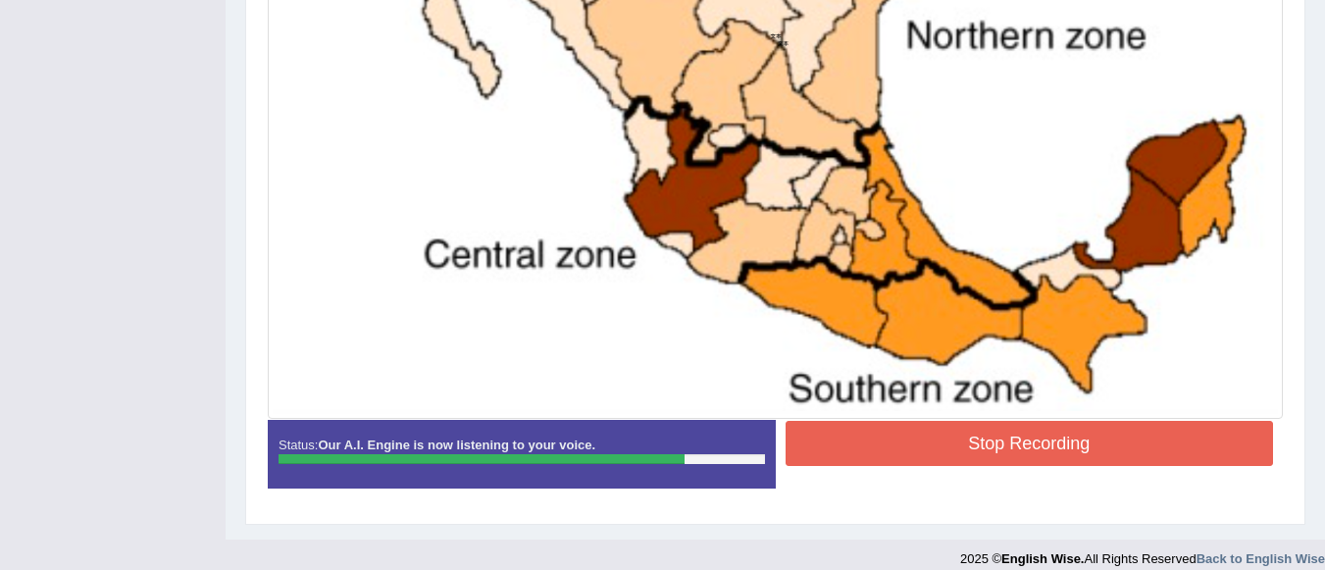
click at [931, 449] on button "Stop Recording" at bounding box center [1030, 443] width 489 height 45
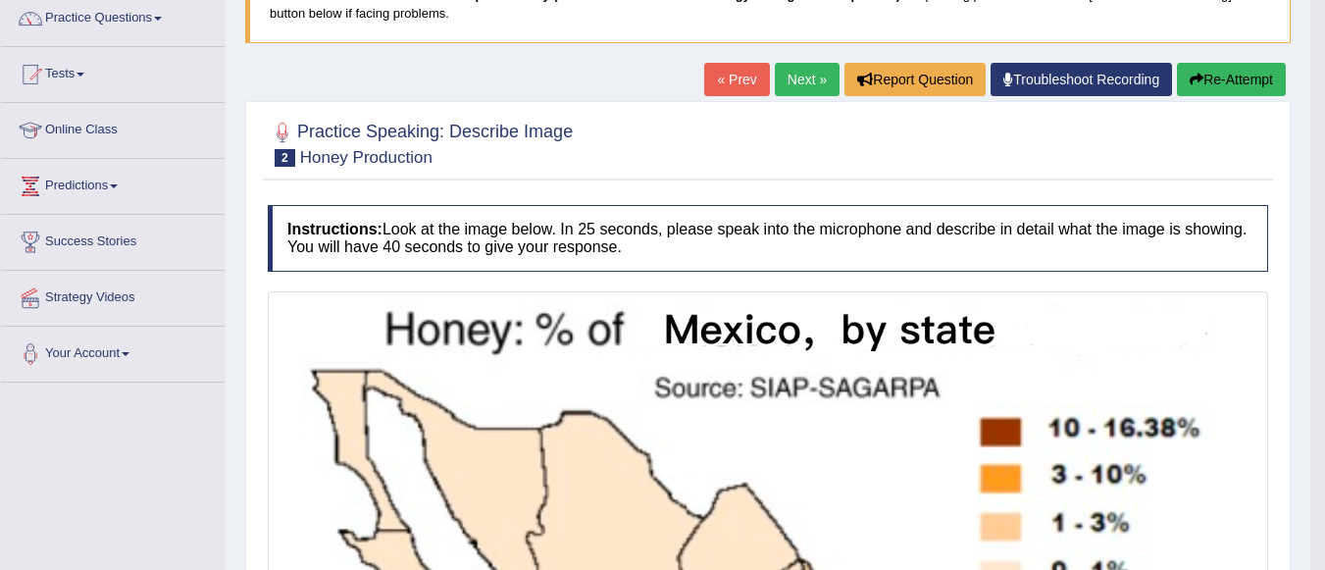
scroll to position [0, 0]
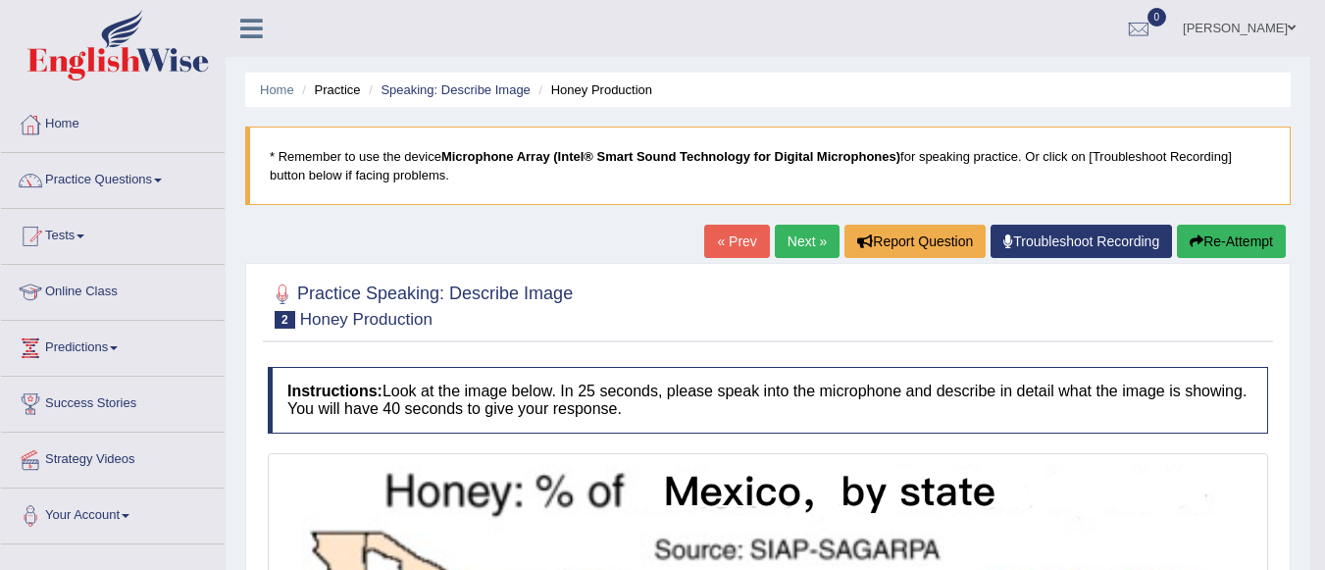
click at [794, 243] on link "Next »" at bounding box center [807, 241] width 65 height 33
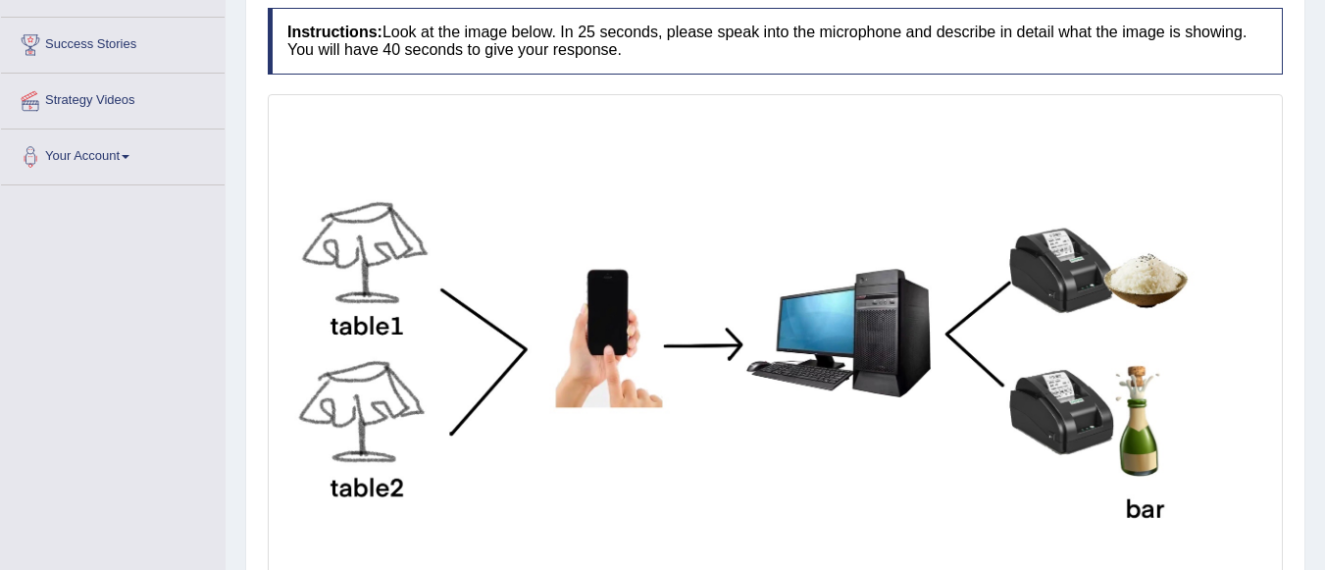
scroll to position [261, 0]
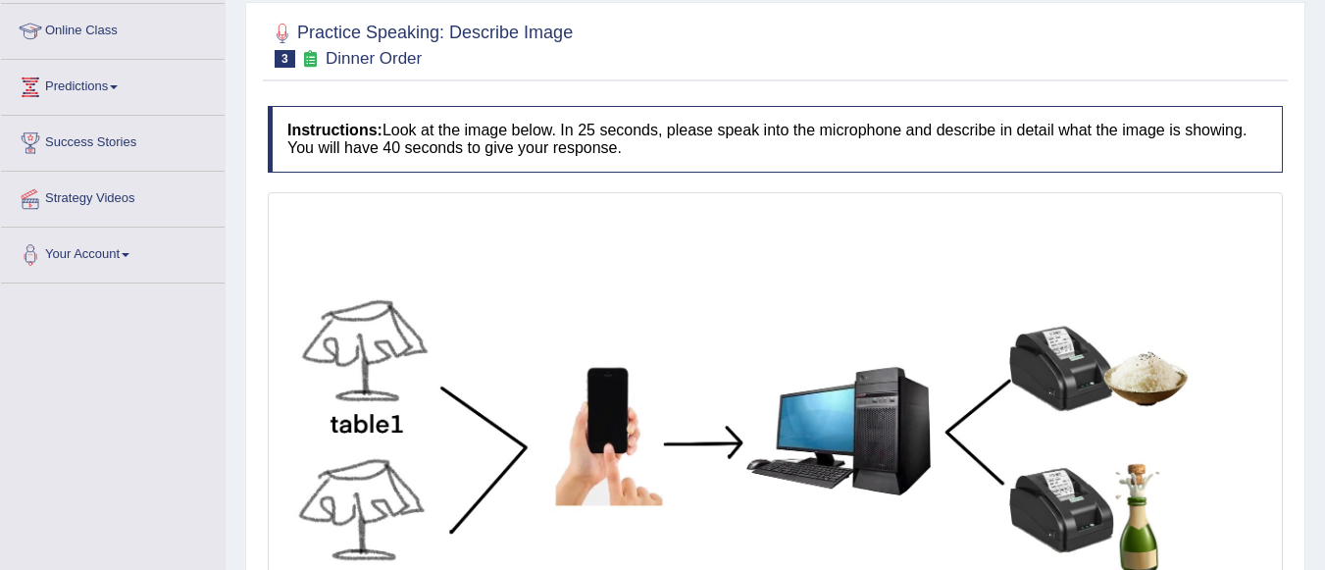
click at [359, 57] on small "Dinner Order" at bounding box center [374, 58] width 96 height 19
click at [315, 59] on icon at bounding box center [310, 58] width 21 height 17
click at [286, 64] on span "3" at bounding box center [285, 59] width 21 height 18
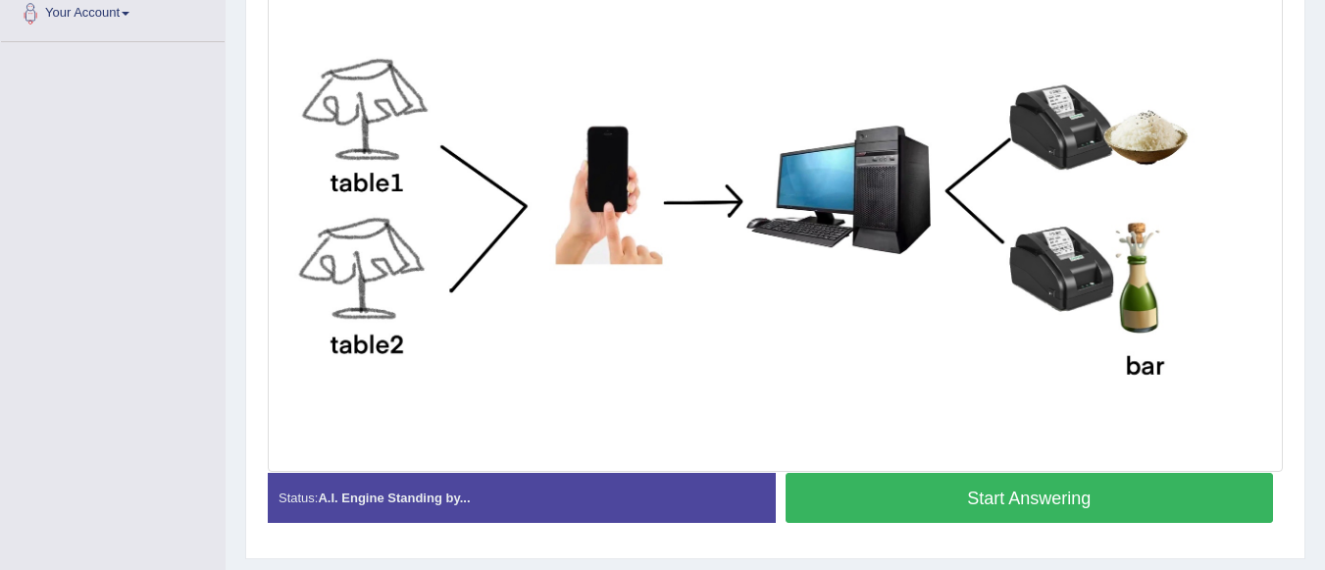
scroll to position [457, 0]
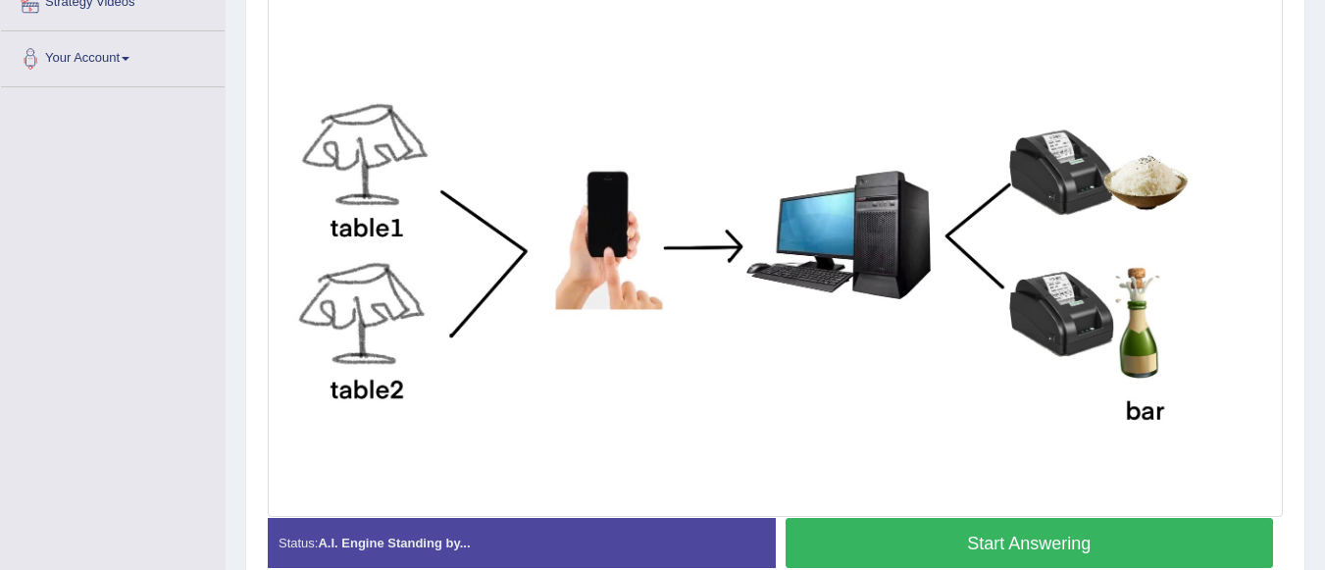
click at [1168, 544] on button "Start Answering" at bounding box center [1030, 543] width 489 height 50
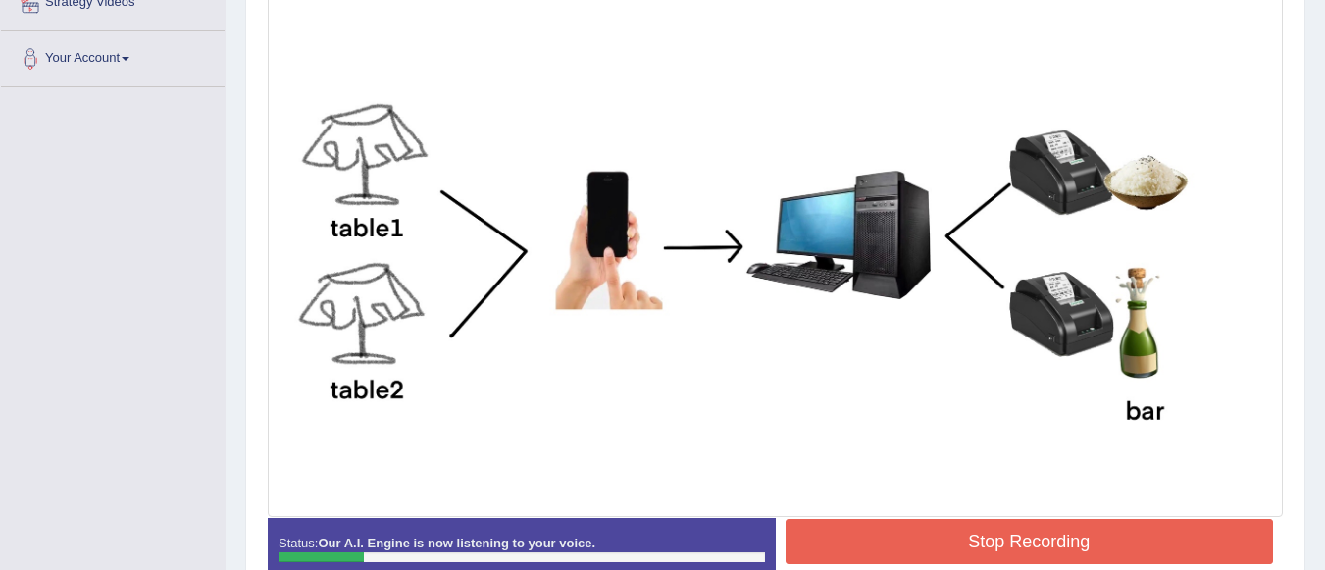
click at [1072, 539] on button "Stop Recording" at bounding box center [1030, 541] width 489 height 45
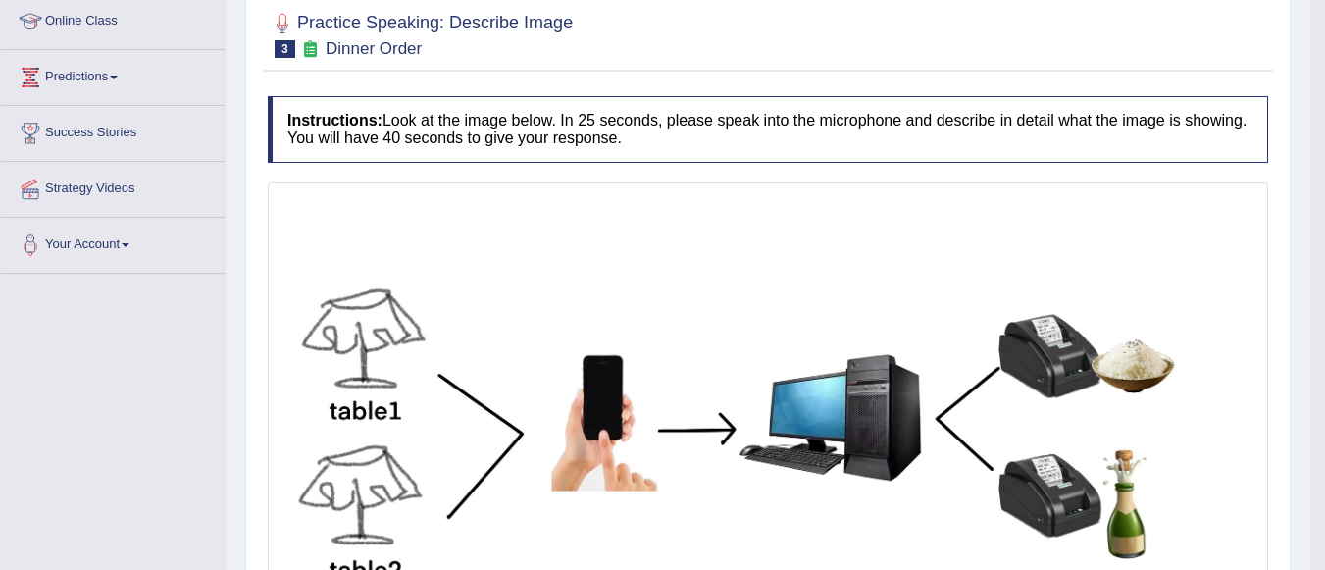
scroll to position [277, 0]
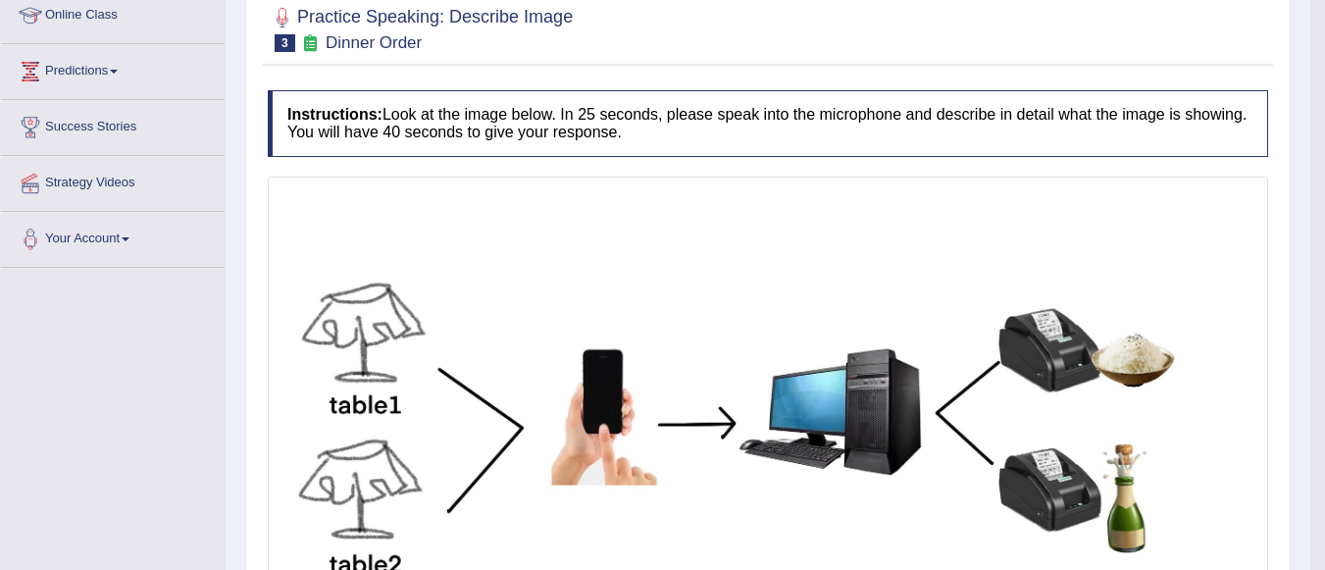
click at [98, 175] on link "Strategy Videos" at bounding box center [113, 180] width 224 height 49
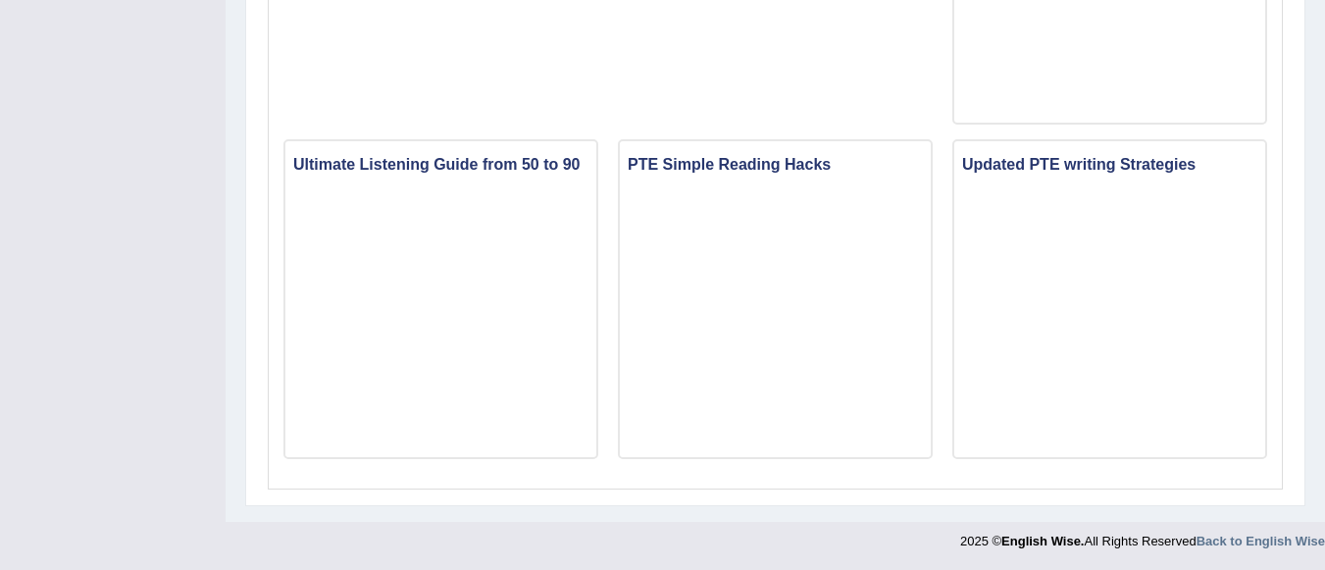
scroll to position [1812, 0]
